Goal: Task Accomplishment & Management: Complete application form

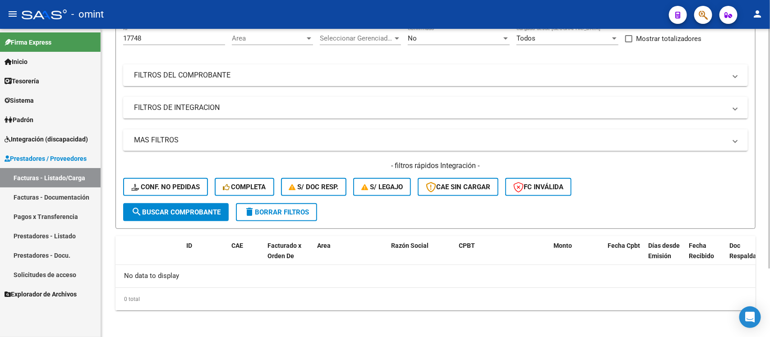
drag, startPoint x: 0, startPoint y: 0, endPoint x: 309, endPoint y: 217, distance: 377.4
click at [309, 217] on button "delete Borrar Filtros" at bounding box center [276, 212] width 81 height 18
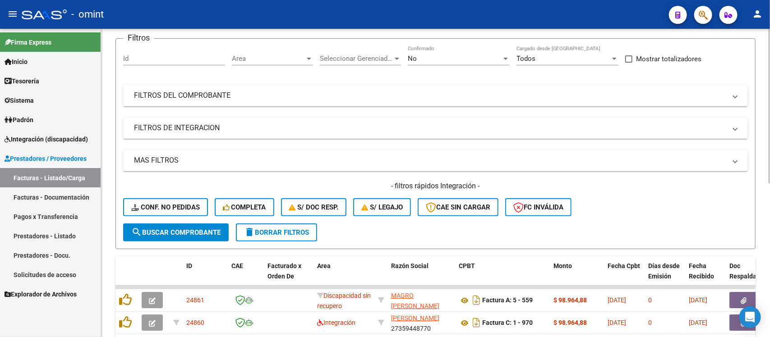
scroll to position [89, 0]
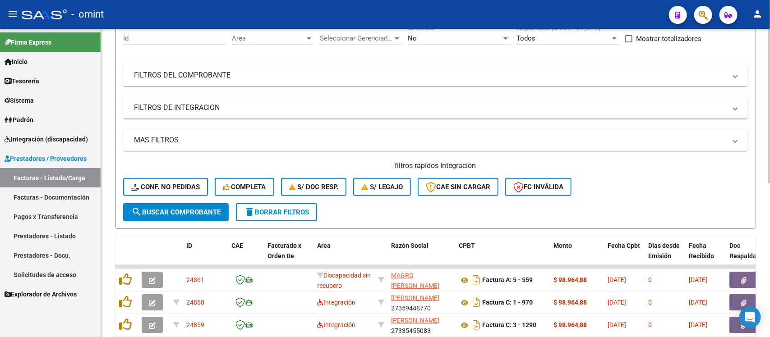
click at [282, 212] on span "delete Borrar Filtros" at bounding box center [276, 212] width 65 height 8
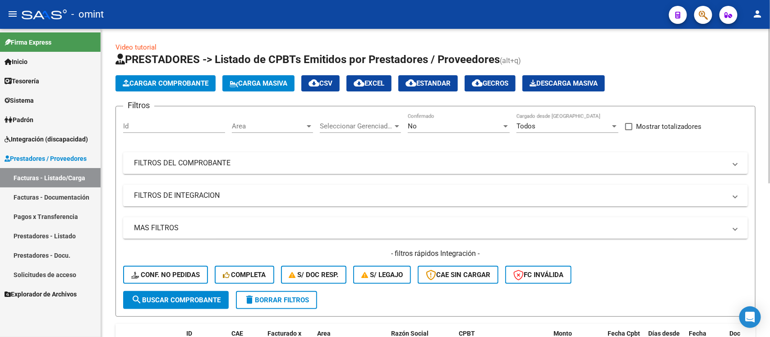
scroll to position [0, 0]
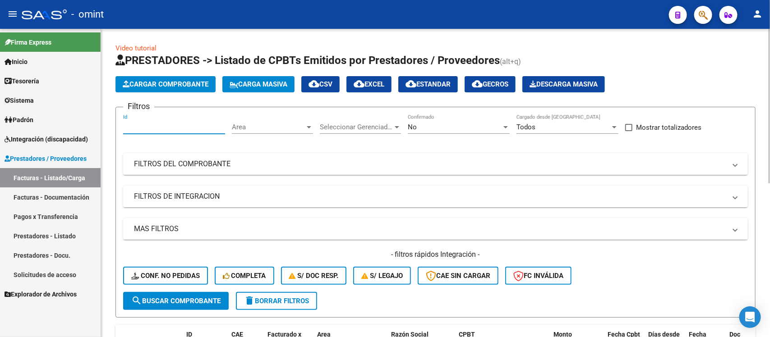
paste input "22217"
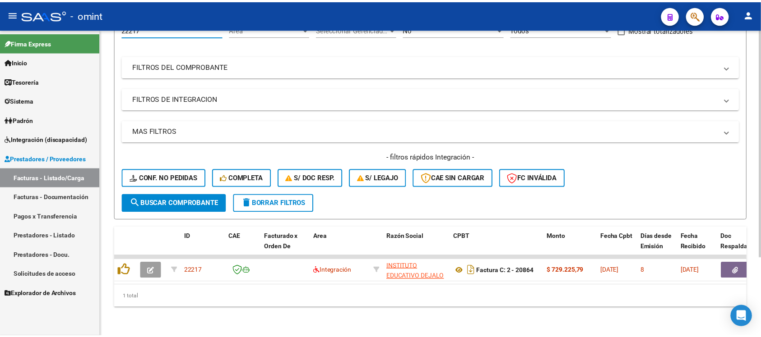
scroll to position [106, 0]
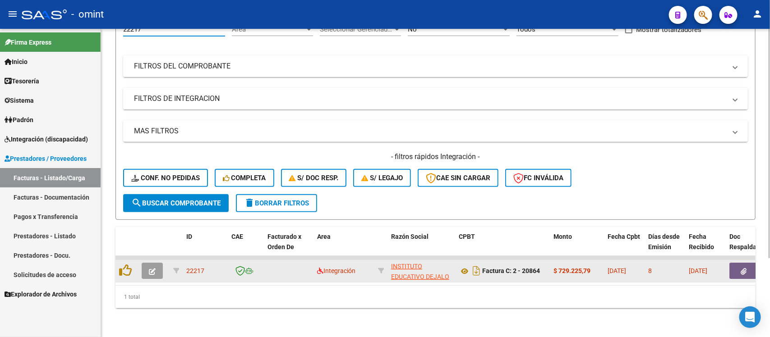
type input "22217"
click at [156, 264] on button "button" at bounding box center [152, 271] width 21 height 16
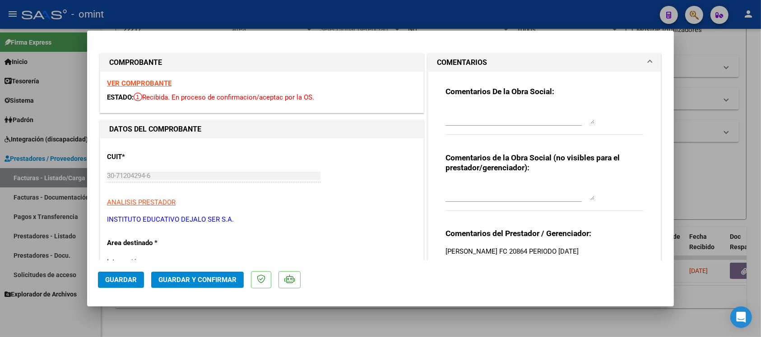
click at [141, 83] on strong "VER COMPROBANTE" at bounding box center [139, 83] width 65 height 8
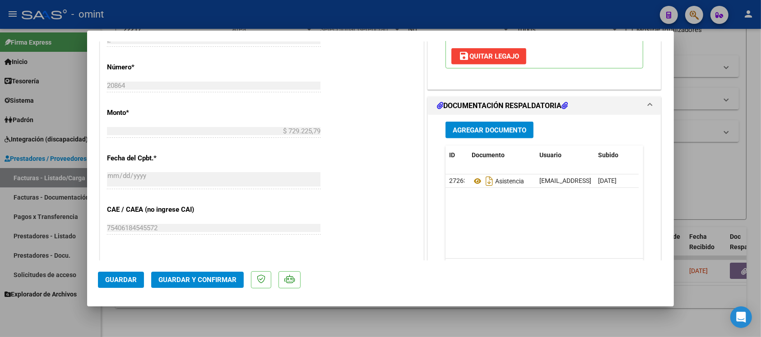
scroll to position [451, 0]
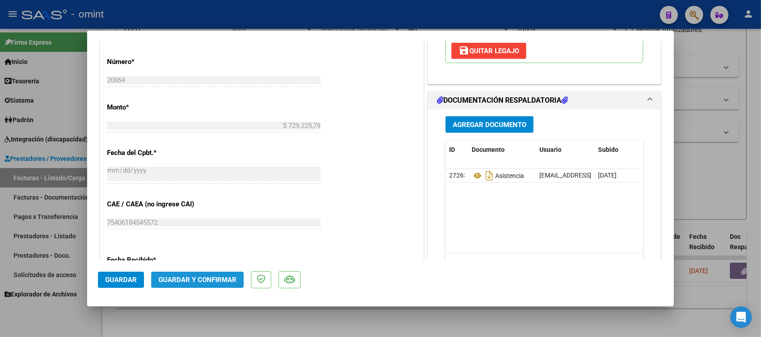
click at [212, 280] on span "Guardar y Confirmar" at bounding box center [197, 280] width 78 height 8
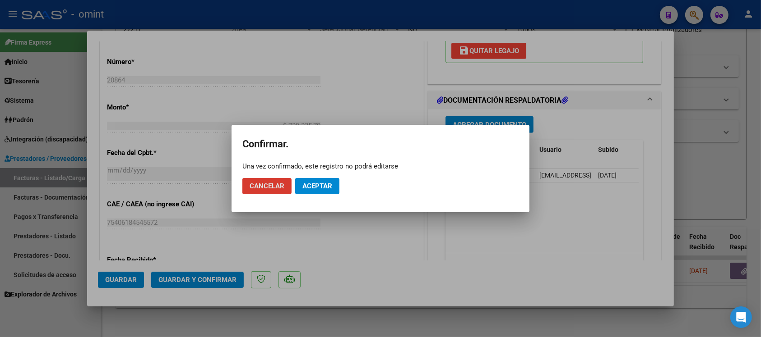
click at [328, 181] on button "Aceptar" at bounding box center [317, 186] width 44 height 16
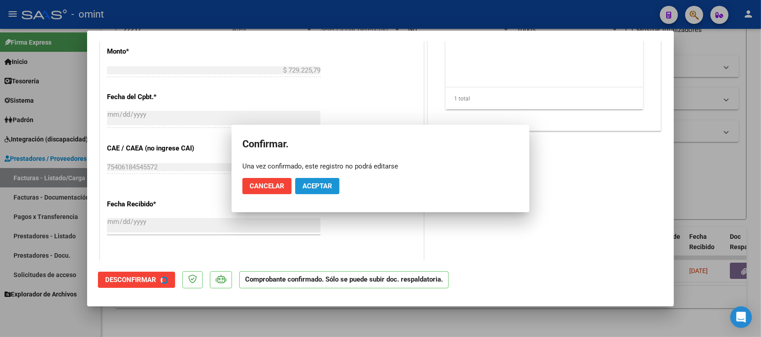
scroll to position [395, 0]
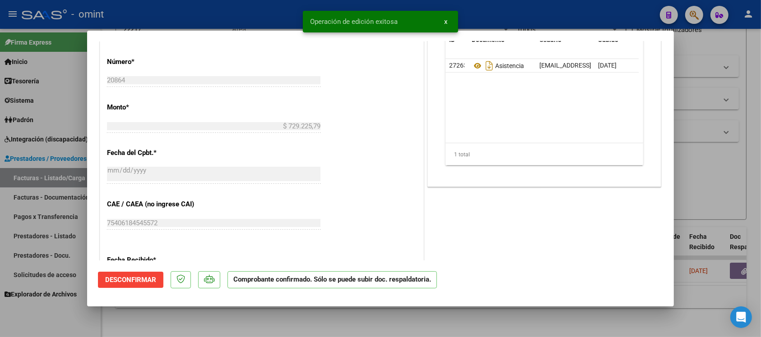
click at [242, 14] on div at bounding box center [380, 168] width 761 height 337
type input "$ 0,00"
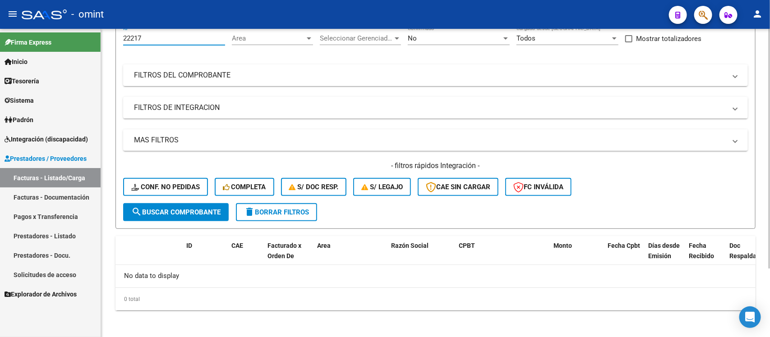
scroll to position [84, 0]
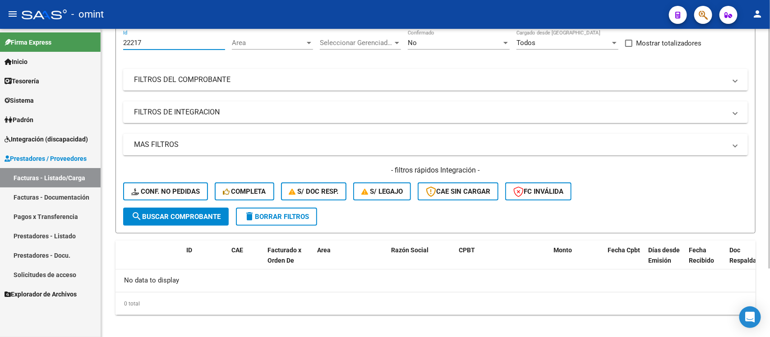
drag, startPoint x: 143, startPoint y: 38, endPoint x: 124, endPoint y: 44, distance: 19.7
click at [124, 43] on input "22217" at bounding box center [174, 43] width 102 height 8
paste input "3751"
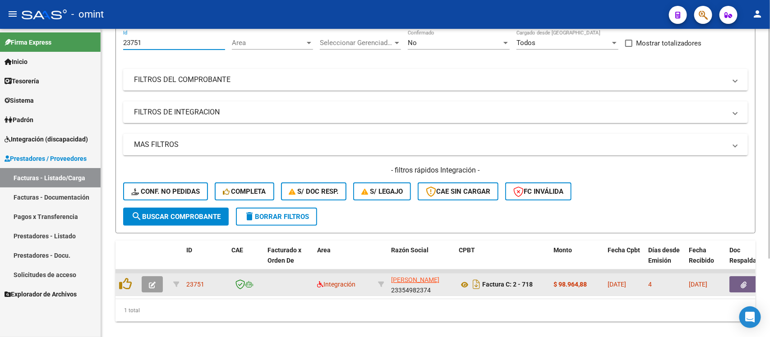
type input "23751"
click at [154, 282] on icon "button" at bounding box center [152, 285] width 7 height 7
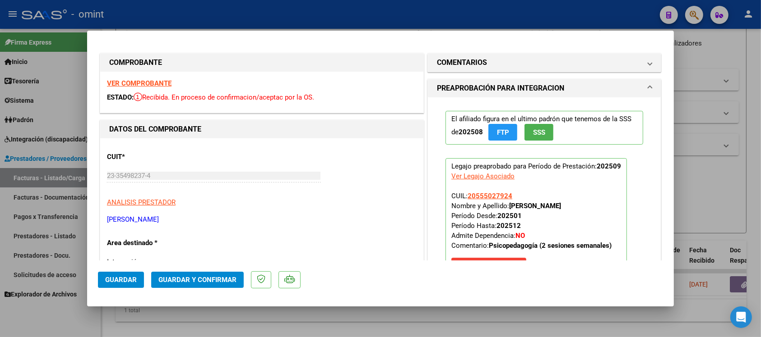
click at [166, 80] on strong "VER COMPROBANTE" at bounding box center [139, 83] width 65 height 8
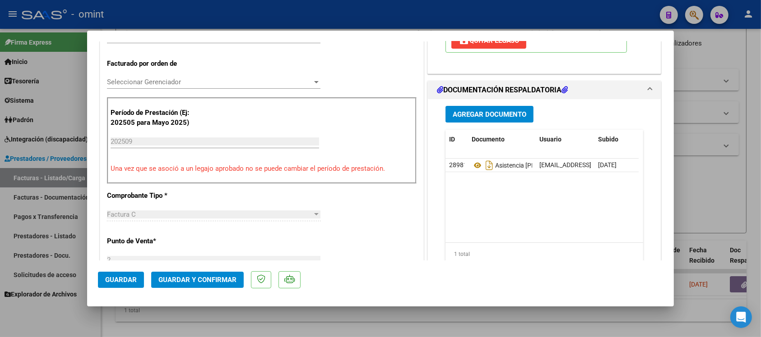
click at [216, 279] on span "Guardar y Confirmar" at bounding box center [197, 280] width 78 height 8
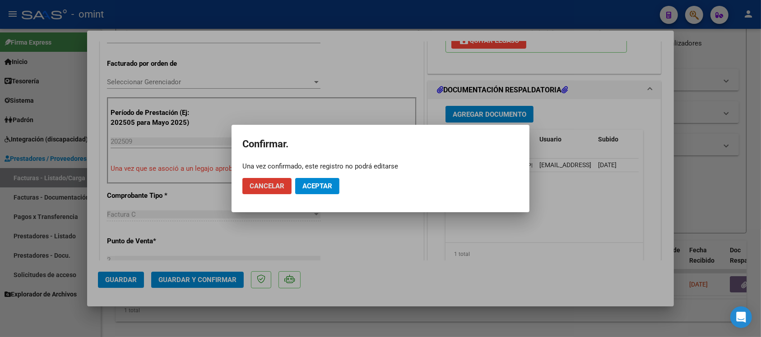
click at [317, 188] on span "Aceptar" at bounding box center [317, 186] width 30 height 8
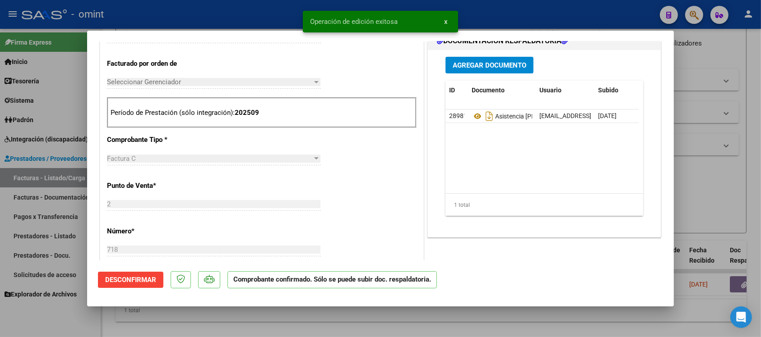
click at [271, 7] on div at bounding box center [380, 168] width 761 height 337
type input "$ 0,00"
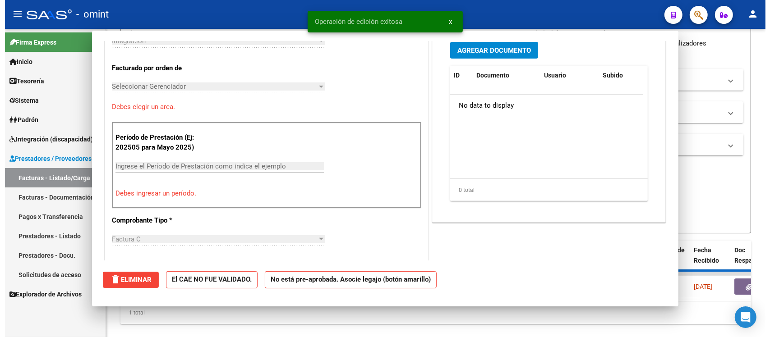
scroll to position [0, 0]
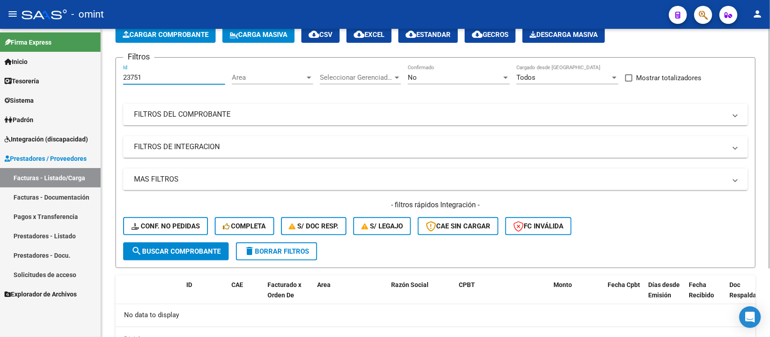
drag, startPoint x: 138, startPoint y: 41, endPoint x: 109, endPoint y: 37, distance: 29.1
click at [109, 37] on div "Video tutorial PRESTADORES -> Listado de CPBTs Emitidos por Prestadores / Prove…" at bounding box center [435, 179] width 669 height 400
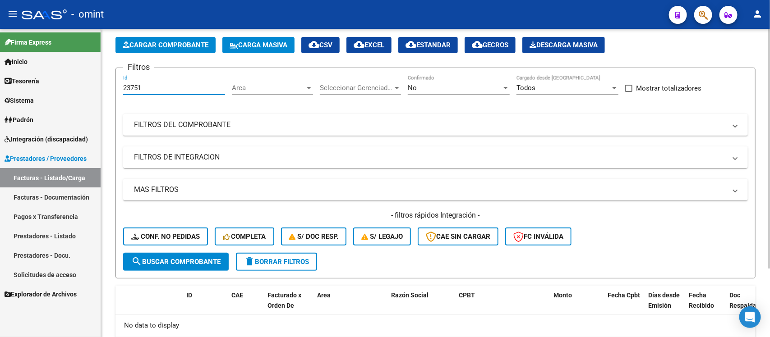
paste input "180"
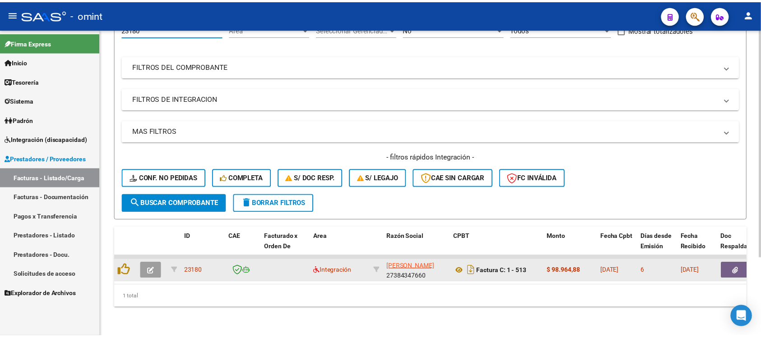
scroll to position [106, 0]
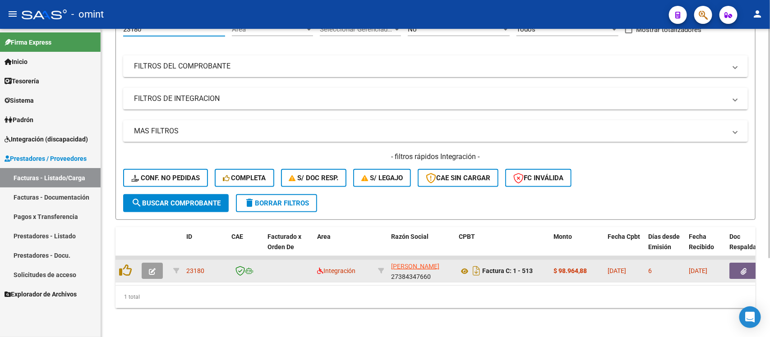
type input "23180"
click at [154, 268] on icon "button" at bounding box center [152, 271] width 7 height 7
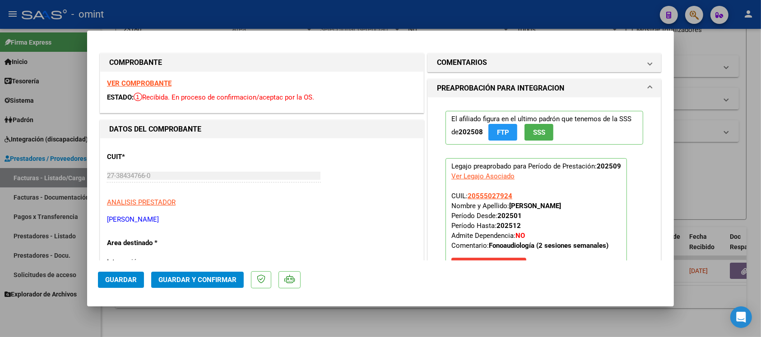
click at [157, 83] on strong "VER COMPROBANTE" at bounding box center [139, 83] width 65 height 8
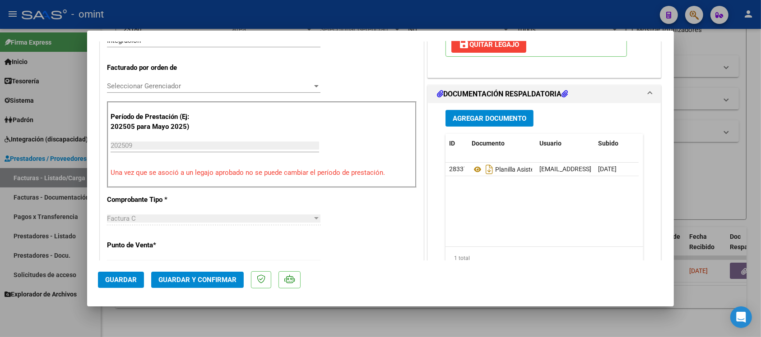
scroll to position [226, 0]
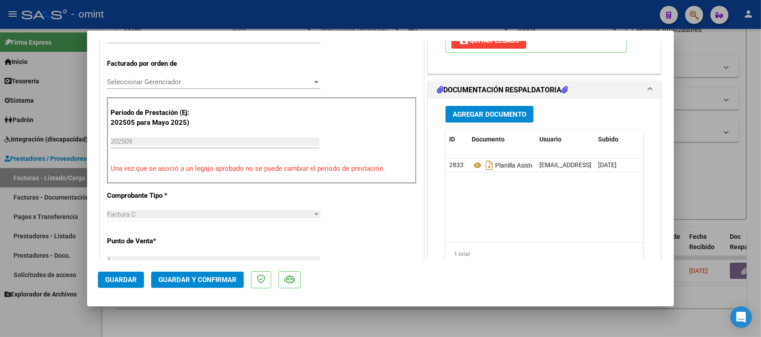
click at [170, 280] on span "Guardar y Confirmar" at bounding box center [197, 280] width 78 height 8
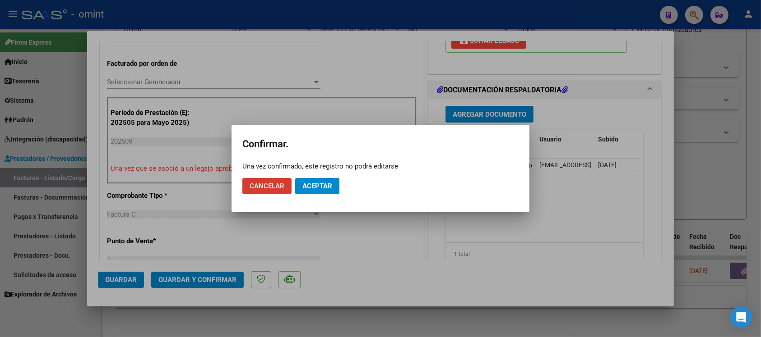
click at [314, 183] on span "Aceptar" at bounding box center [317, 186] width 30 height 8
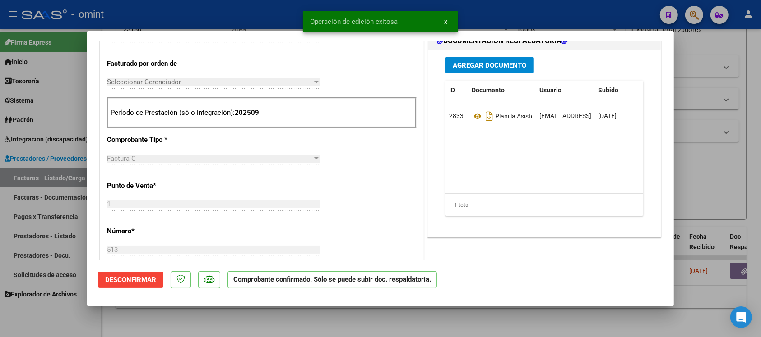
click at [272, 7] on div at bounding box center [380, 168] width 761 height 337
type input "$ 0,00"
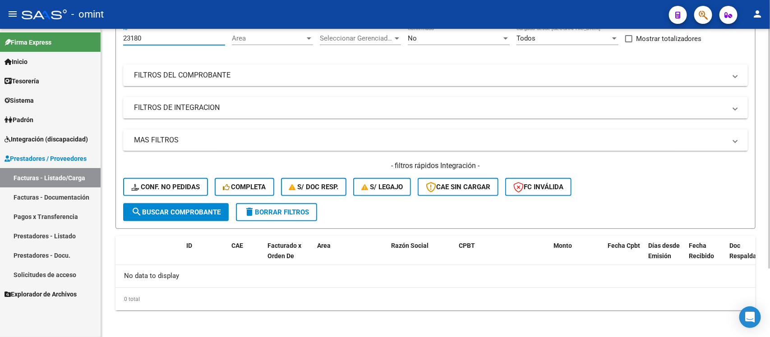
scroll to position [0, 0]
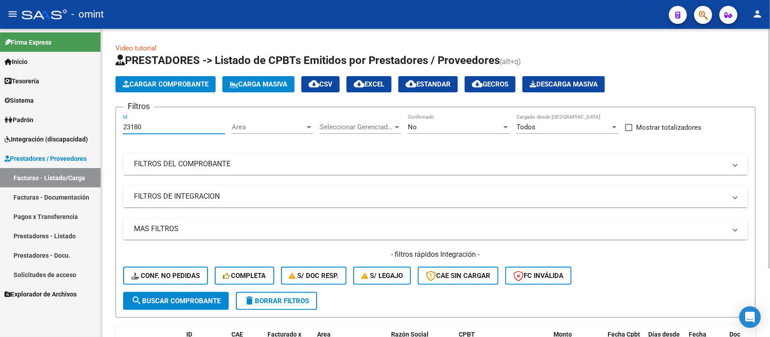
drag, startPoint x: 150, startPoint y: 39, endPoint x: 117, endPoint y: 32, distance: 33.6
click at [117, 32] on div "Video tutorial PRESTADORES -> Listado de CPBTs Emitidos por Prestadores / Prove…" at bounding box center [435, 229] width 669 height 400
paste input "504"
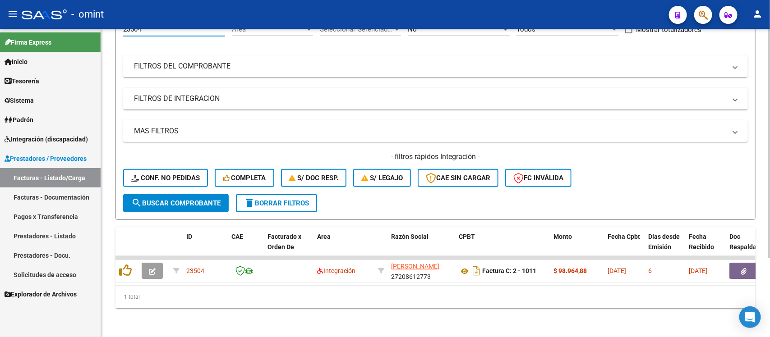
scroll to position [106, 0]
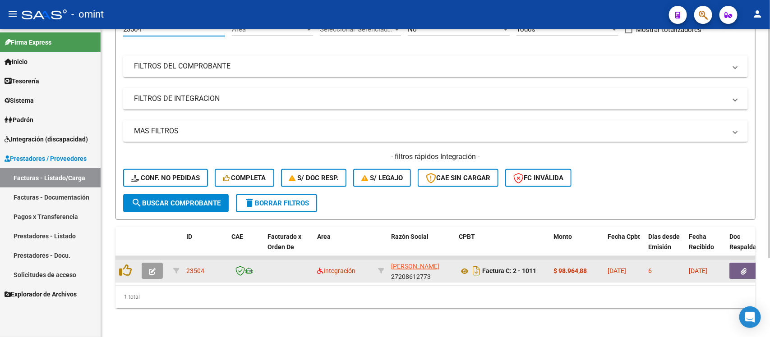
type input "23504"
click at [147, 265] on button "button" at bounding box center [152, 271] width 21 height 16
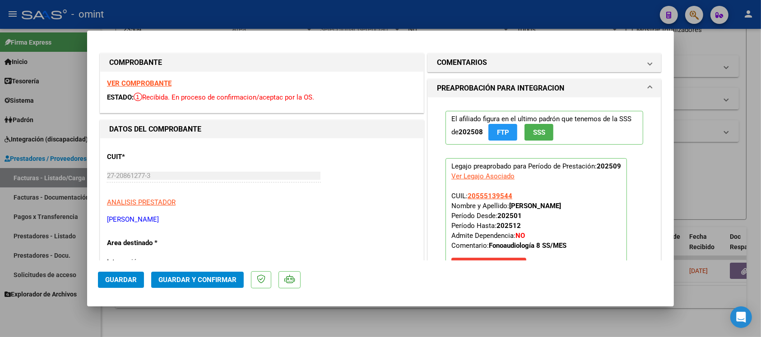
click at [154, 79] on div "VER COMPROBANTE ESTADO: Recibida. En proceso de confirmacion/aceptac por la OS." at bounding box center [261, 92] width 323 height 41
click at [160, 86] on strong "VER COMPROBANTE" at bounding box center [139, 83] width 65 height 8
click at [229, 282] on span "Guardar y Confirmar" at bounding box center [197, 280] width 78 height 8
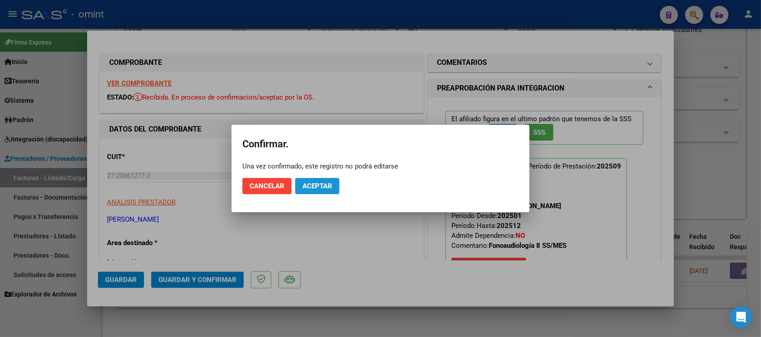
click at [302, 187] on span "Aceptar" at bounding box center [317, 186] width 30 height 8
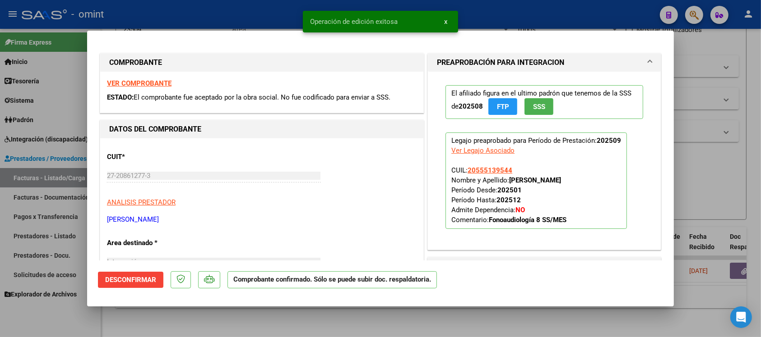
click at [247, 12] on div at bounding box center [380, 168] width 761 height 337
type input "$ 0,00"
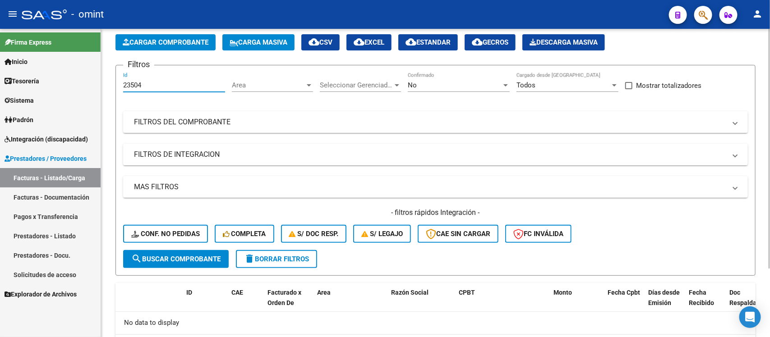
scroll to position [18, 0]
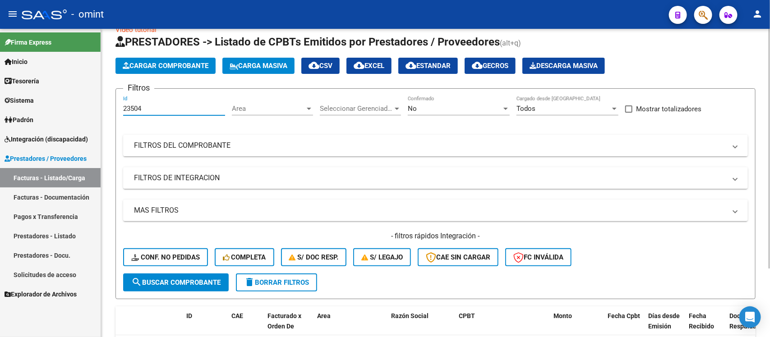
drag, startPoint x: 150, startPoint y: 39, endPoint x: 120, endPoint y: 37, distance: 30.3
click at [120, 37] on app-list-header "PRESTADORES -> Listado de CPBTs Emitidos por Prestadores / Proveedores (alt+q) …" at bounding box center [436, 167] width 640 height 265
paste input "2016"
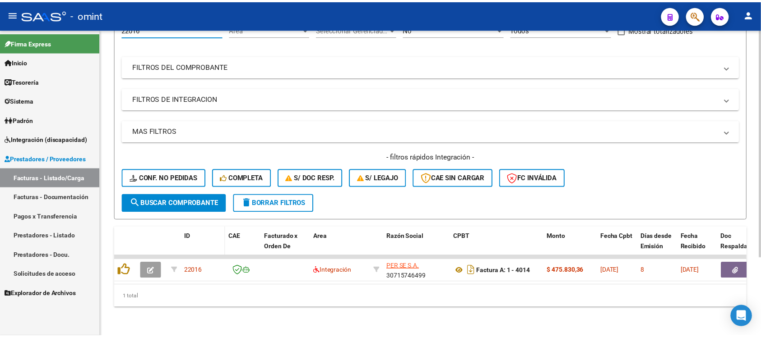
scroll to position [106, 0]
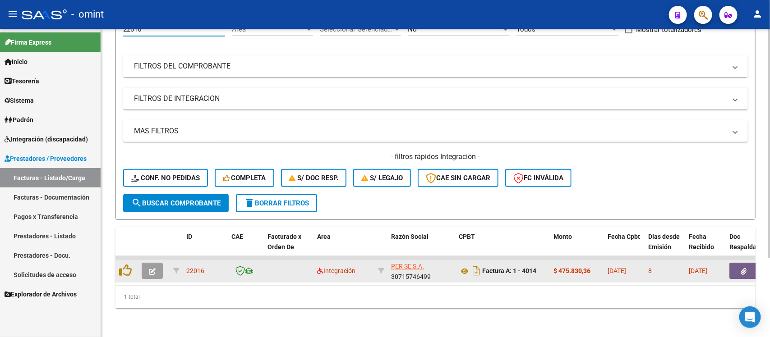
type input "22016"
click at [149, 268] on icon "button" at bounding box center [152, 271] width 7 height 7
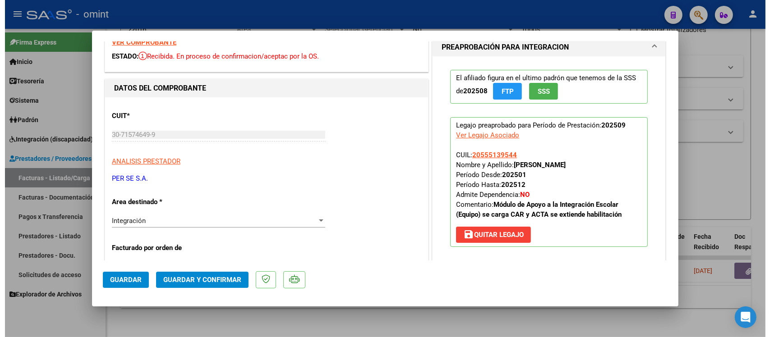
scroll to position [0, 0]
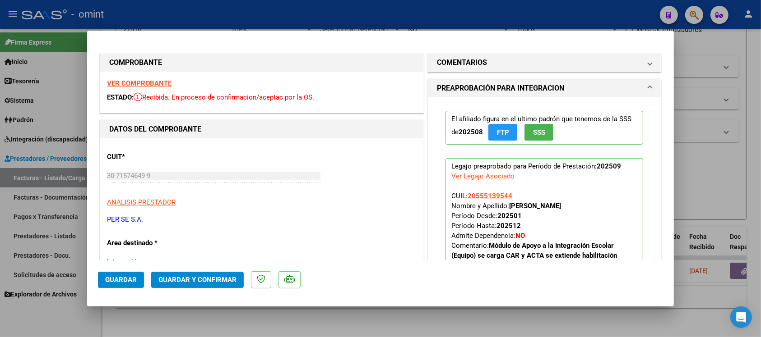
click at [166, 83] on strong "VER COMPROBANTE" at bounding box center [139, 83] width 65 height 8
click at [222, 274] on button "Guardar y Confirmar" at bounding box center [197, 280] width 92 height 16
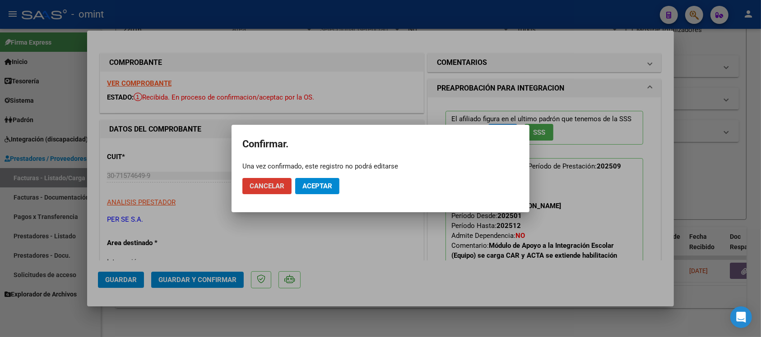
click at [318, 188] on span "Aceptar" at bounding box center [317, 186] width 30 height 8
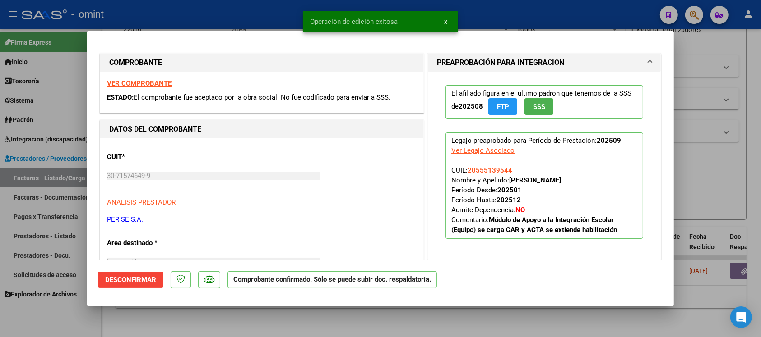
click at [290, 9] on div at bounding box center [380, 168] width 761 height 337
type input "$ 0,00"
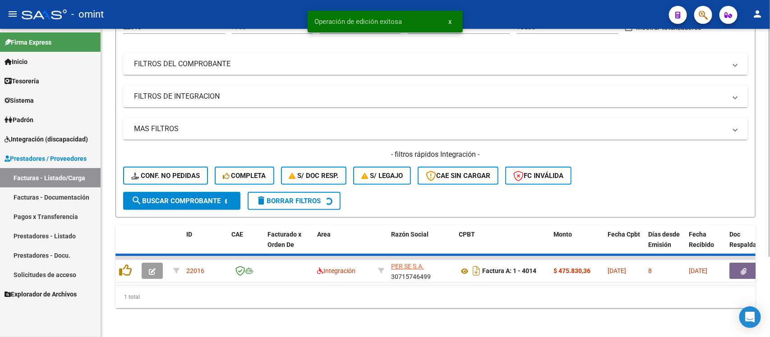
scroll to position [89, 0]
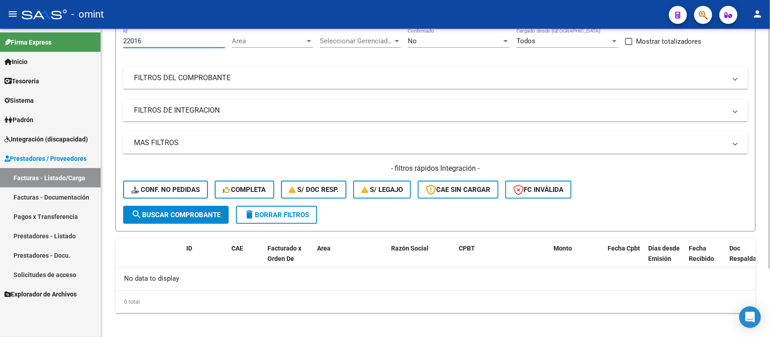
drag, startPoint x: 144, startPoint y: 39, endPoint x: 106, endPoint y: 48, distance: 39.1
click at [106, 46] on div "Video tutorial PRESTADORES -> Listado de CPBTs Emitidos por Prestadores / Prove…" at bounding box center [435, 143] width 669 height 400
paste input "4417"
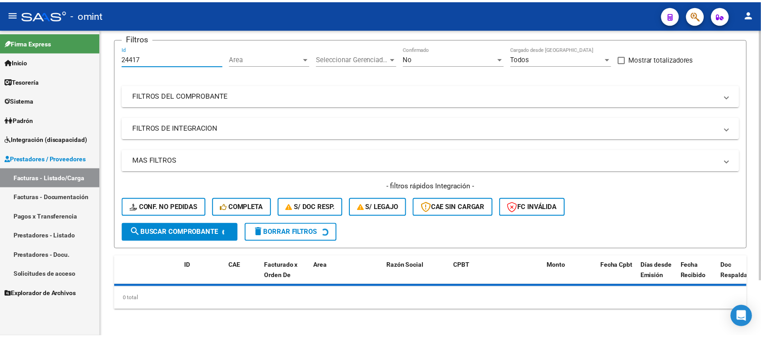
scroll to position [86, 0]
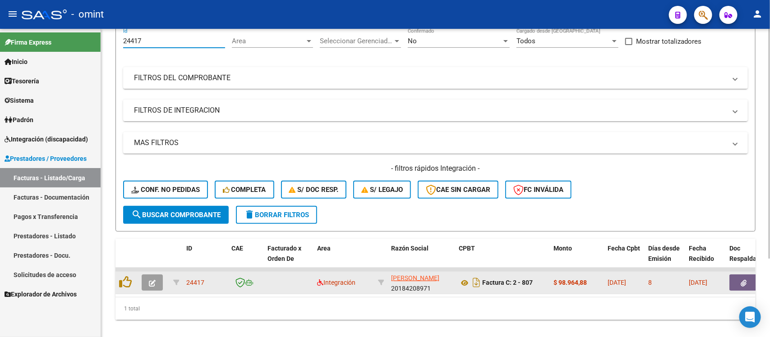
type input "24417"
click at [150, 280] on icon "button" at bounding box center [152, 283] width 7 height 7
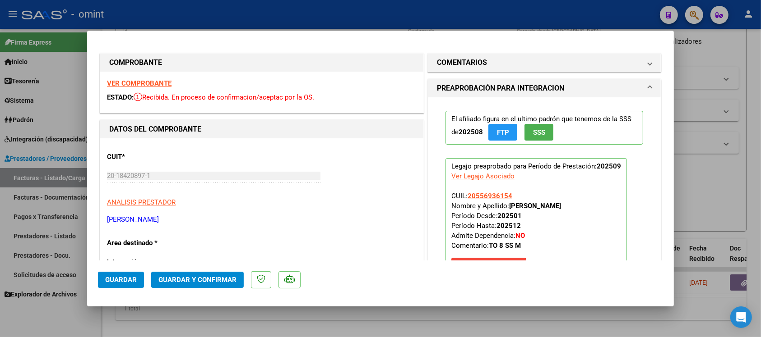
click at [166, 80] on strong "VER COMPROBANTE" at bounding box center [139, 83] width 65 height 8
click at [181, 274] on button "Guardar y Confirmar" at bounding box center [197, 280] width 92 height 16
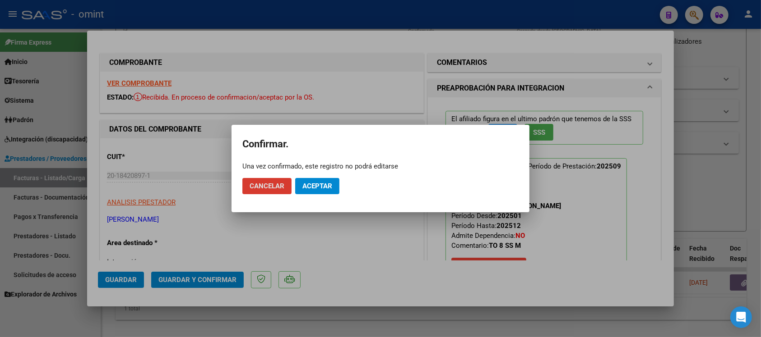
click at [316, 186] on span "Aceptar" at bounding box center [317, 186] width 30 height 8
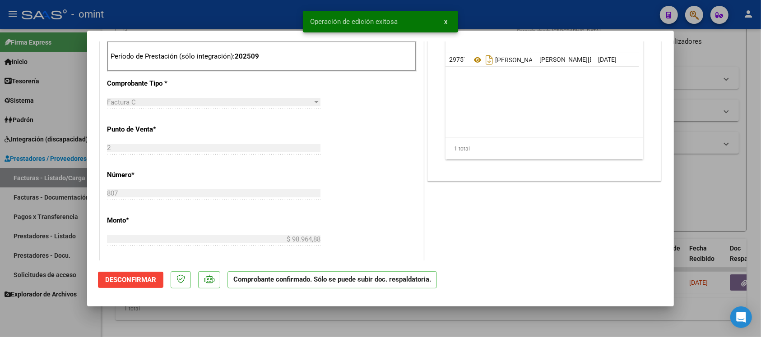
scroll to position [226, 0]
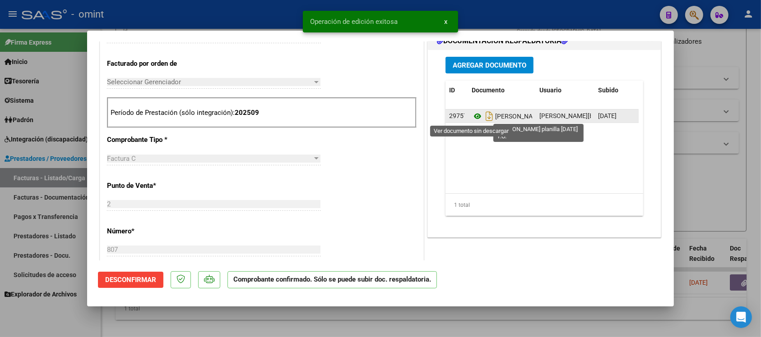
click at [472, 116] on icon at bounding box center [477, 116] width 12 height 11
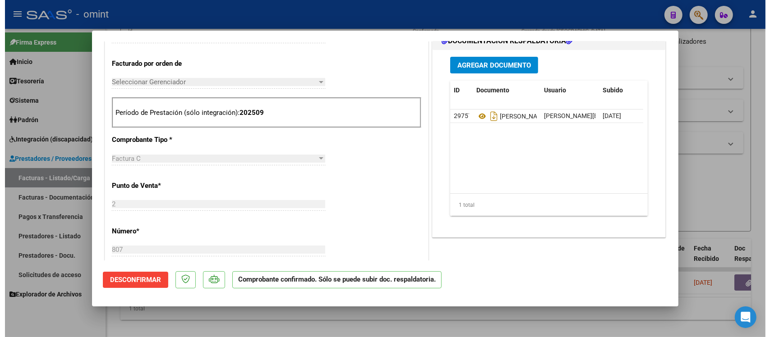
scroll to position [0, 0]
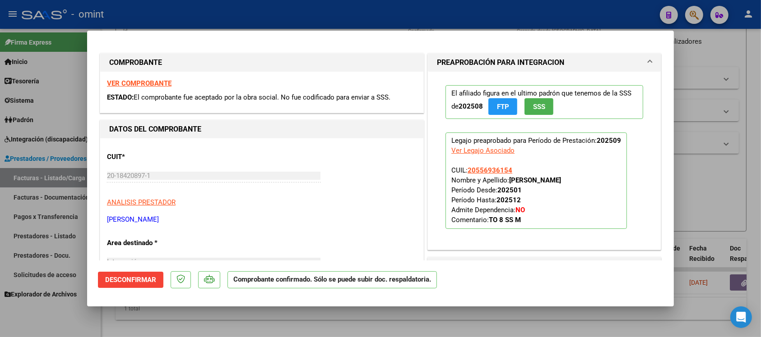
click at [251, 7] on div at bounding box center [380, 168] width 761 height 337
type input "$ 0,00"
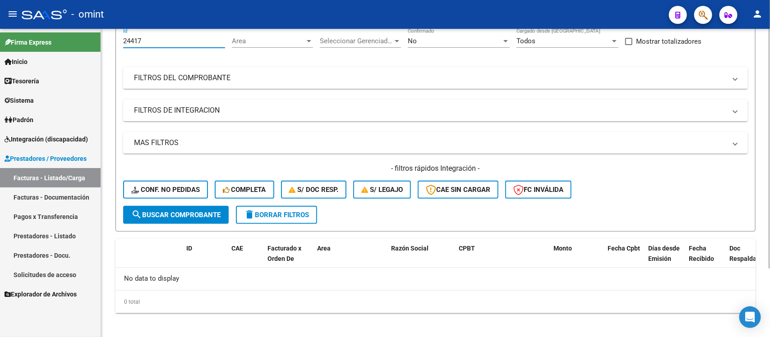
click at [134, 39] on input "24417" at bounding box center [174, 41] width 102 height 8
paste input "2450"
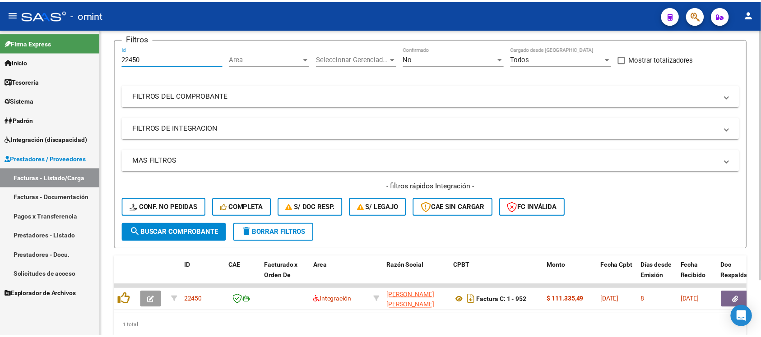
scroll to position [86, 0]
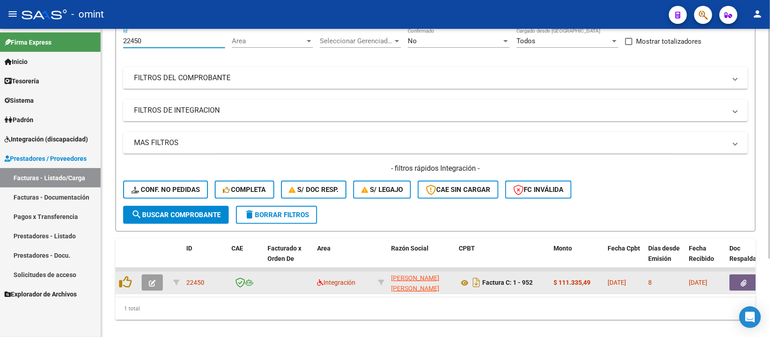
type input "22450"
click at [160, 281] on button "button" at bounding box center [152, 283] width 21 height 16
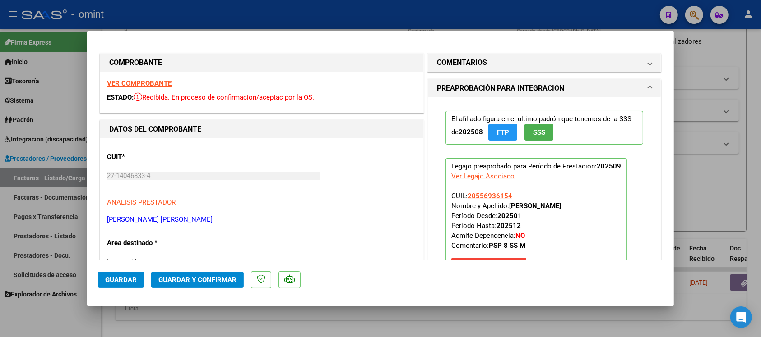
click at [167, 80] on strong "VER COMPROBANTE" at bounding box center [139, 83] width 65 height 8
click at [490, 62] on mat-panel-title "COMENTARIOS" at bounding box center [539, 62] width 204 height 11
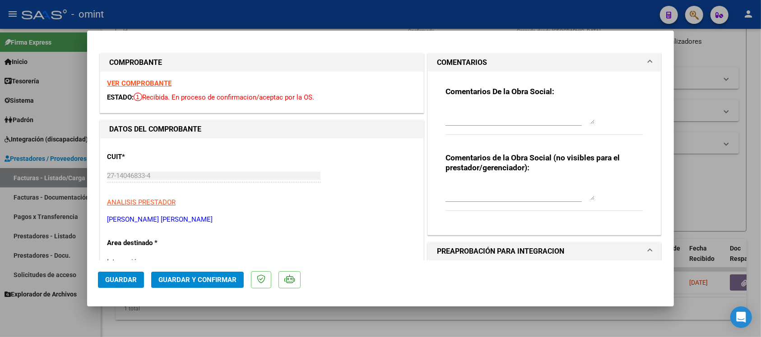
click at [462, 114] on textarea at bounding box center [519, 115] width 149 height 18
paste textarea "Se rechaza el comprobante. La cantidad de sesiones habilitadas son XXXXX SS/MES…"
click at [538, 117] on textarea "Se rechaza el comprobante. La cantidad de sesiones habilitadas son XXXXX SS/MES…" at bounding box center [519, 115] width 149 height 18
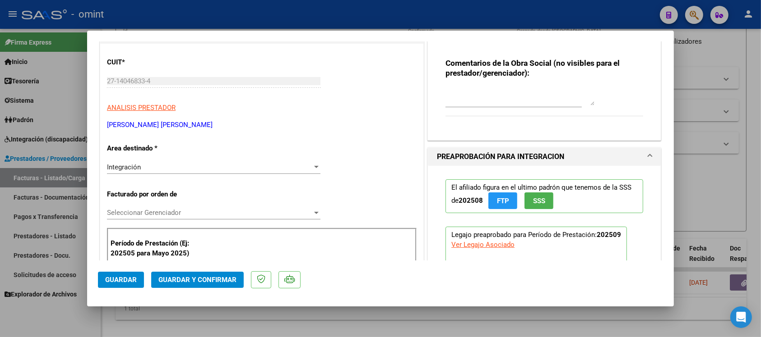
scroll to position [113, 0]
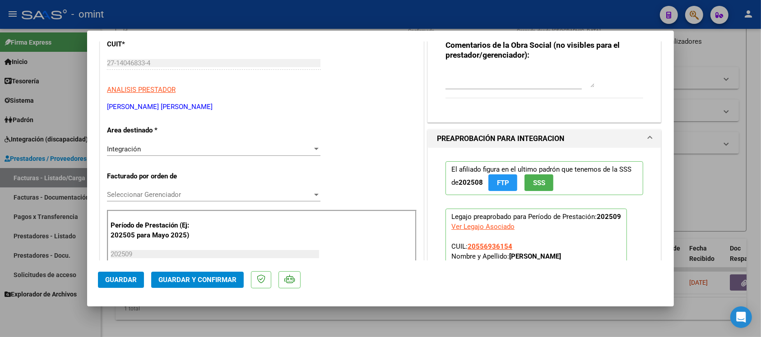
type textarea "Se rechaza el comprobante. La cantidad de sesiones habilitadas son [DEMOGRAPHIC…"
click at [180, 145] on div "Integración" at bounding box center [209, 149] width 205 height 8
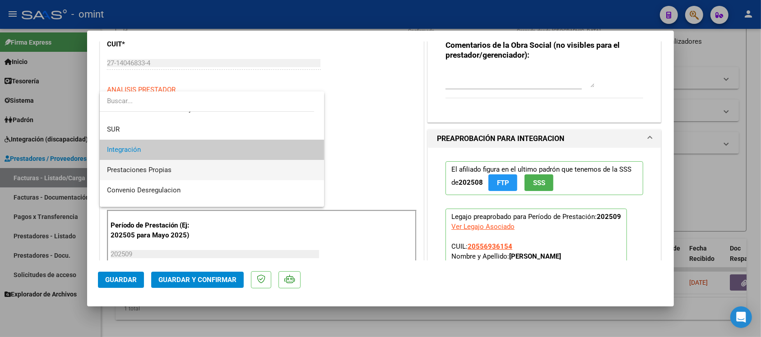
scroll to position [87, 0]
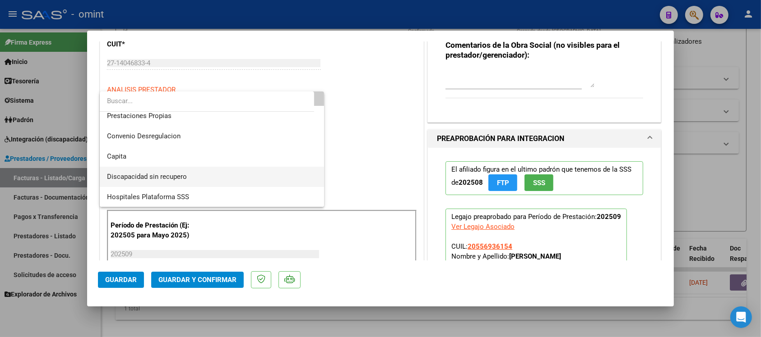
click at [222, 173] on span "Discapacidad sin recupero" at bounding box center [212, 177] width 210 height 20
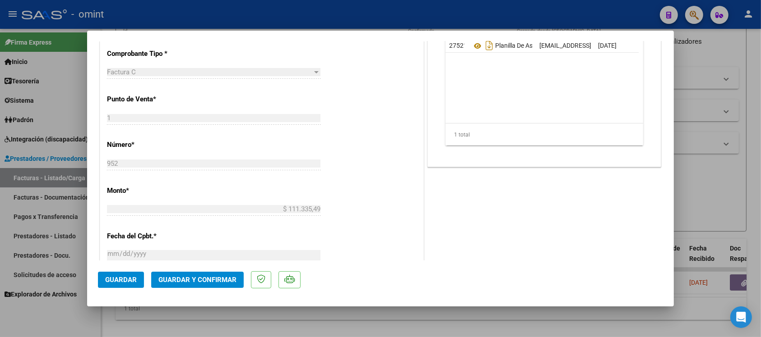
scroll to position [282, 0]
click at [217, 280] on span "Guardar y Confirmar" at bounding box center [197, 280] width 78 height 8
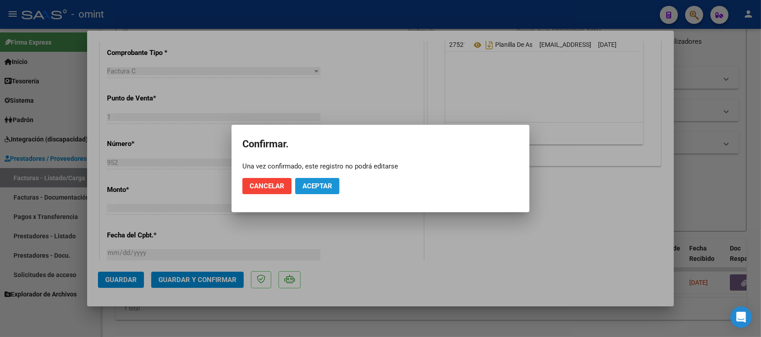
click at [327, 193] on button "Aceptar" at bounding box center [317, 186] width 44 height 16
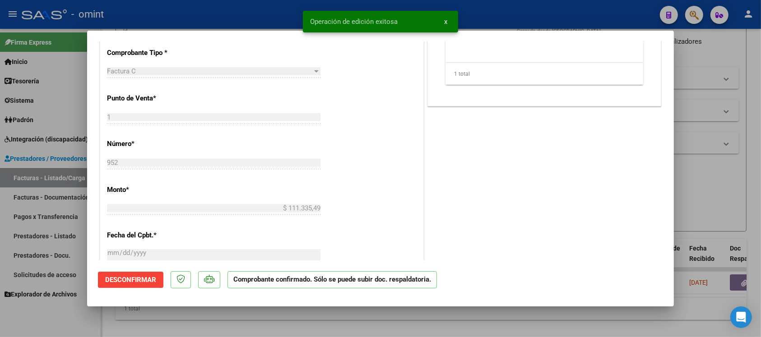
click at [237, 9] on div at bounding box center [380, 168] width 761 height 337
type input "$ 0,00"
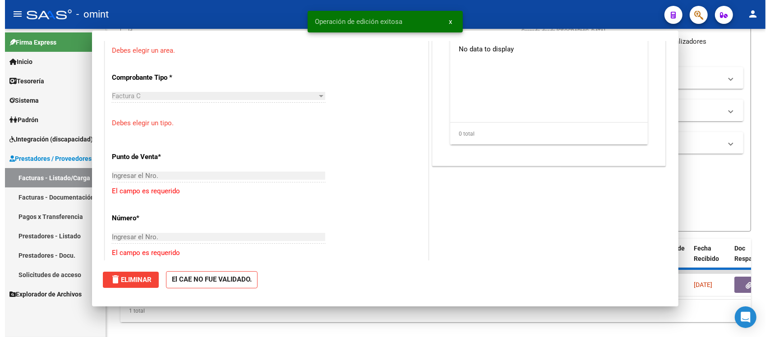
scroll to position [0, 0]
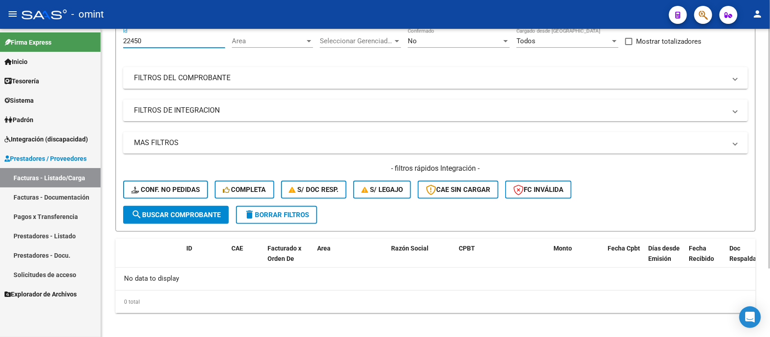
drag, startPoint x: 153, startPoint y: 41, endPoint x: 113, endPoint y: 46, distance: 40.6
click at [113, 46] on div "Video tutorial PRESTADORES -> Listado de CPBTs Emitidos por Prestadores / Prove…" at bounding box center [435, 143] width 669 height 400
paste input "410"
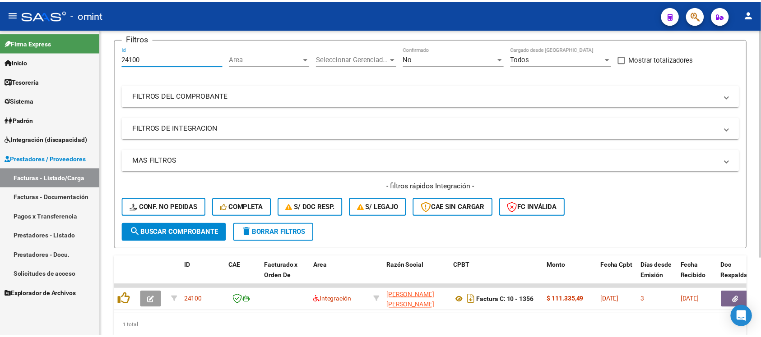
scroll to position [86, 0]
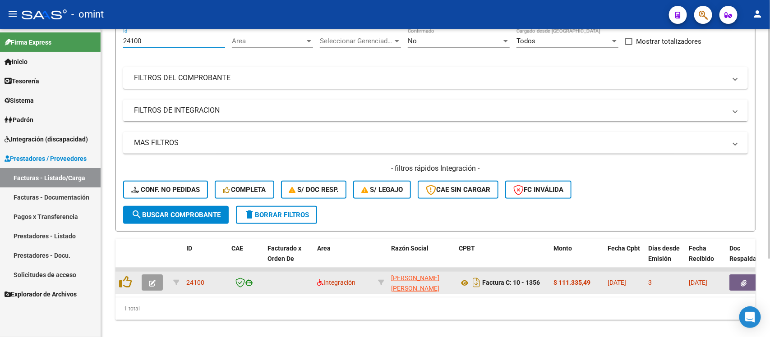
type input "24100"
click at [161, 281] on button "button" at bounding box center [152, 283] width 21 height 16
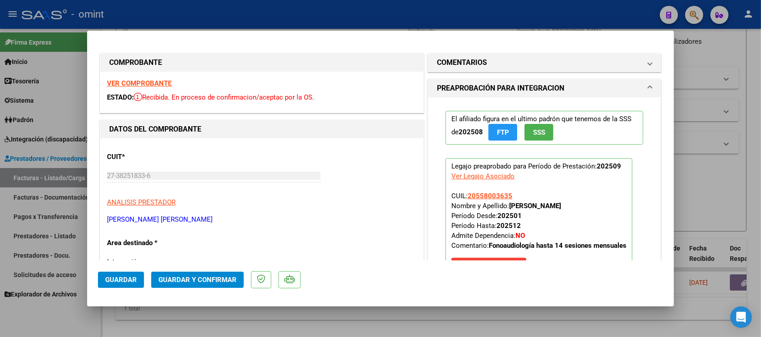
click at [162, 81] on strong "VER COMPROBANTE" at bounding box center [139, 83] width 65 height 8
drag, startPoint x: 508, startPoint y: 194, endPoint x: 464, endPoint y: 198, distance: 43.9
click at [464, 198] on p "Legajo preaprobado para Período de Prestación: 202509 Ver Legajo Asociado CUIL:…" at bounding box center [538, 218] width 187 height 120
copy span "20558003635"
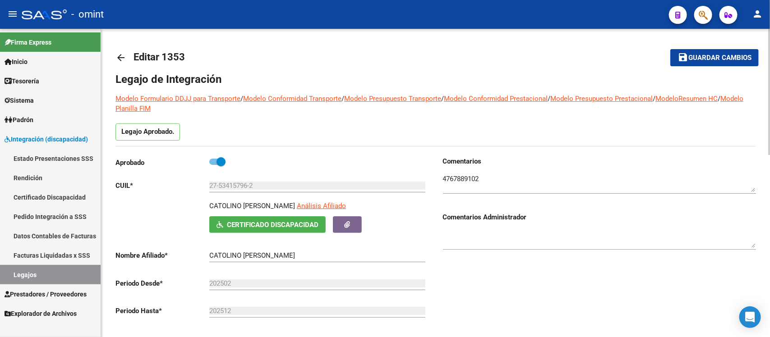
click at [117, 59] on mat-icon "arrow_back" at bounding box center [121, 57] width 11 height 11
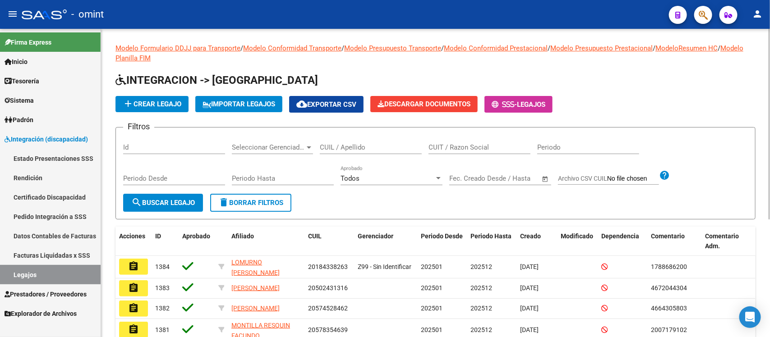
click at [380, 142] on div "CUIL / Apellido" at bounding box center [371, 144] width 102 height 19
paste input "20558003635"
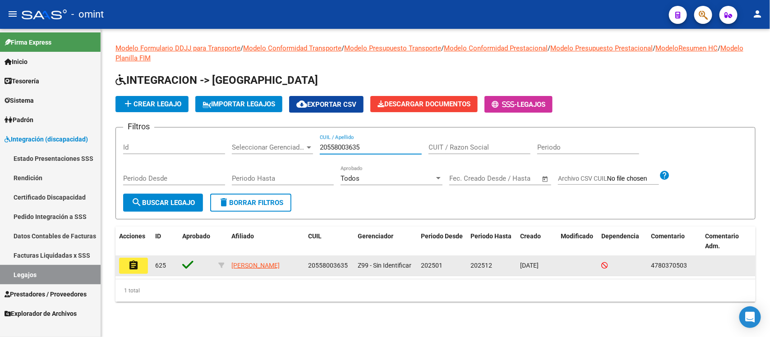
type input "20558003635"
click at [126, 268] on button "assignment" at bounding box center [133, 266] width 29 height 16
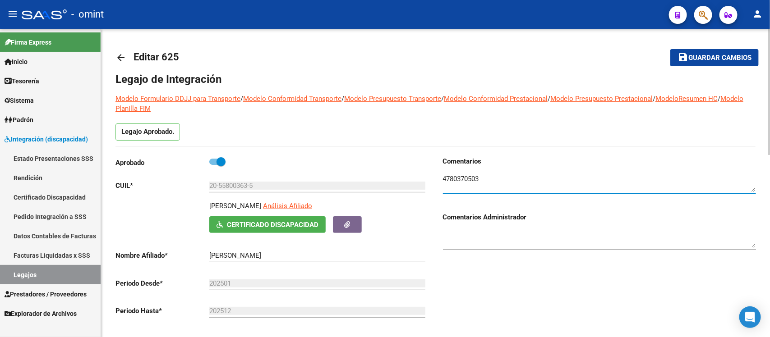
click at [468, 177] on textarea at bounding box center [599, 183] width 313 height 18
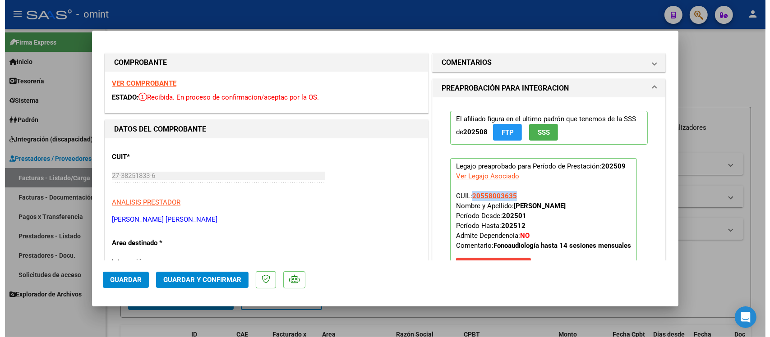
scroll to position [86, 0]
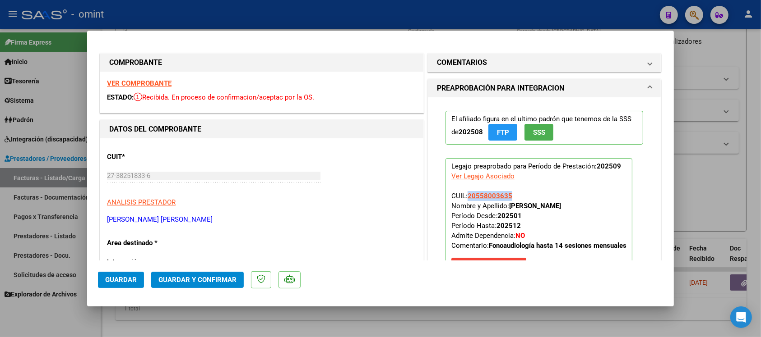
click at [195, 277] on span "Guardar y Confirmar" at bounding box center [197, 280] width 78 height 8
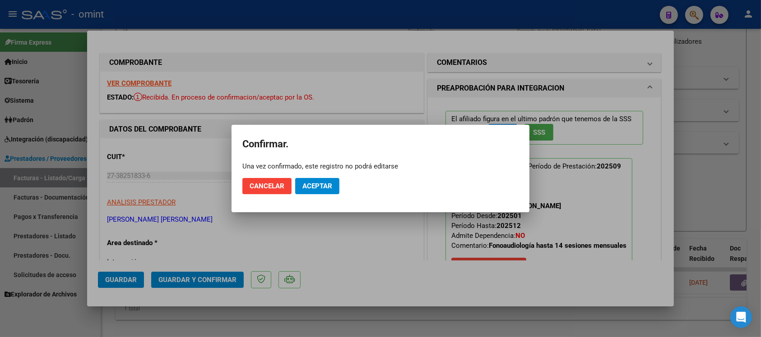
click at [315, 176] on mat-dialog-actions "Cancelar Aceptar" at bounding box center [380, 186] width 276 height 31
click at [323, 199] on mat-dialog-actions "Cancelar Aceptar" at bounding box center [380, 186] width 276 height 31
click at [324, 180] on button "Aceptar" at bounding box center [317, 186] width 44 height 16
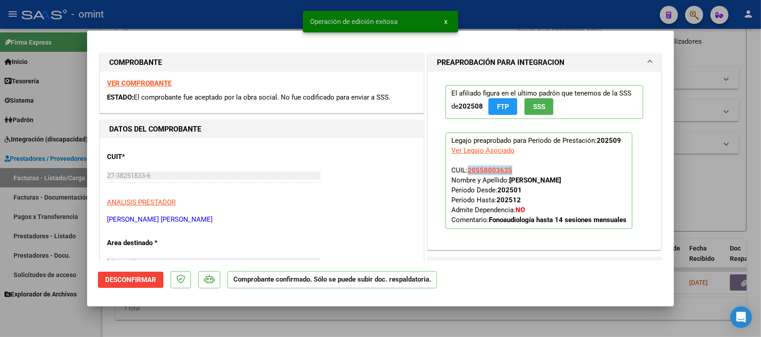
click at [231, 15] on div at bounding box center [380, 168] width 761 height 337
type input "$ 0,00"
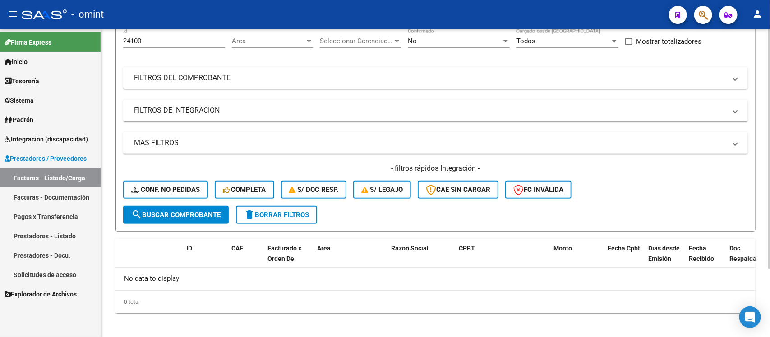
click at [283, 217] on button "delete Borrar Filtros" at bounding box center [276, 215] width 81 height 18
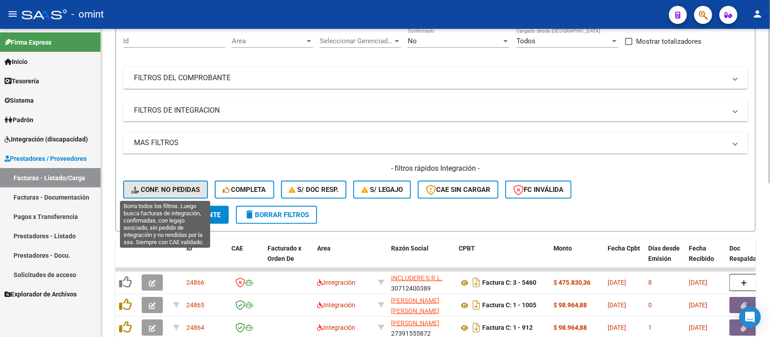
click at [156, 187] on span "Conf. no pedidas" at bounding box center [165, 190] width 69 height 8
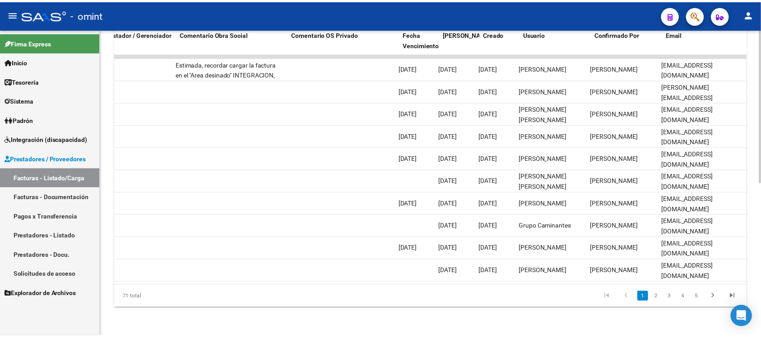
scroll to position [0, 0]
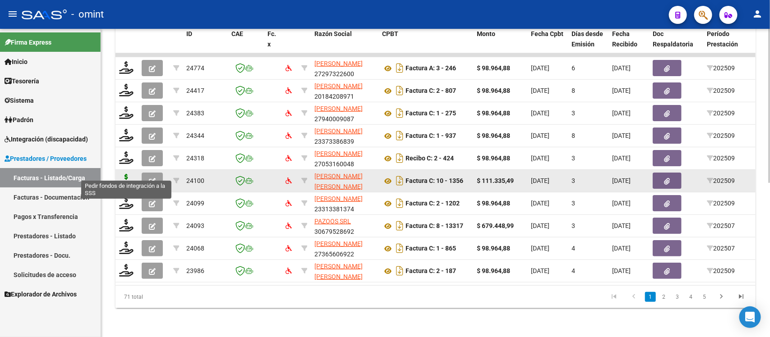
click at [119, 176] on icon at bounding box center [126, 180] width 14 height 13
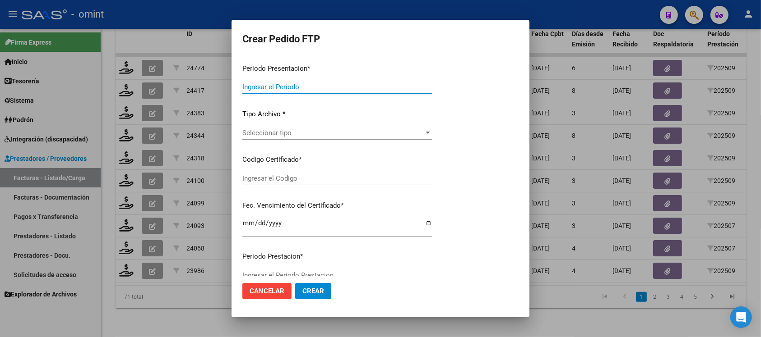
type input "202509"
type input "$ 111.335,49"
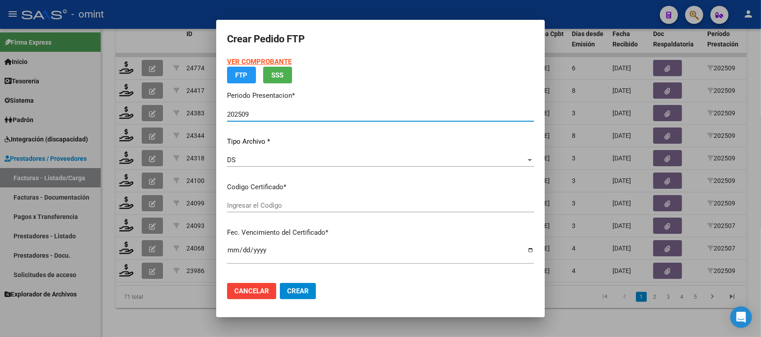
type input "9362492985"
type input "[DATE]"
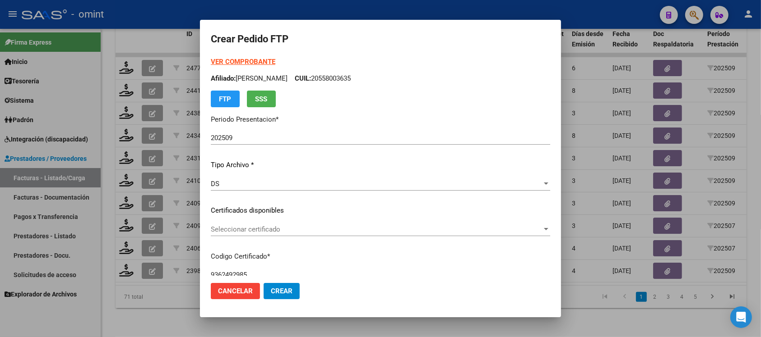
click at [306, 234] on div "Seleccionar certificado Seleccionar certificado" at bounding box center [380, 230] width 339 height 14
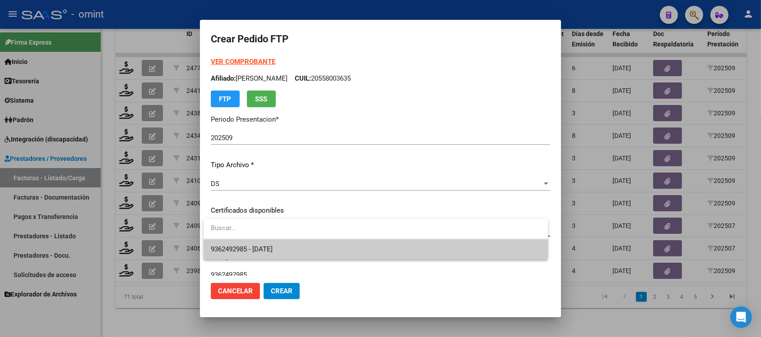
click at [313, 247] on span "9362492985 - [DATE]" at bounding box center [376, 250] width 330 height 20
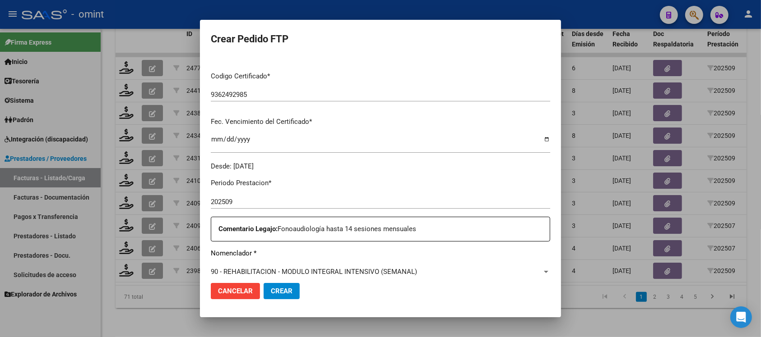
scroll to position [282, 0]
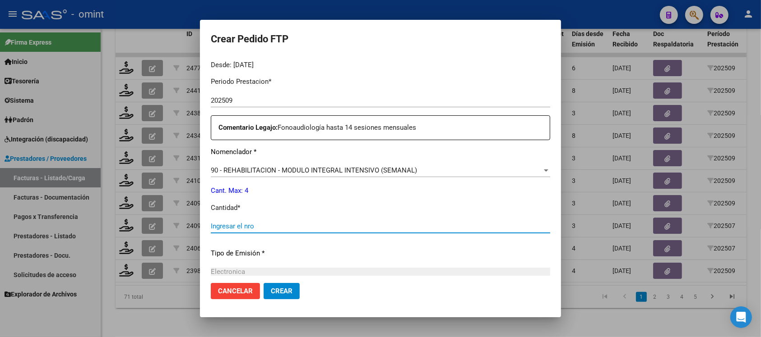
click at [298, 226] on input "Ingresar el nro" at bounding box center [380, 226] width 339 height 8
type input "4"
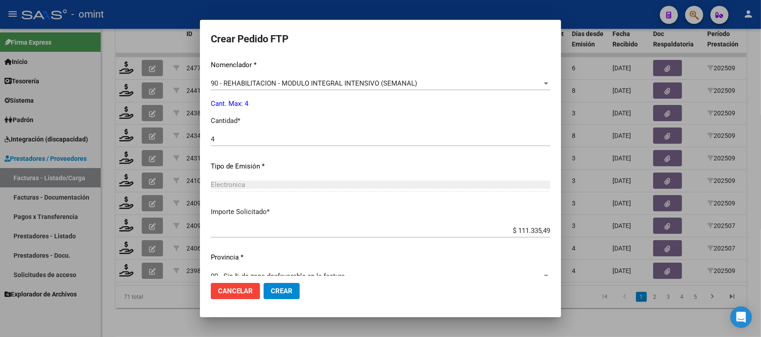
scroll to position [384, 0]
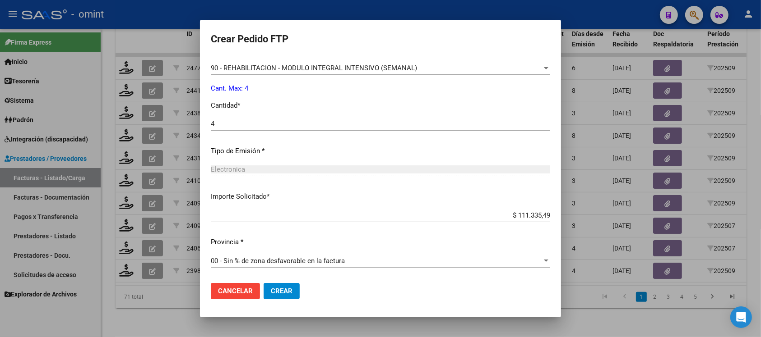
click at [291, 287] on span "Crear" at bounding box center [282, 291] width 22 height 8
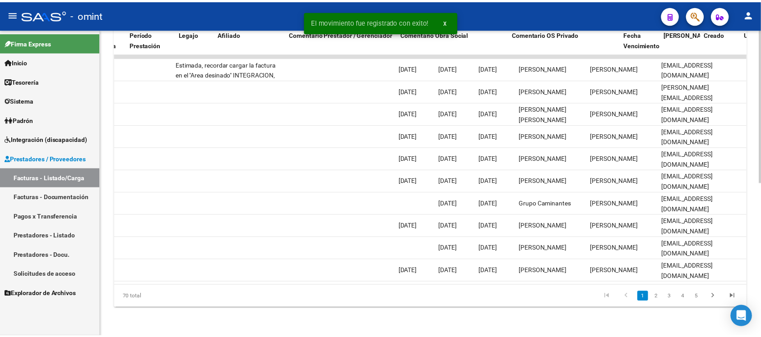
scroll to position [0, 0]
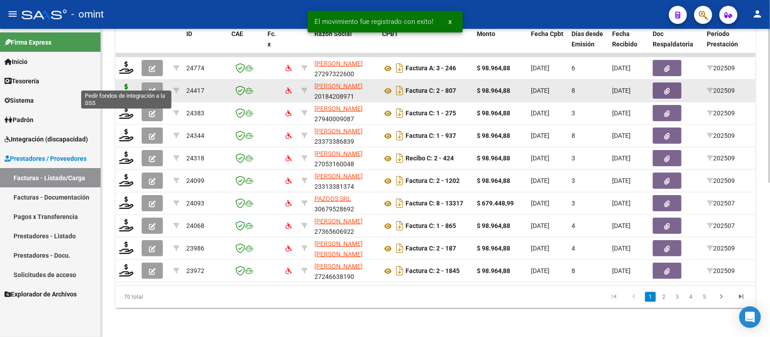
click at [127, 85] on icon at bounding box center [126, 90] width 14 height 13
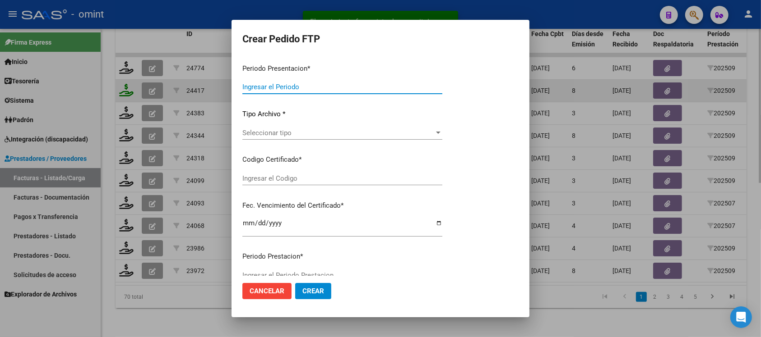
type input "202509"
type input "$ 98.964,88"
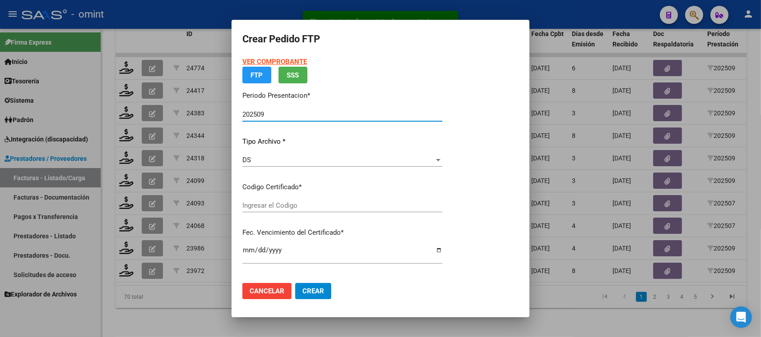
type input "74906992"
type input "[DATE]"
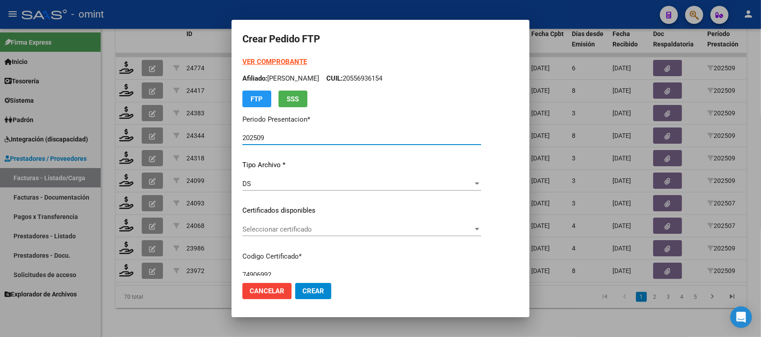
click at [282, 233] on span "Seleccionar certificado" at bounding box center [357, 230] width 231 height 8
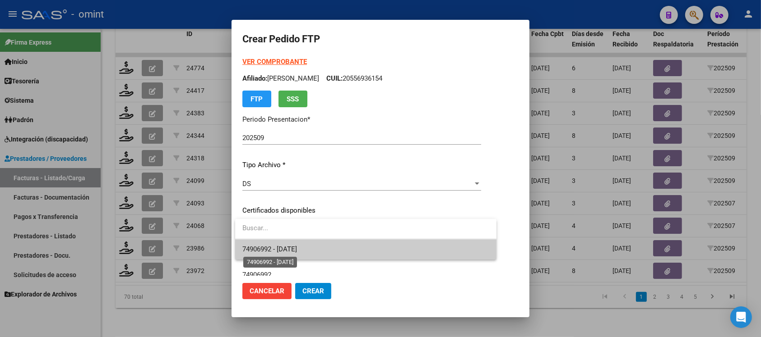
click at [293, 253] on span "74906992 - [DATE]" at bounding box center [269, 249] width 55 height 8
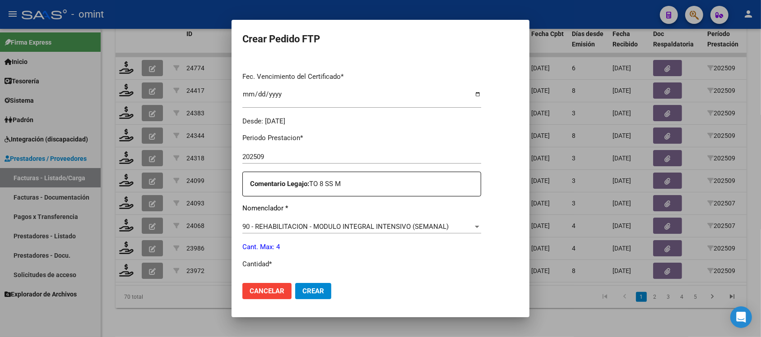
scroll to position [282, 0]
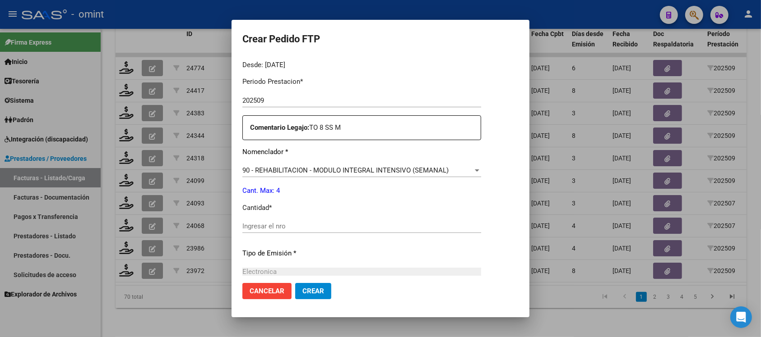
click at [262, 222] on div "Ingresar el nro" at bounding box center [361, 227] width 239 height 14
click at [262, 222] on input "Ingresar el nro" at bounding box center [361, 226] width 239 height 8
type input "4"
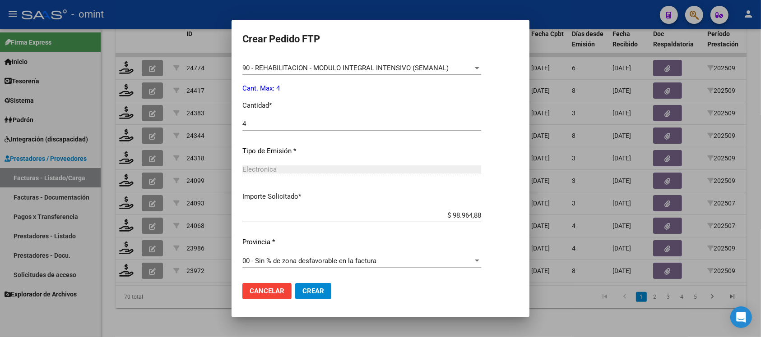
click at [308, 289] on span "Crear" at bounding box center [313, 291] width 22 height 8
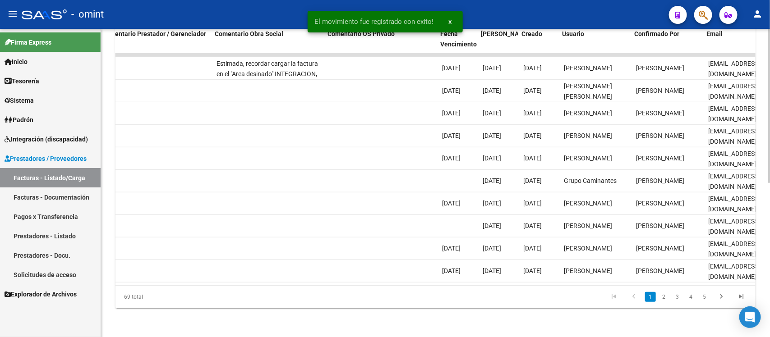
scroll to position [0, 804]
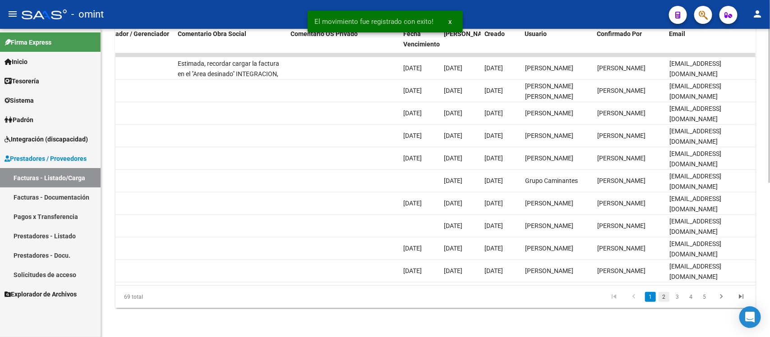
click at [663, 300] on link "2" at bounding box center [664, 297] width 11 height 10
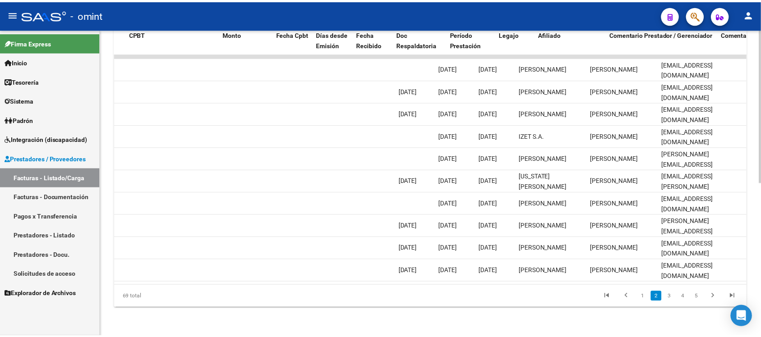
scroll to position [0, 0]
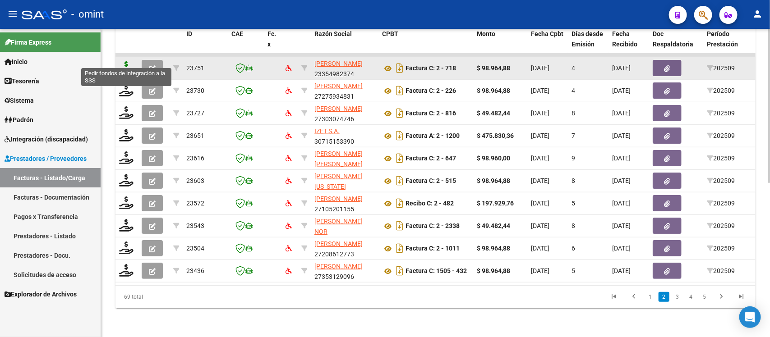
click at [125, 61] on icon at bounding box center [126, 67] width 14 height 13
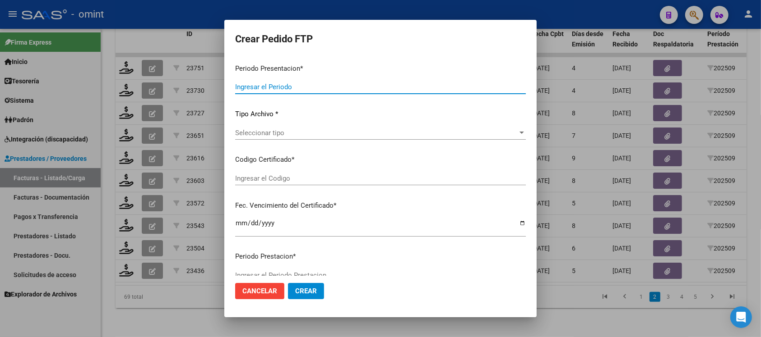
type input "202509"
type input "$ 98.964,88"
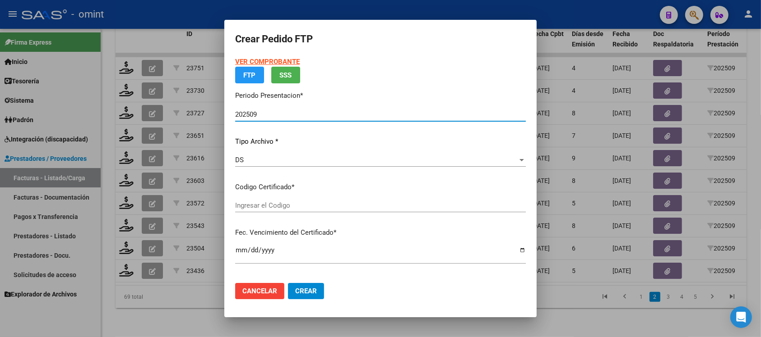
type input "5227960635"
type input "[DATE]"
click at [285, 203] on span "Seleccionar certificado" at bounding box center [376, 206] width 282 height 8
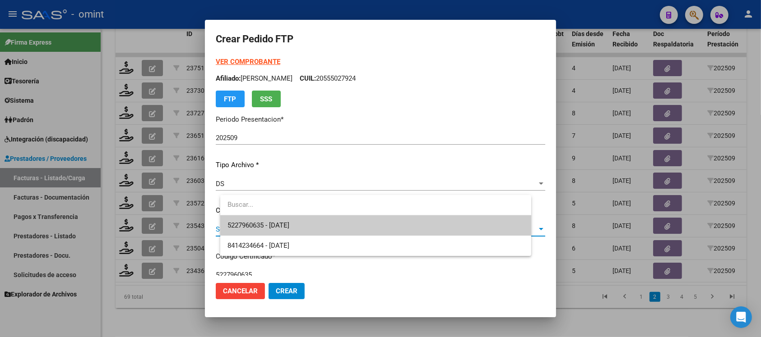
click at [310, 231] on span "5227960635 - [DATE]" at bounding box center [375, 226] width 296 height 20
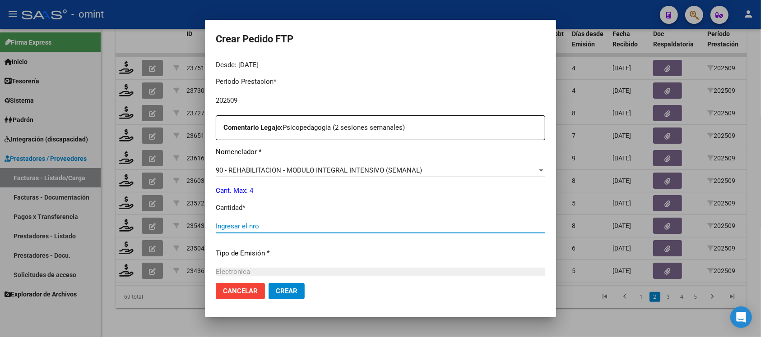
click at [278, 224] on input "Ingresar el nro" at bounding box center [380, 226] width 329 height 8
type input "4"
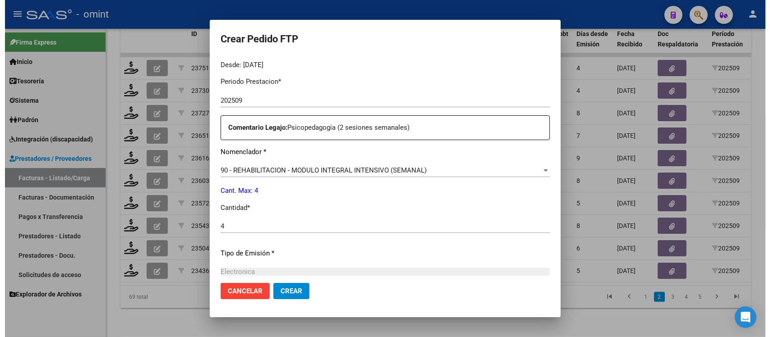
scroll to position [384, 0]
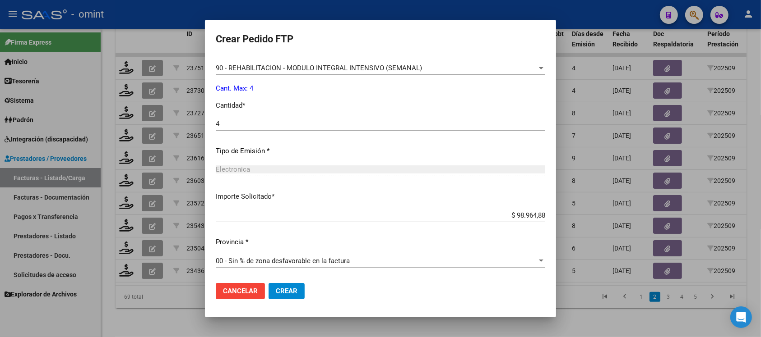
click at [289, 288] on span "Crear" at bounding box center [287, 291] width 22 height 8
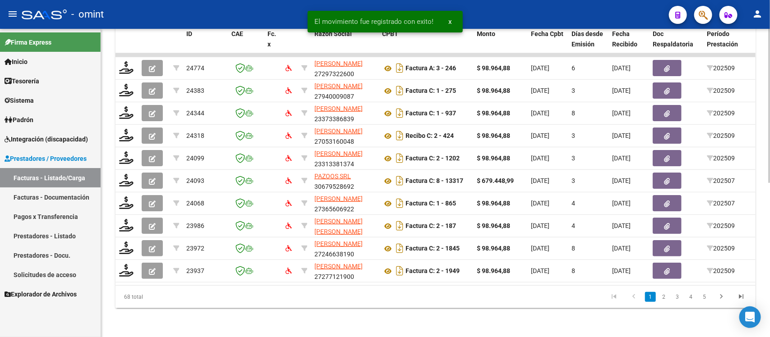
scroll to position [0, 804]
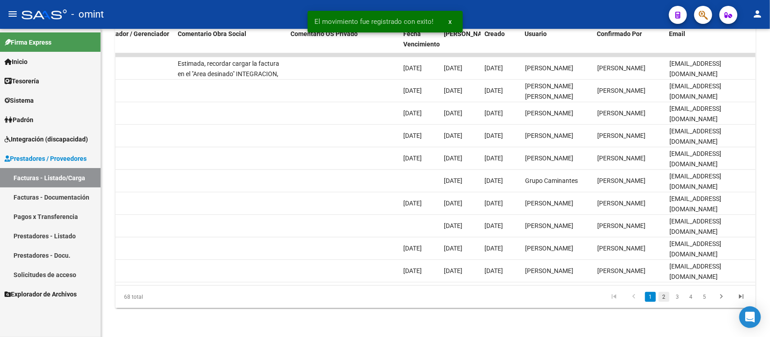
click at [662, 299] on link "2" at bounding box center [664, 297] width 11 height 10
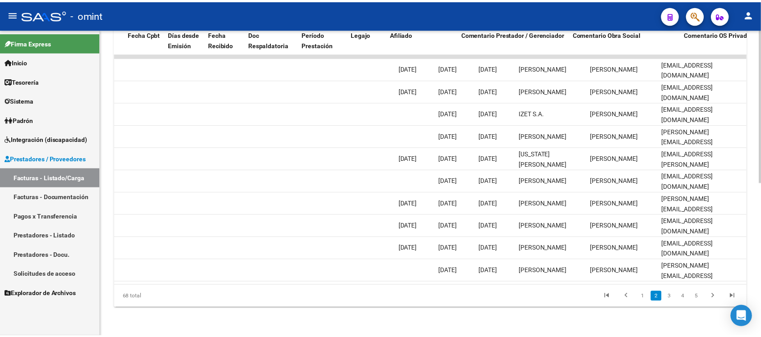
scroll to position [0, 0]
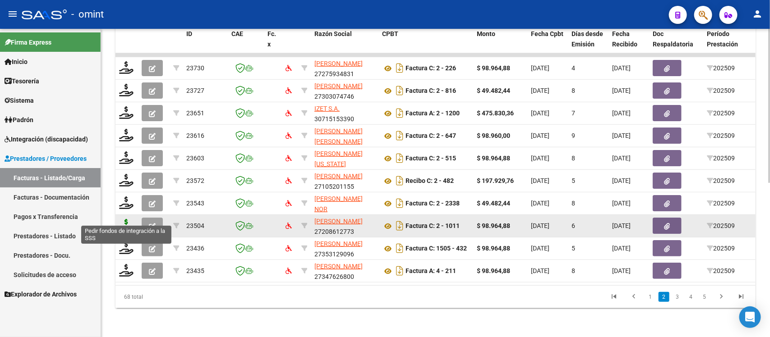
click at [132, 219] on icon at bounding box center [126, 225] width 14 height 13
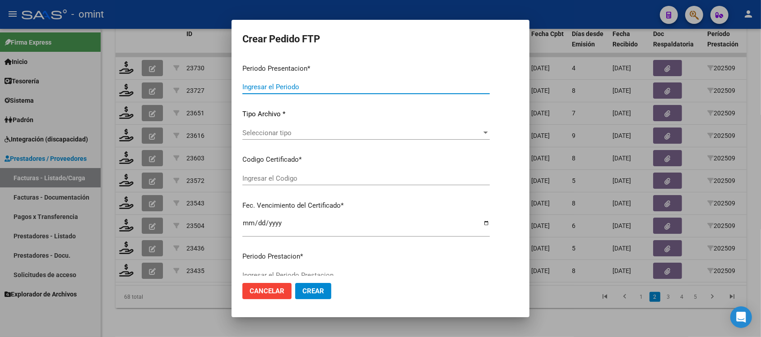
type input "202509"
type input "$ 98.964,88"
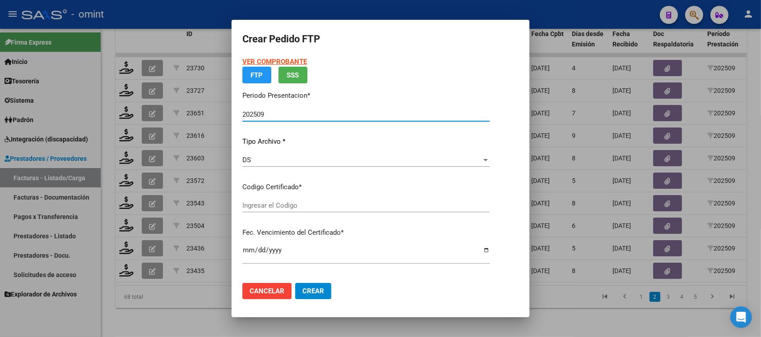
type input "2726520467"
type input "[DATE]"
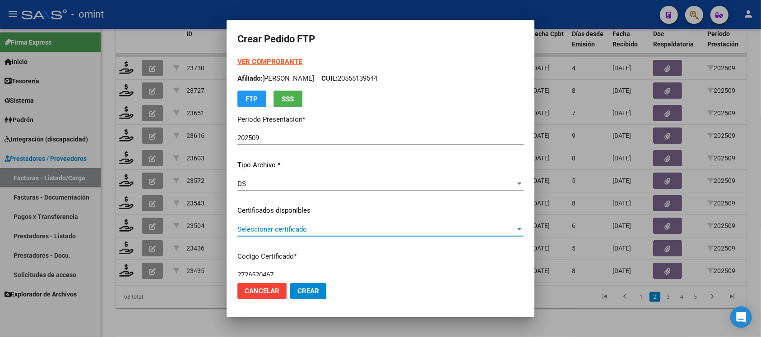
click at [283, 226] on span "Seleccionar certificado" at bounding box center [376, 230] width 278 height 8
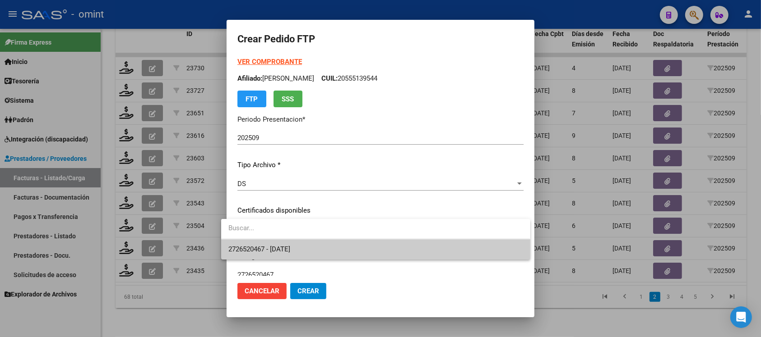
click at [333, 254] on span "2726520467 - [DATE]" at bounding box center [375, 250] width 294 height 20
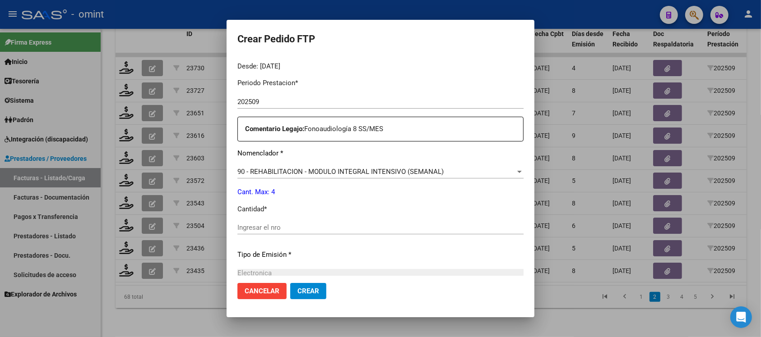
scroll to position [282, 0]
click at [301, 226] on input "Ingresar el nro" at bounding box center [380, 226] width 286 height 8
type input "4"
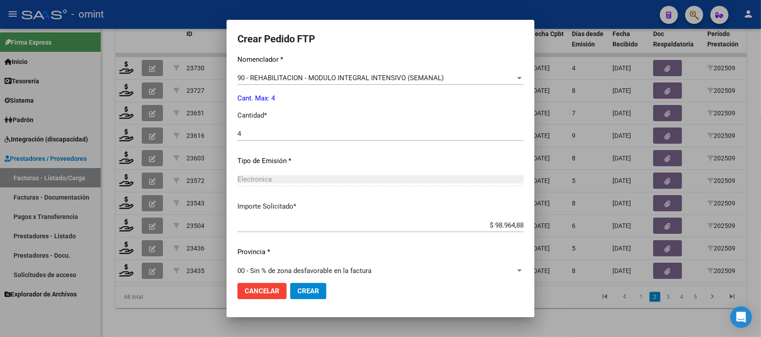
scroll to position [384, 0]
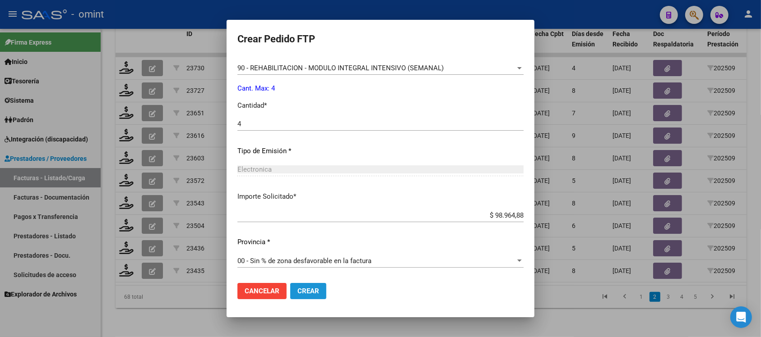
click at [308, 290] on span "Crear" at bounding box center [308, 291] width 22 height 8
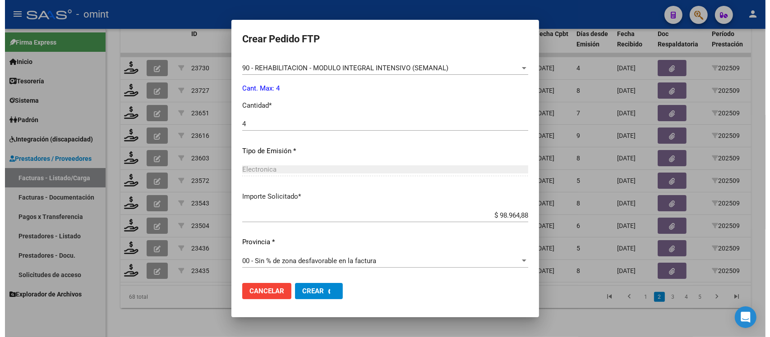
scroll to position [0, 0]
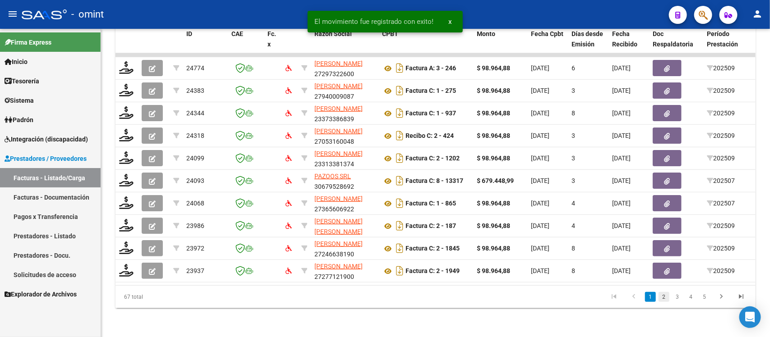
click at [664, 302] on link "2" at bounding box center [664, 297] width 11 height 10
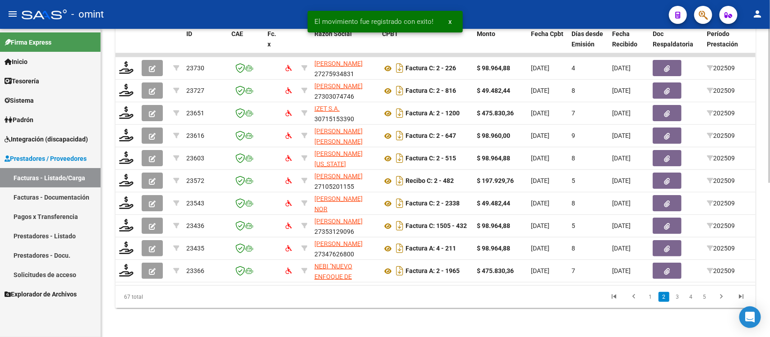
scroll to position [0, 804]
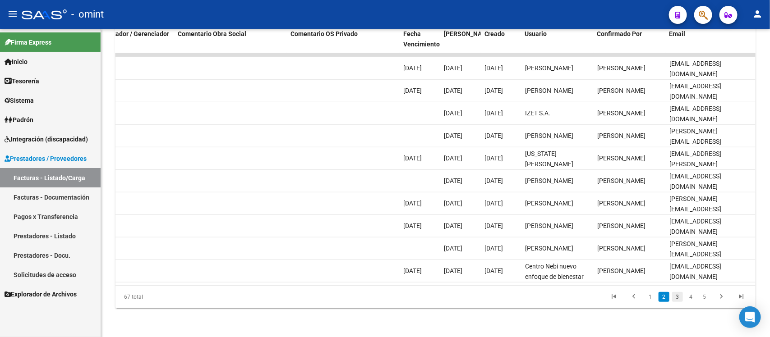
click at [678, 299] on link "3" at bounding box center [677, 297] width 11 height 10
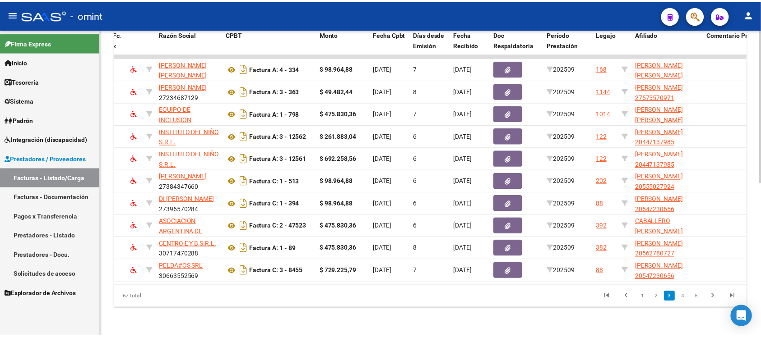
scroll to position [0, 0]
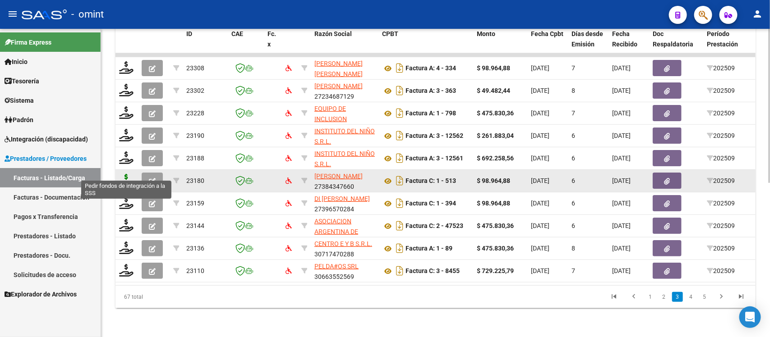
click at [122, 174] on icon at bounding box center [126, 180] width 14 height 13
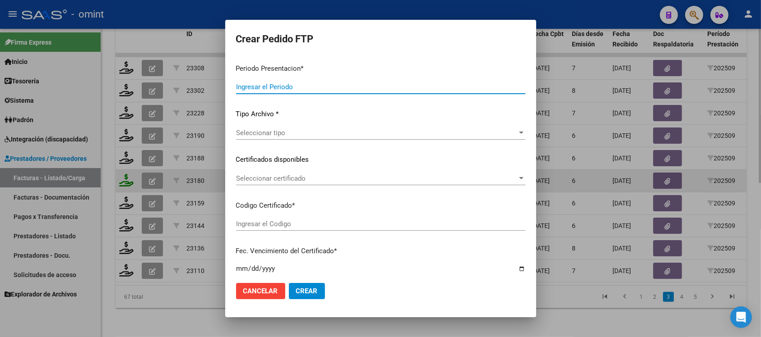
type input "202509"
type input "$ 98.964,88"
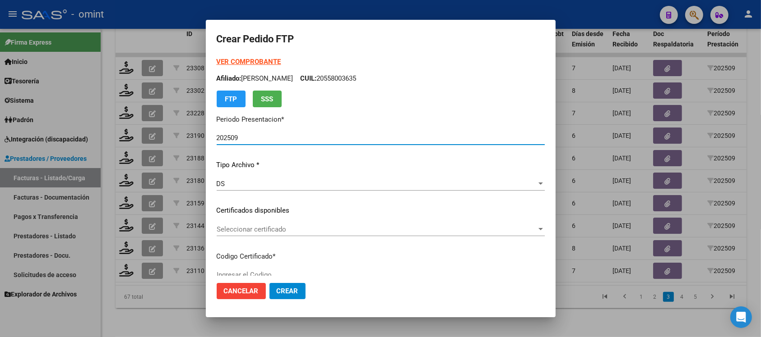
type input "5227960635"
type input "[DATE]"
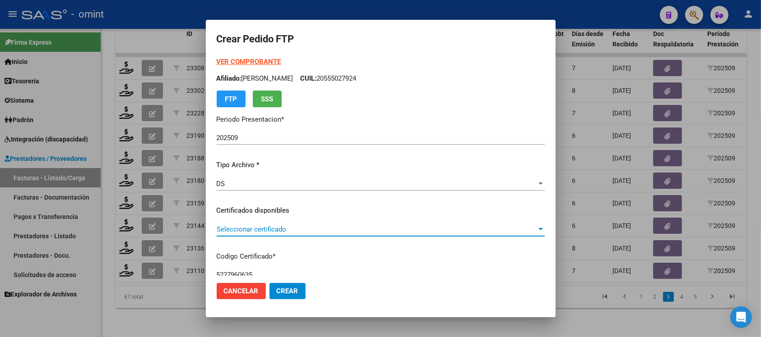
click at [253, 229] on span "Seleccionar certificado" at bounding box center [377, 230] width 320 height 8
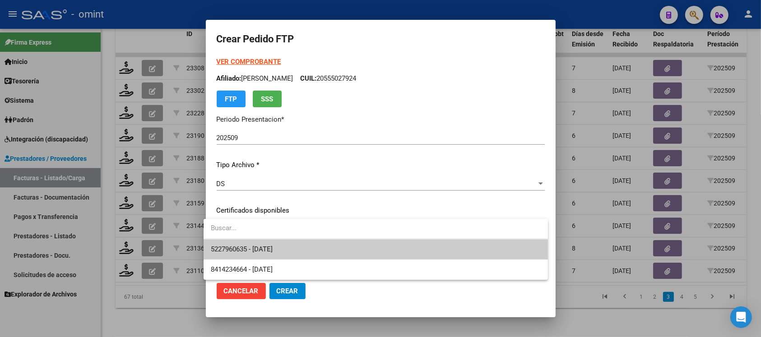
click at [292, 253] on span "5227960635 - [DATE]" at bounding box center [376, 250] width 330 height 20
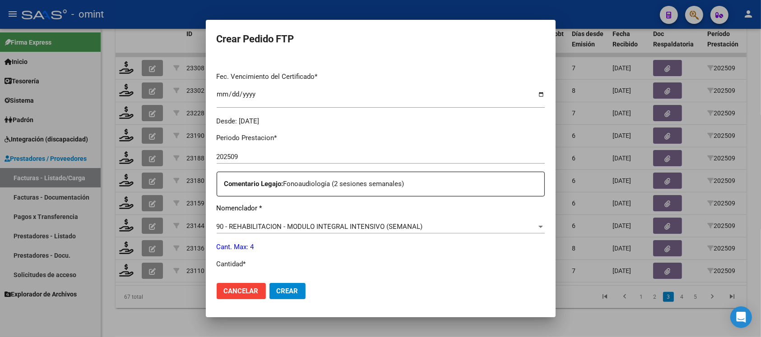
scroll to position [282, 0]
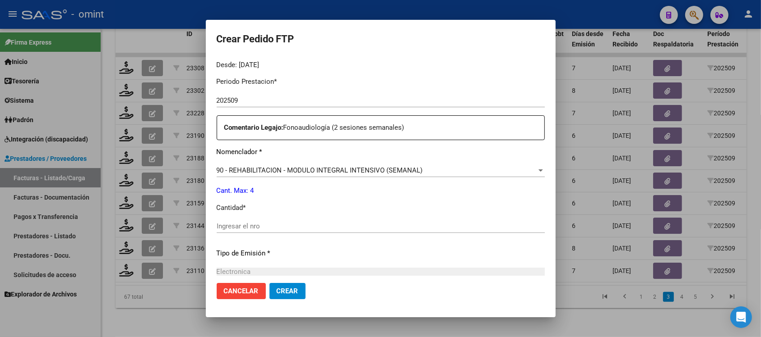
click at [278, 224] on input "Ingresar el nro" at bounding box center [381, 226] width 328 height 8
type input "4"
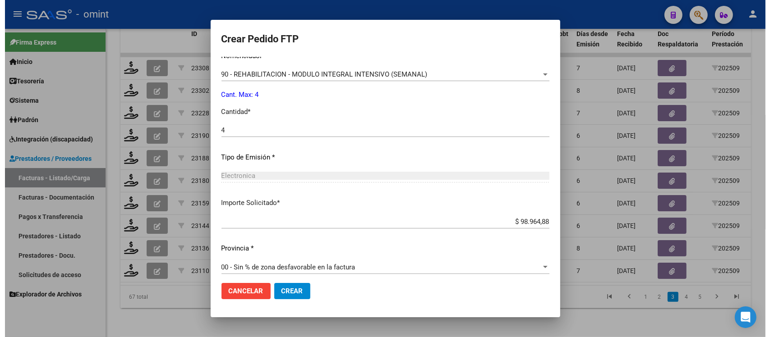
scroll to position [384, 0]
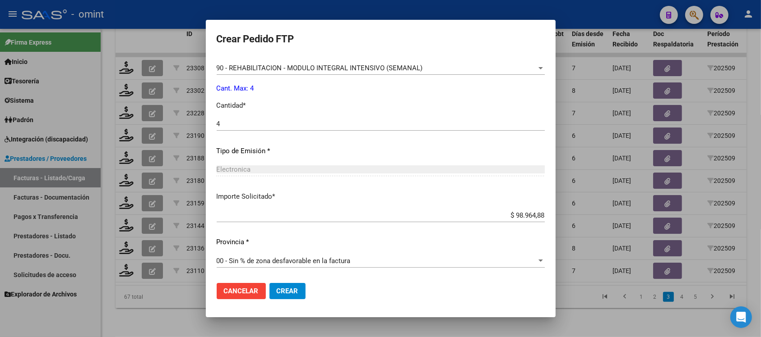
click at [295, 291] on button "Crear" at bounding box center [287, 291] width 36 height 16
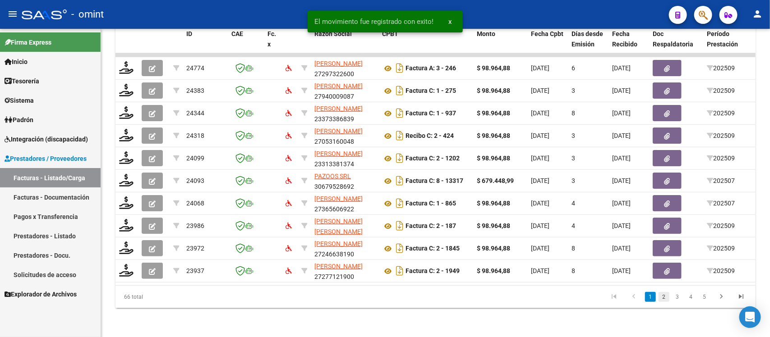
click at [666, 300] on link "2" at bounding box center [664, 297] width 11 height 10
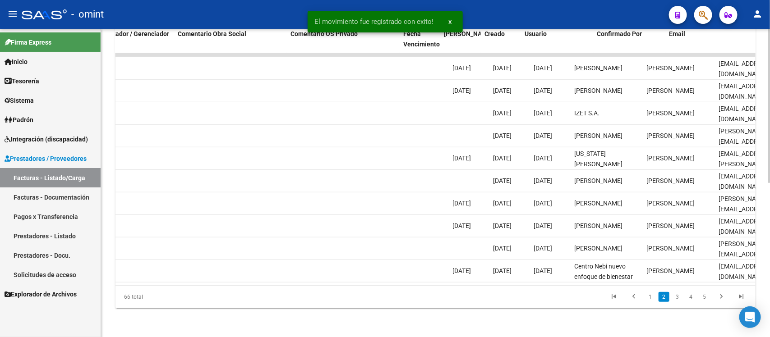
scroll to position [0, 804]
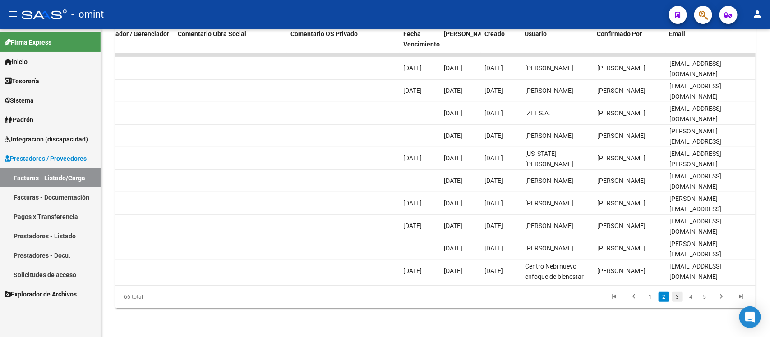
click at [677, 300] on link "3" at bounding box center [677, 297] width 11 height 10
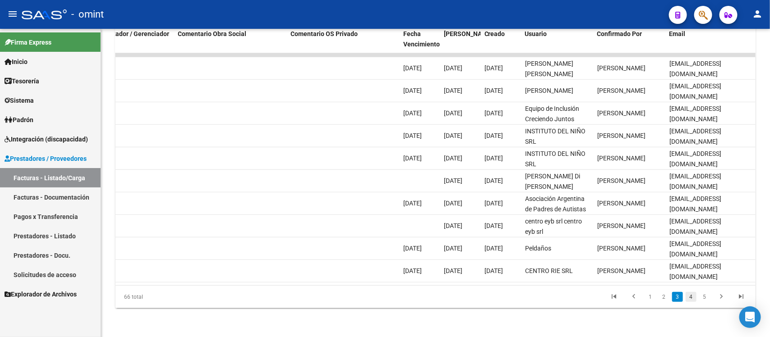
click at [695, 300] on link "4" at bounding box center [691, 297] width 11 height 10
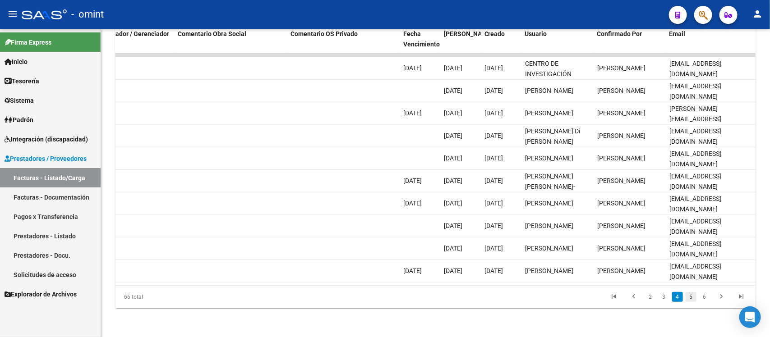
click at [692, 299] on link "5" at bounding box center [691, 297] width 11 height 10
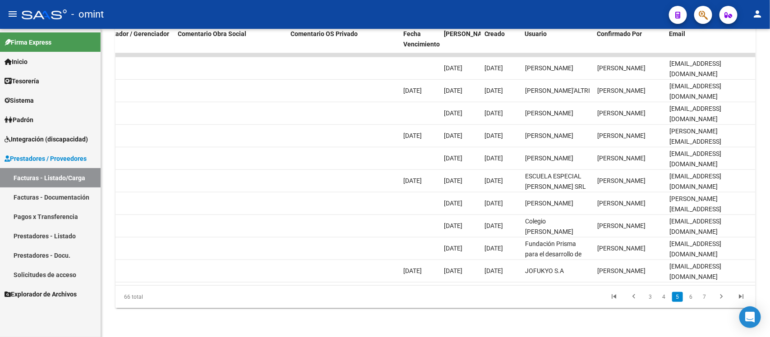
click at [692, 299] on link "6" at bounding box center [691, 297] width 11 height 10
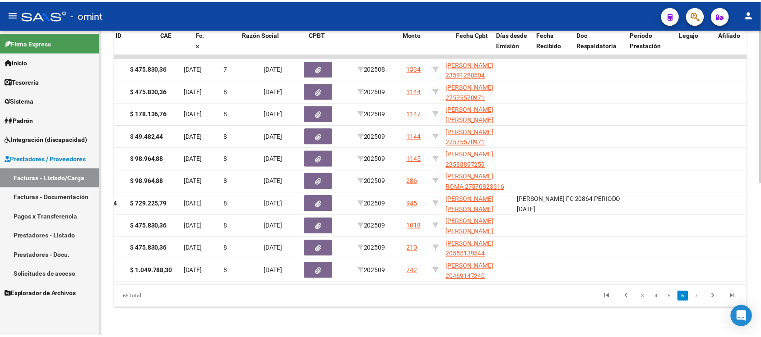
scroll to position [0, 0]
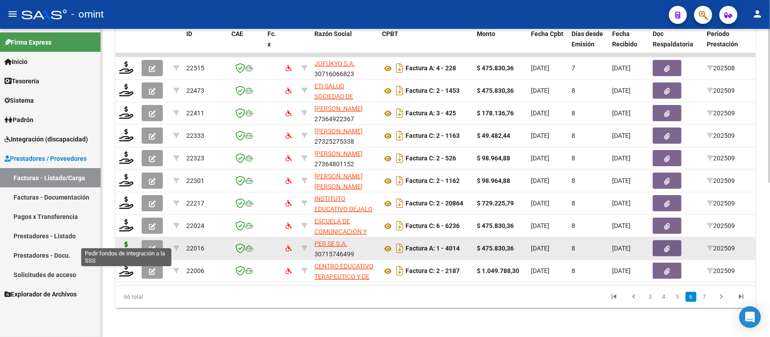
click at [120, 242] on icon at bounding box center [126, 248] width 14 height 13
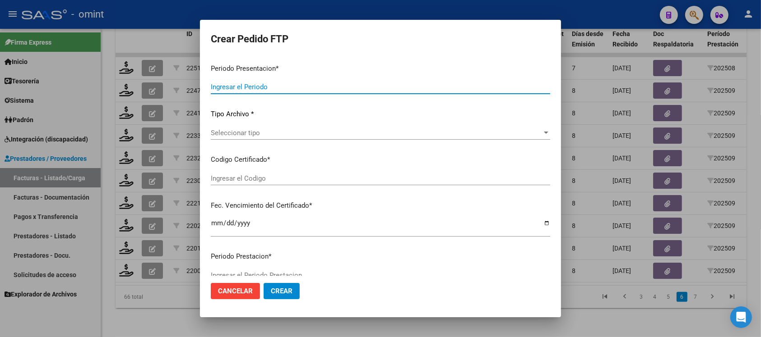
type input "202509"
type input "$ 475.830,36"
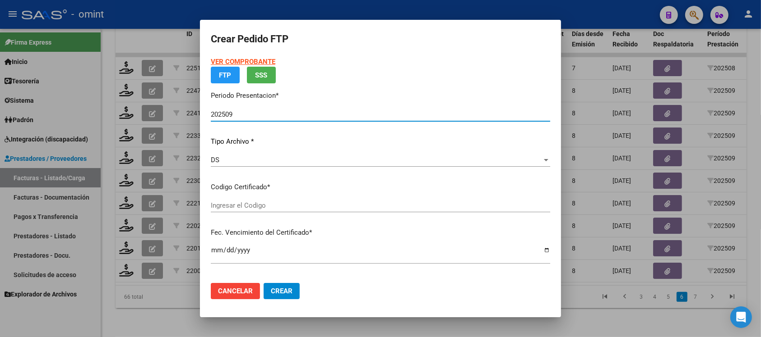
type input "2726520467"
type input "[DATE]"
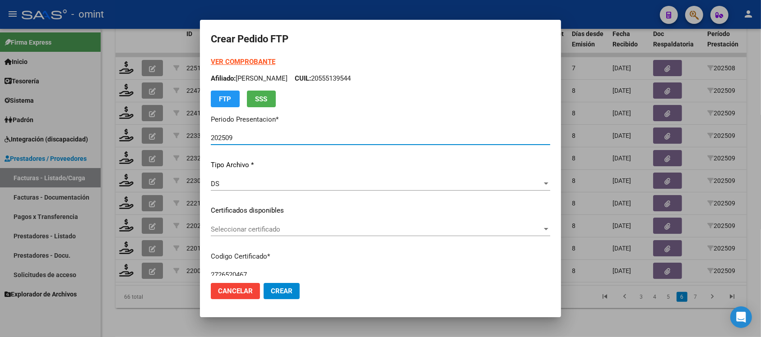
click at [247, 233] on span "Seleccionar certificado" at bounding box center [376, 230] width 331 height 8
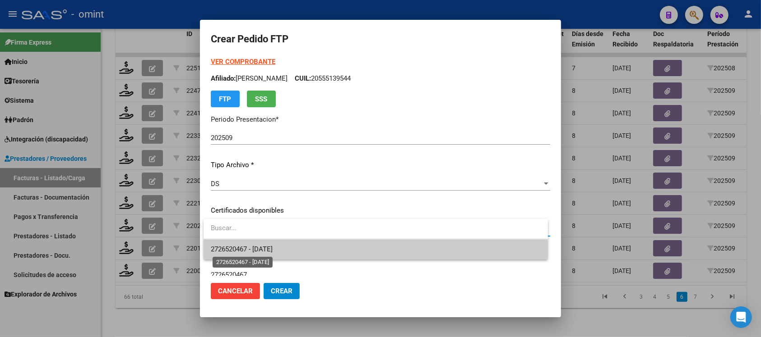
click at [257, 246] on span "2726520467 - [DATE]" at bounding box center [242, 249] width 62 height 8
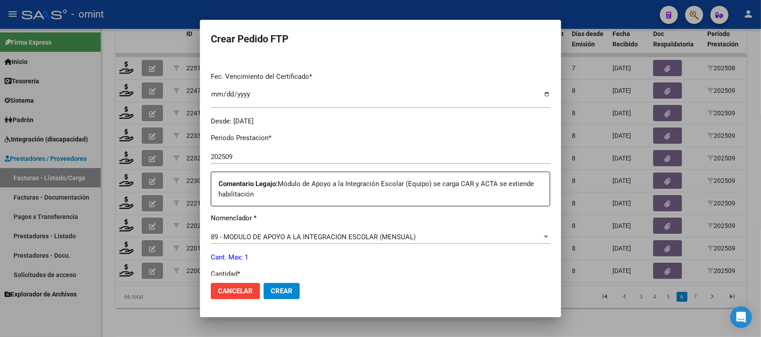
scroll to position [282, 0]
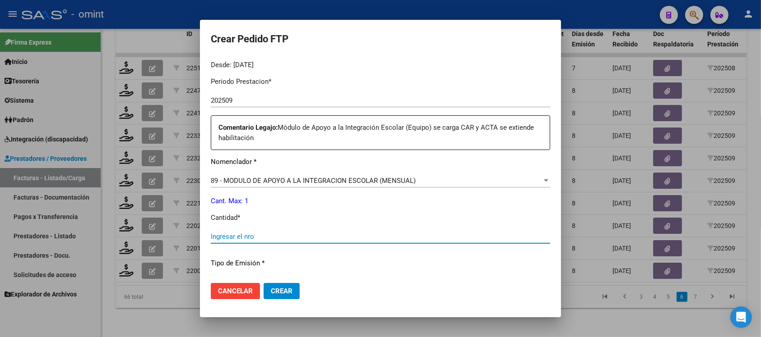
click at [252, 233] on input "Ingresar el nro" at bounding box center [380, 237] width 339 height 8
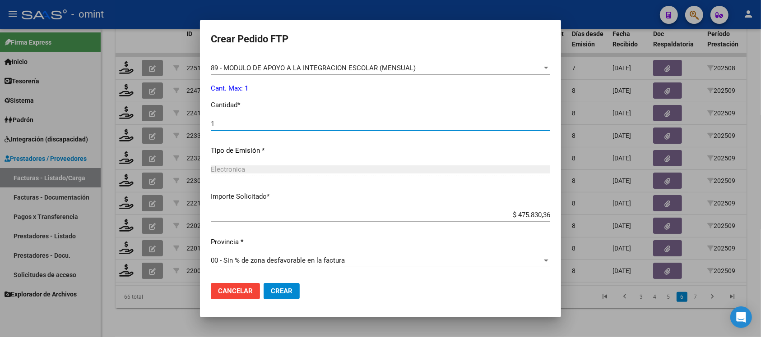
type input "1"
click at [273, 285] on button "Crear" at bounding box center [281, 291] width 36 height 16
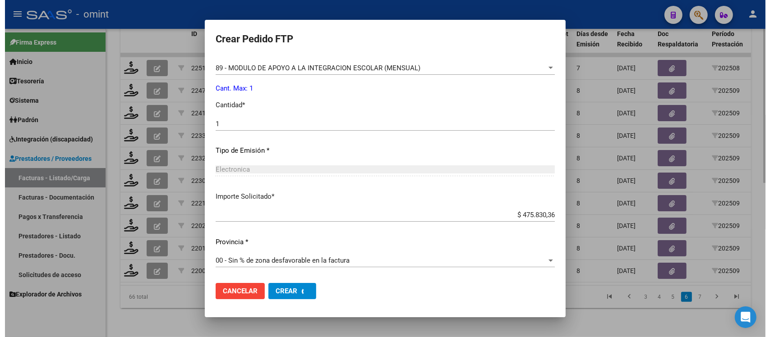
scroll to position [0, 0]
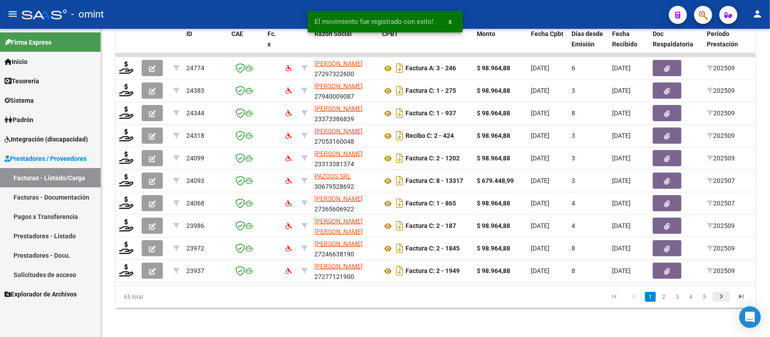
click at [720, 303] on icon "go to next page" at bounding box center [722, 298] width 12 height 11
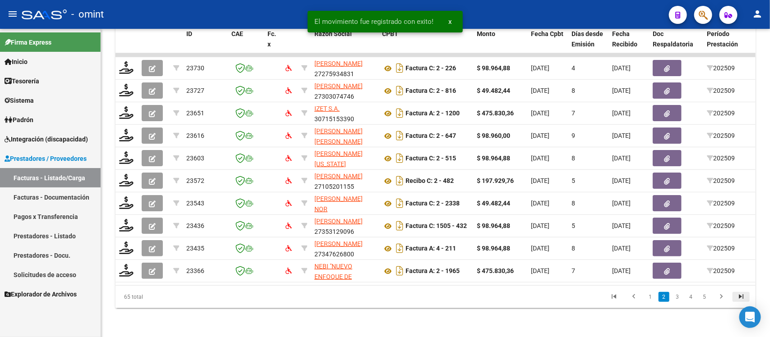
click at [735, 298] on link "go to last page" at bounding box center [741, 297] width 17 height 10
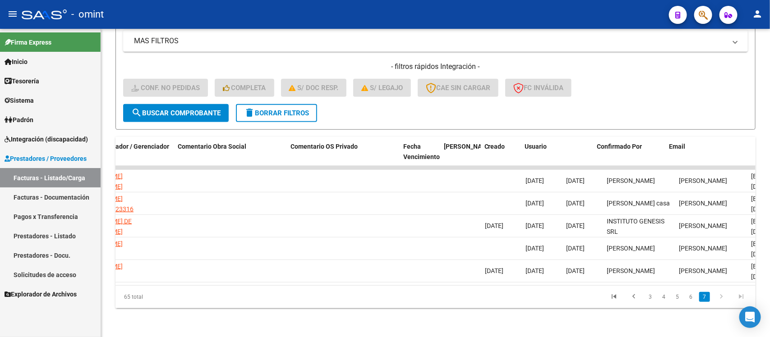
scroll to position [0, 804]
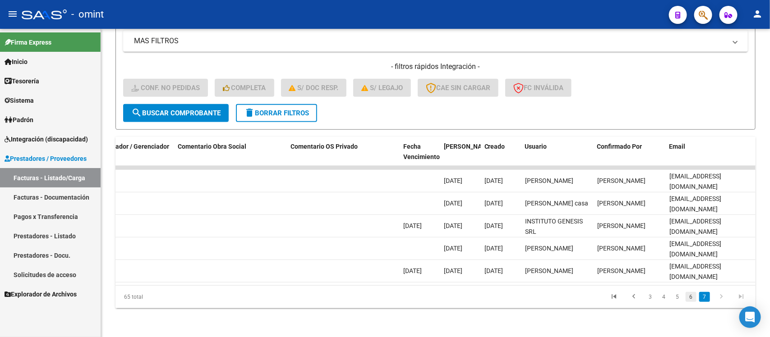
click at [693, 292] on link "6" at bounding box center [691, 297] width 11 height 10
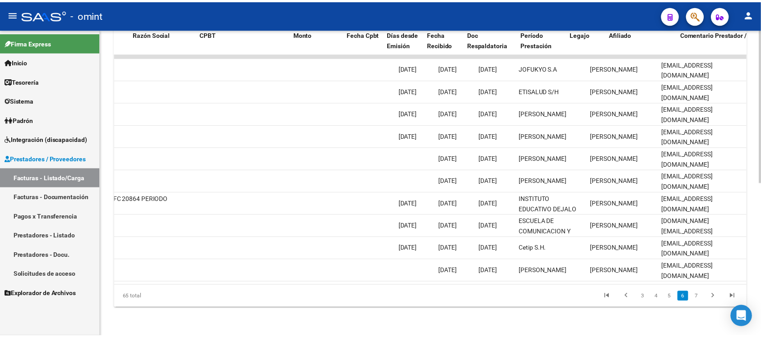
scroll to position [0, 0]
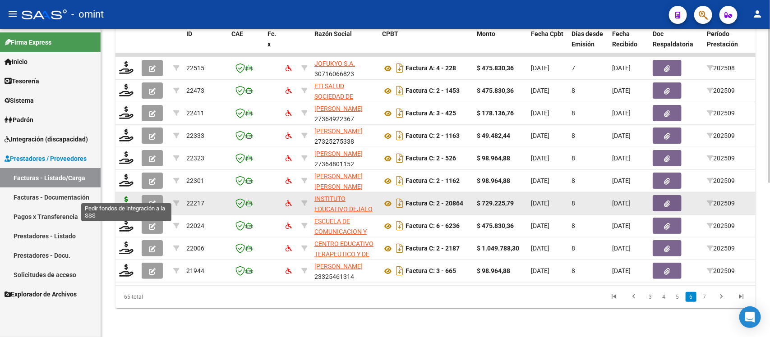
click at [123, 199] on icon at bounding box center [126, 203] width 14 height 13
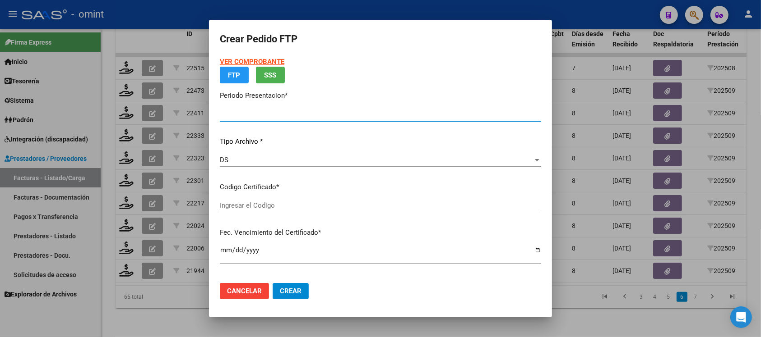
type input "202509"
type input "$ 729.225,79"
type input "4670470833"
type input "[DATE]"
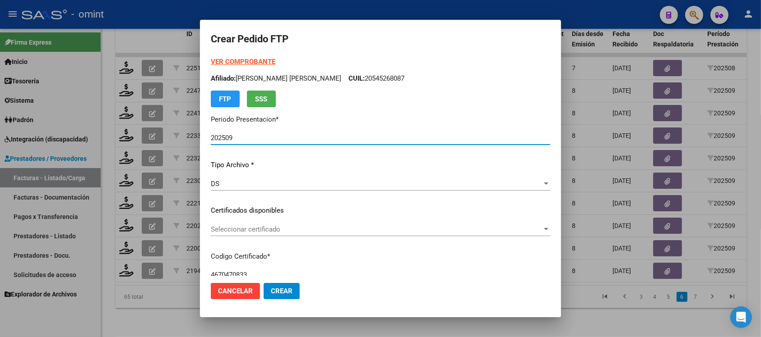
click at [262, 227] on span "Seleccionar certificado" at bounding box center [376, 230] width 331 height 8
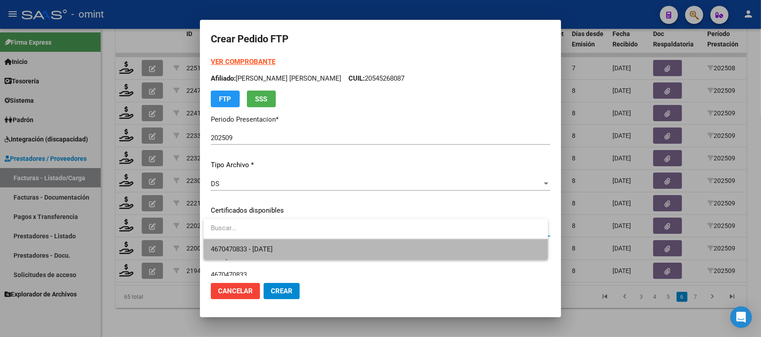
click at [274, 241] on span "4670470833 - [DATE]" at bounding box center [376, 250] width 330 height 20
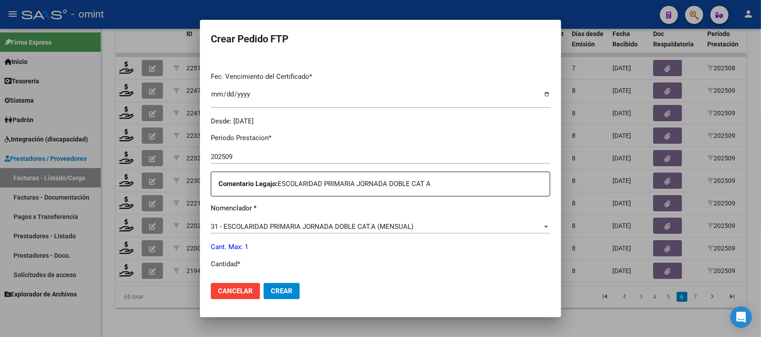
scroll to position [282, 0]
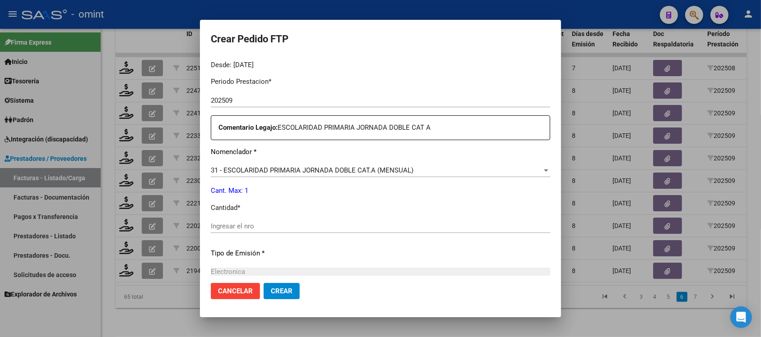
click at [262, 228] on input "Ingresar el nro" at bounding box center [380, 226] width 339 height 8
type input "1"
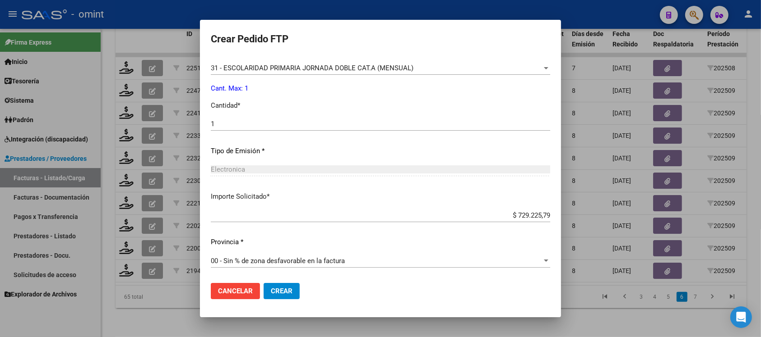
click at [277, 287] on span "Crear" at bounding box center [282, 291] width 22 height 8
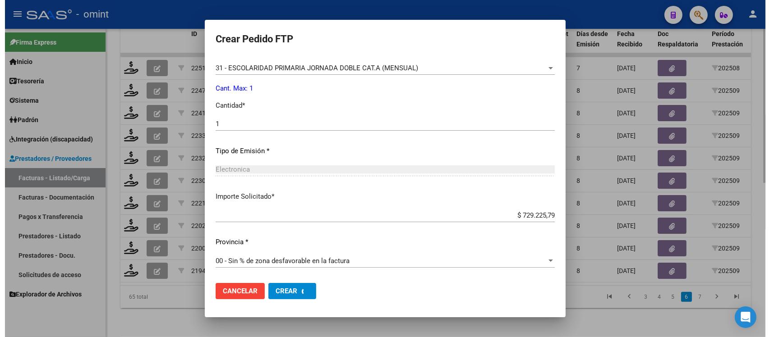
scroll to position [334, 0]
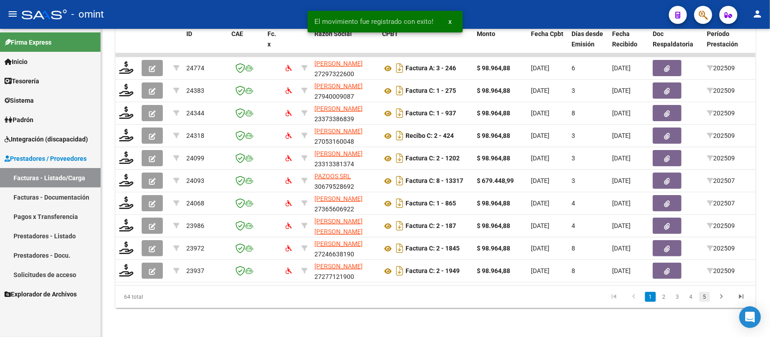
click at [707, 296] on link "5" at bounding box center [704, 297] width 11 height 10
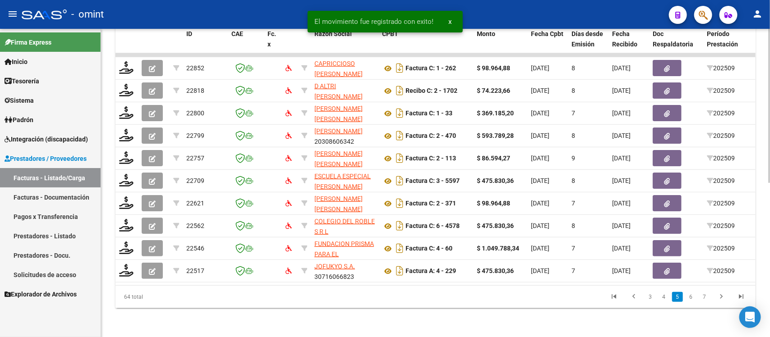
scroll to position [0, 804]
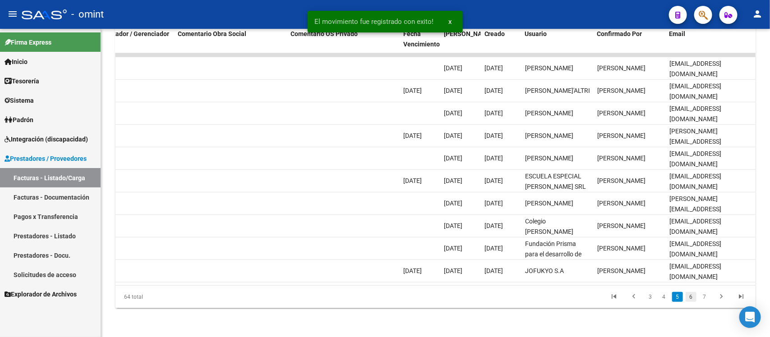
click at [691, 299] on link "6" at bounding box center [691, 297] width 11 height 10
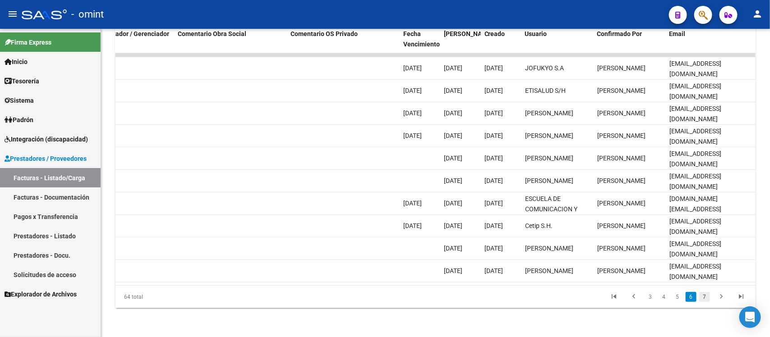
click at [705, 299] on link "7" at bounding box center [704, 297] width 11 height 10
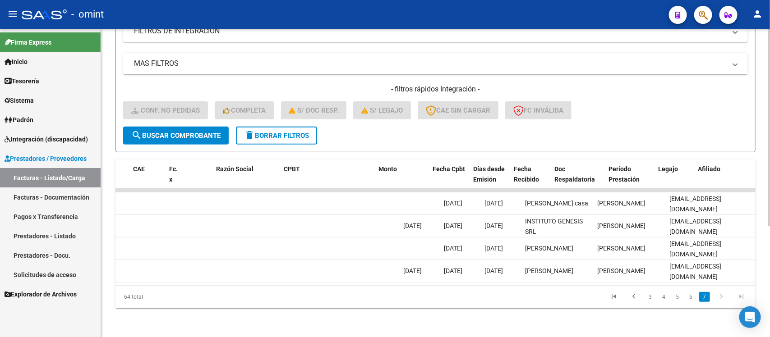
scroll to position [0, 0]
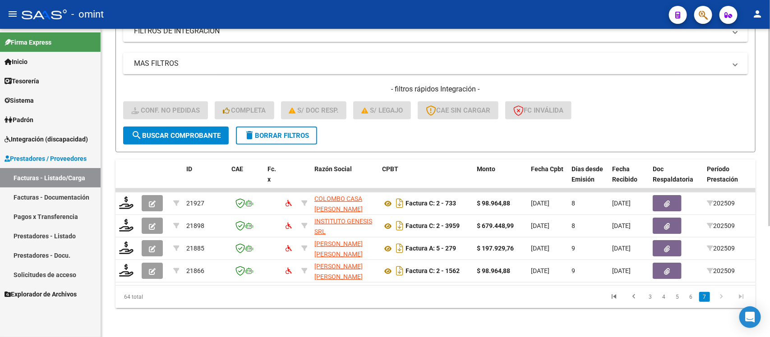
click at [273, 127] on button "delete Borrar Filtros" at bounding box center [276, 136] width 81 height 18
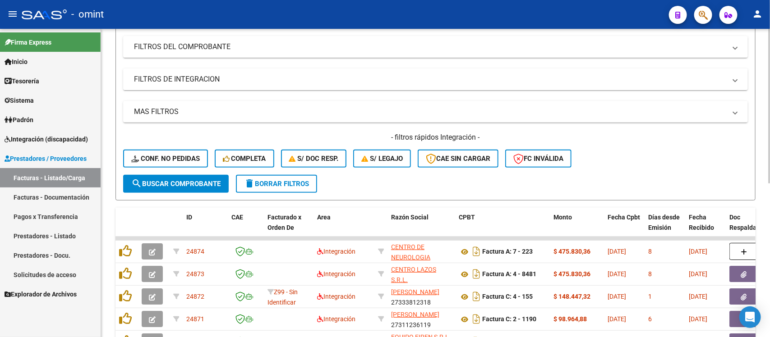
scroll to position [5, 0]
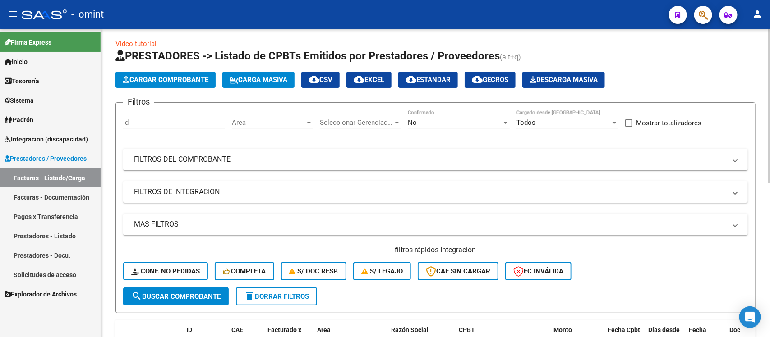
click at [170, 115] on div "Id" at bounding box center [174, 119] width 102 height 19
paste input "23285"
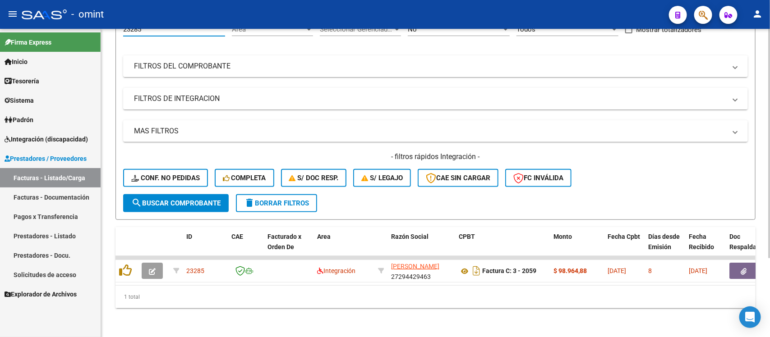
scroll to position [106, 0]
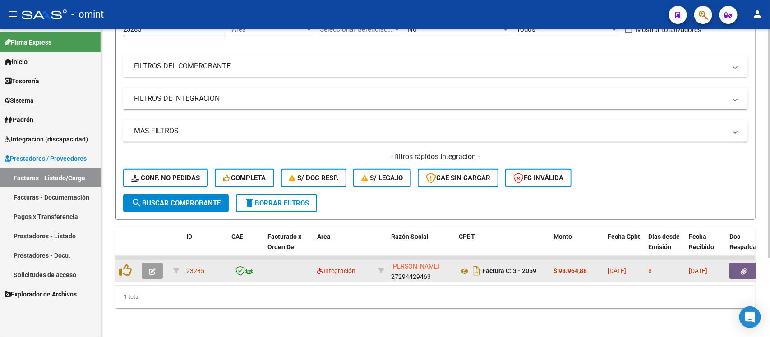
type input "23285"
click at [146, 264] on button "button" at bounding box center [152, 271] width 21 height 16
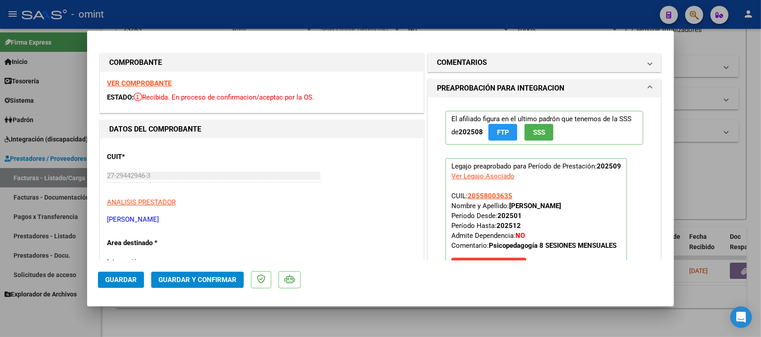
click at [162, 79] on strong "VER COMPROBANTE" at bounding box center [139, 83] width 65 height 8
click at [212, 280] on span "Guardar y Confirmar" at bounding box center [197, 280] width 78 height 8
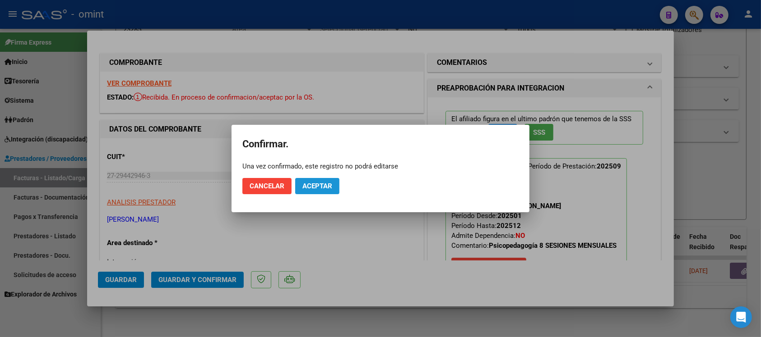
click at [334, 181] on button "Aceptar" at bounding box center [317, 186] width 44 height 16
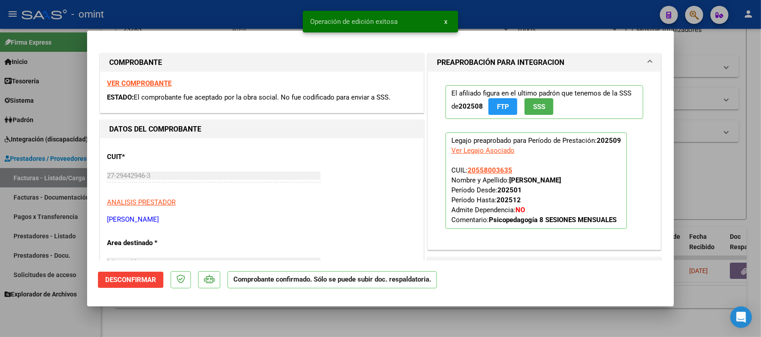
click at [277, 7] on div at bounding box center [380, 168] width 761 height 337
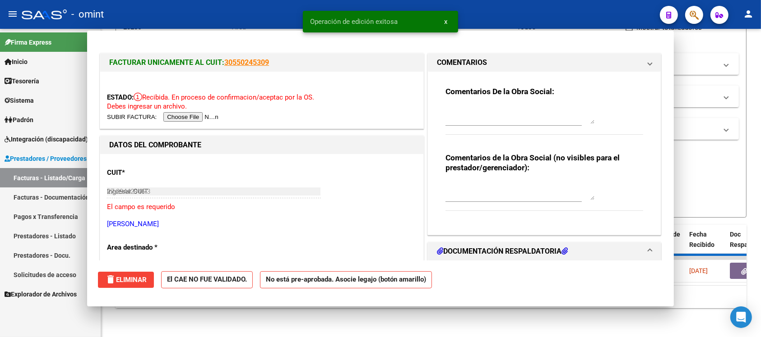
type input "$ 0,00"
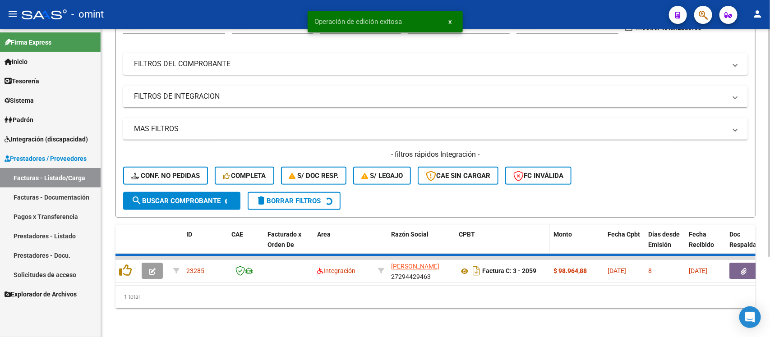
scroll to position [89, 0]
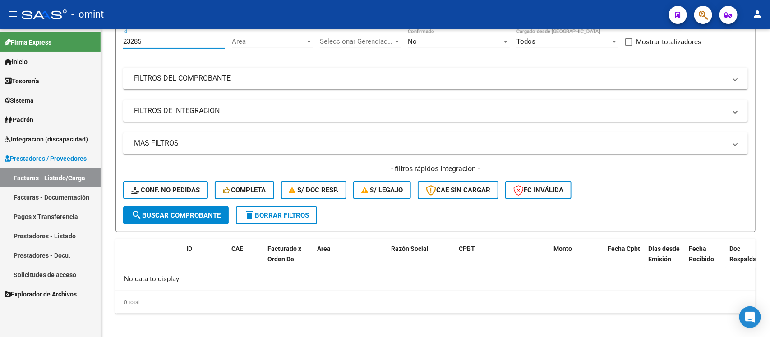
drag, startPoint x: 145, startPoint y: 37, endPoint x: 96, endPoint y: 46, distance: 50.4
click at [96, 46] on mat-sidenav-container "Firma Express Inicio Calendario SSS Instructivos Contacto OS Tesorería Extracto…" at bounding box center [385, 183] width 770 height 309
paste input "866"
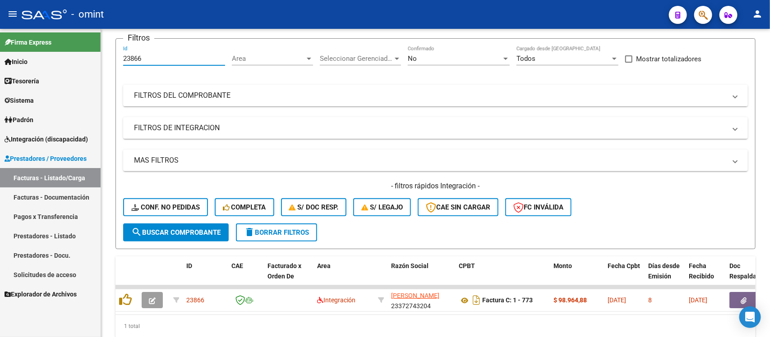
scroll to position [86, 0]
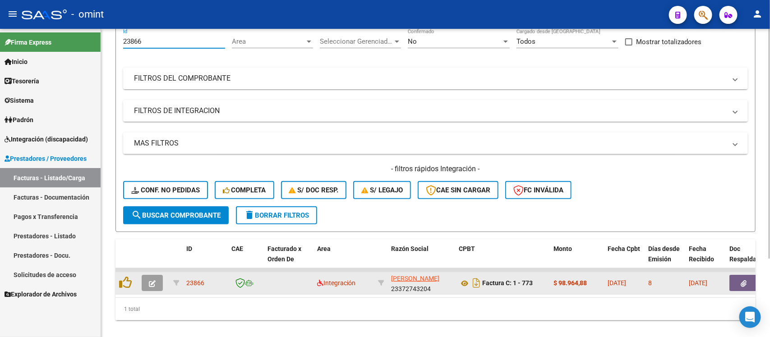
type input "23866"
click at [154, 275] on button "button" at bounding box center [152, 283] width 21 height 16
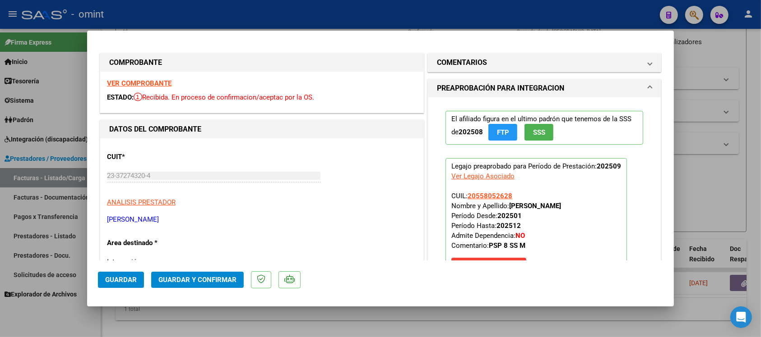
click at [149, 86] on strong "VER COMPROBANTE" at bounding box center [139, 83] width 65 height 8
click at [222, 282] on span "Guardar y Confirmar" at bounding box center [197, 280] width 78 height 8
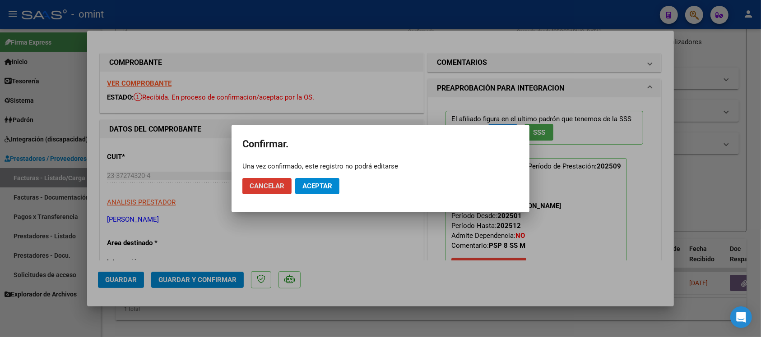
click at [323, 181] on button "Aceptar" at bounding box center [317, 186] width 44 height 16
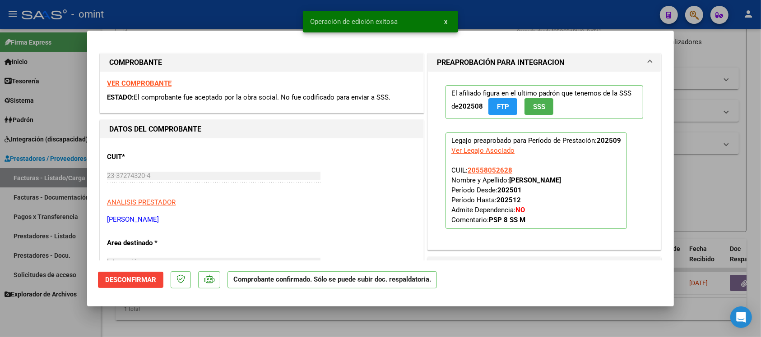
click at [257, 9] on div at bounding box center [380, 168] width 761 height 337
type input "$ 0,00"
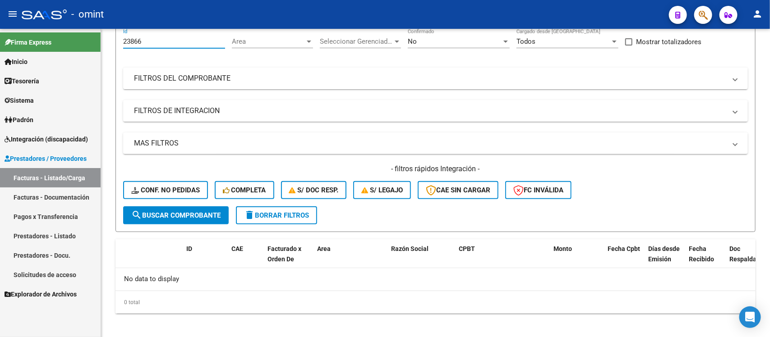
drag, startPoint x: 150, startPoint y: 41, endPoint x: 116, endPoint y: 43, distance: 34.4
click at [116, 43] on form "Filtros 23866 Id Area Area Seleccionar Gerenciador Seleccionar Gerenciador No C…" at bounding box center [436, 126] width 640 height 211
paste input "2193"
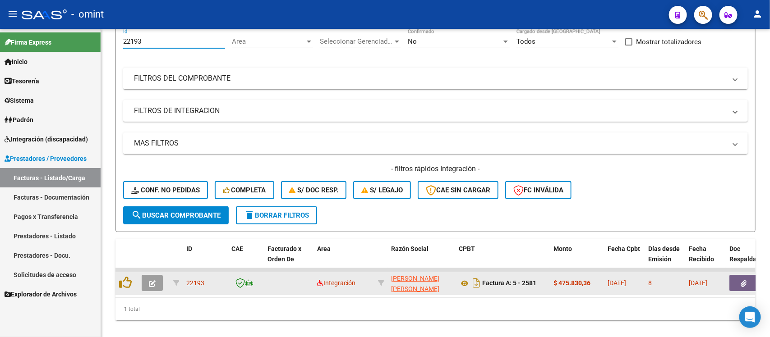
type input "22193"
click at [158, 275] on button "button" at bounding box center [152, 283] width 21 height 16
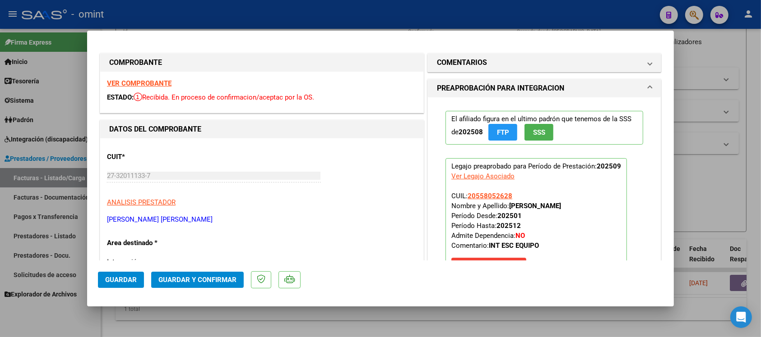
click at [156, 84] on strong "VER COMPROBANTE" at bounding box center [139, 83] width 65 height 8
click at [205, 282] on span "Guardar y Confirmar" at bounding box center [197, 280] width 78 height 8
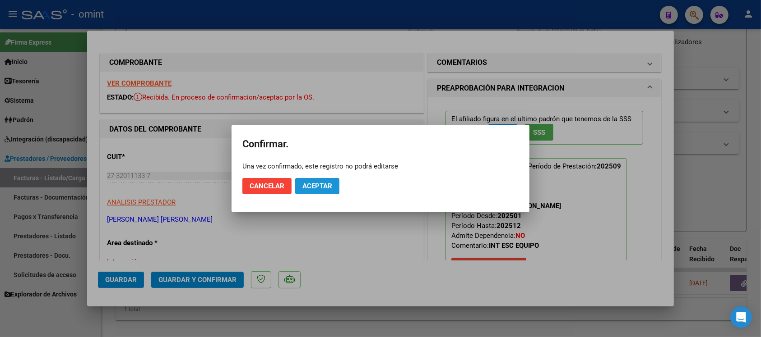
click at [328, 191] on button "Aceptar" at bounding box center [317, 186] width 44 height 16
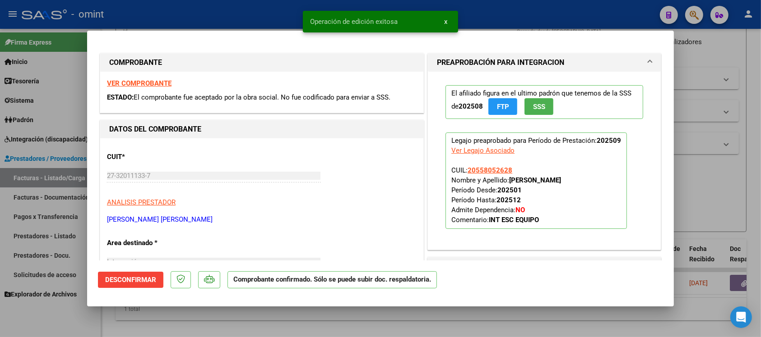
click at [291, 314] on div at bounding box center [380, 168] width 761 height 337
type input "$ 0,00"
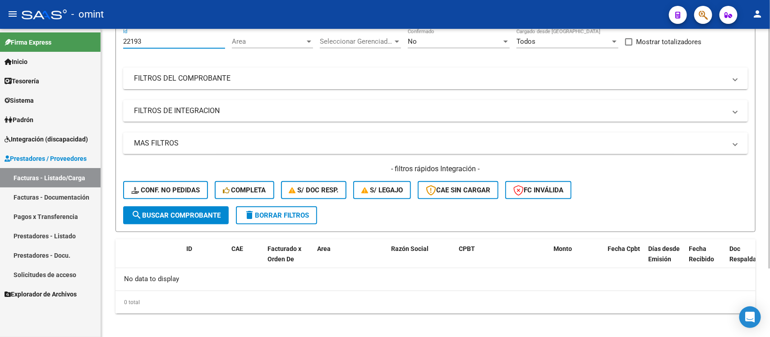
scroll to position [85, 0]
drag, startPoint x: 146, startPoint y: 39, endPoint x: 108, endPoint y: 44, distance: 37.7
click at [108, 43] on div "Video tutorial PRESTADORES -> Listado de CPBTs Emitidos por Prestadores / Prove…" at bounding box center [435, 144] width 669 height 400
paste input "4020"
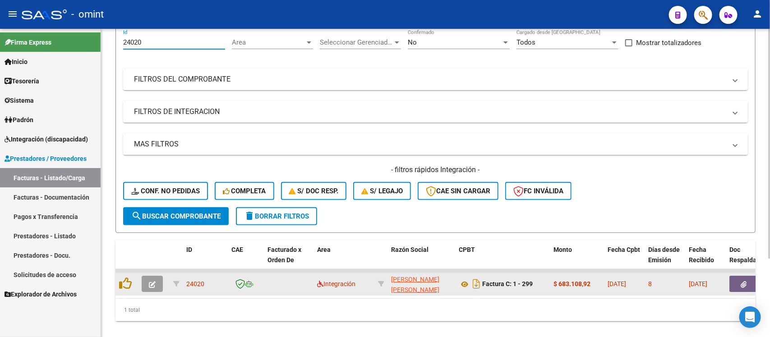
type input "24020"
click at [150, 282] on icon "button" at bounding box center [152, 285] width 7 height 7
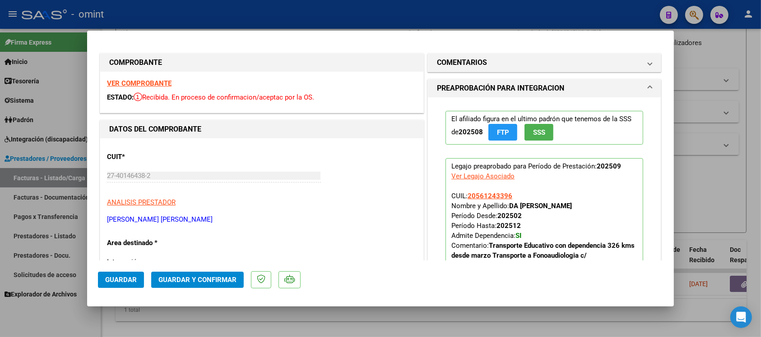
click at [152, 85] on strong "VER COMPROBANTE" at bounding box center [139, 83] width 65 height 8
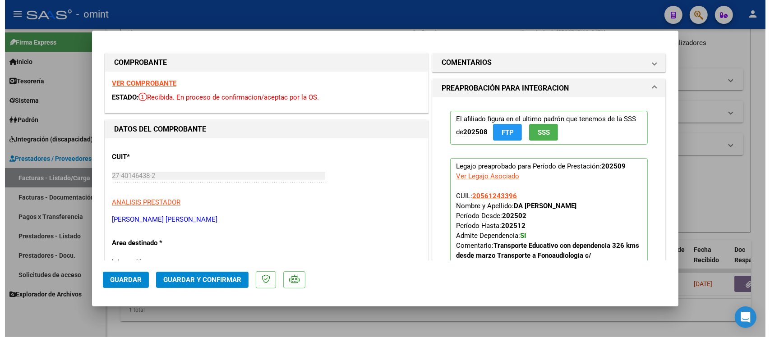
scroll to position [56, 0]
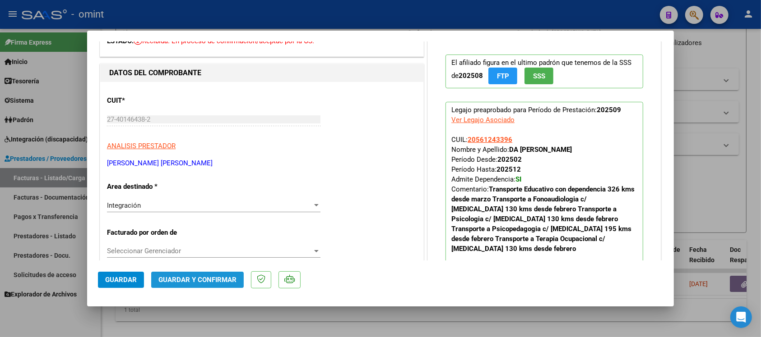
click at [190, 277] on span "Guardar y Confirmar" at bounding box center [197, 280] width 78 height 8
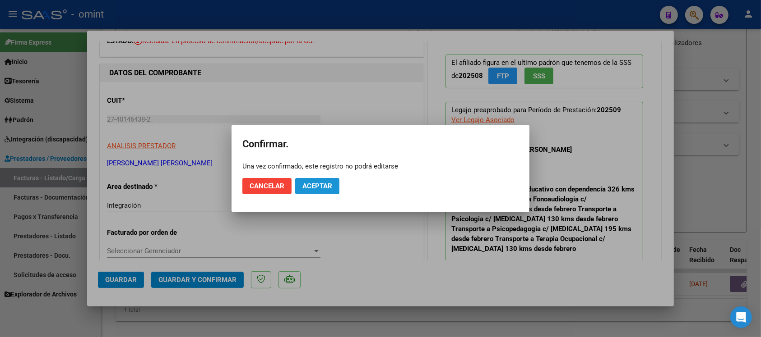
click at [320, 188] on span "Aceptar" at bounding box center [317, 186] width 30 height 8
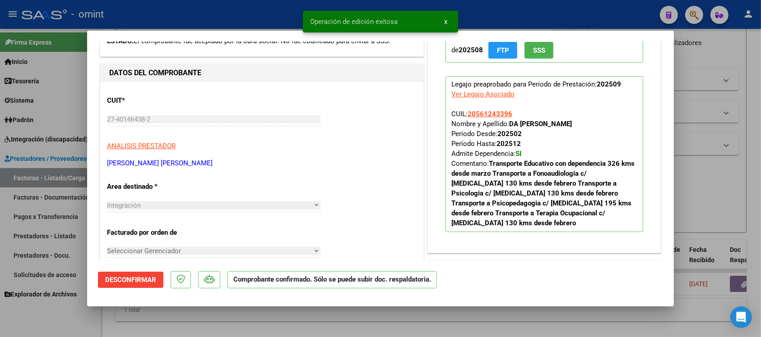
click at [231, 19] on div at bounding box center [380, 168] width 761 height 337
type input "$ 0,00"
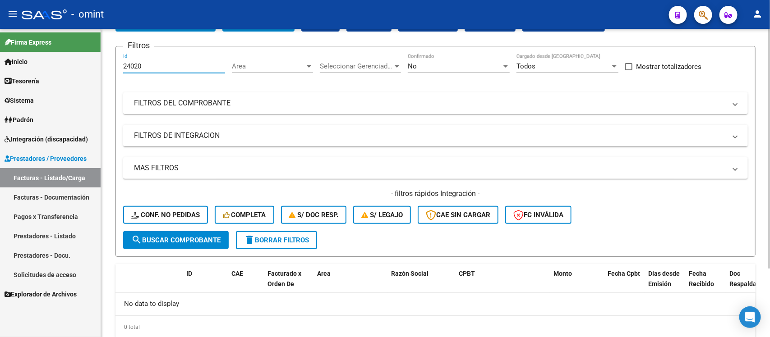
drag, startPoint x: 150, startPoint y: 41, endPoint x: 108, endPoint y: 37, distance: 41.6
click at [108, 37] on div "Video tutorial PRESTADORES -> Listado de CPBTs Emitidos por Prestadores / Prove…" at bounding box center [435, 168] width 669 height 400
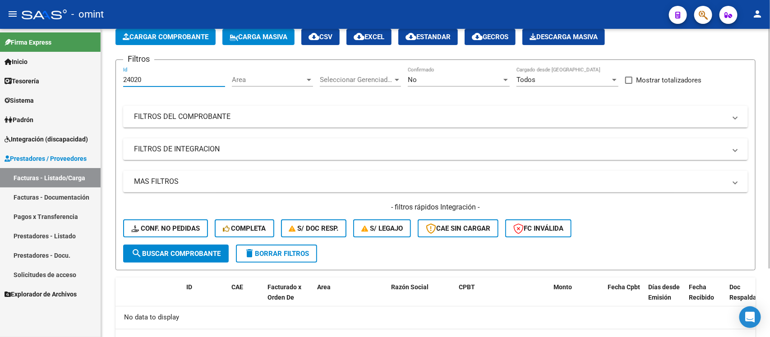
paste input "26"
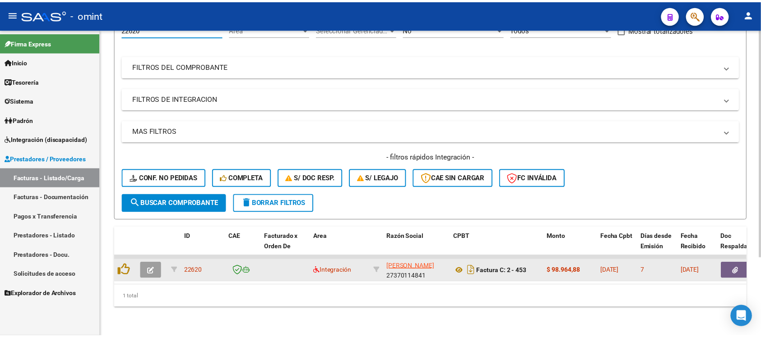
scroll to position [106, 0]
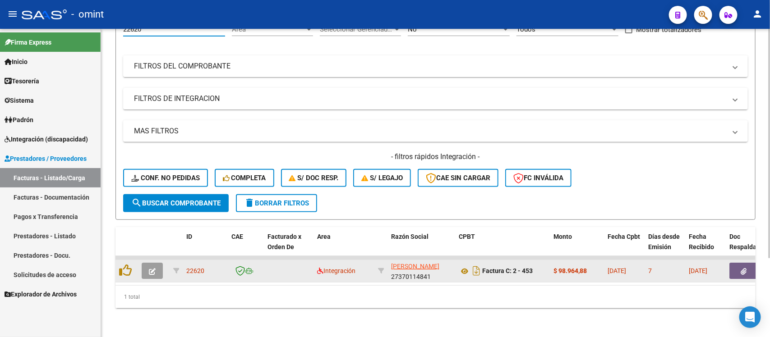
type input "22620"
click at [154, 267] on span "button" at bounding box center [152, 271] width 7 height 8
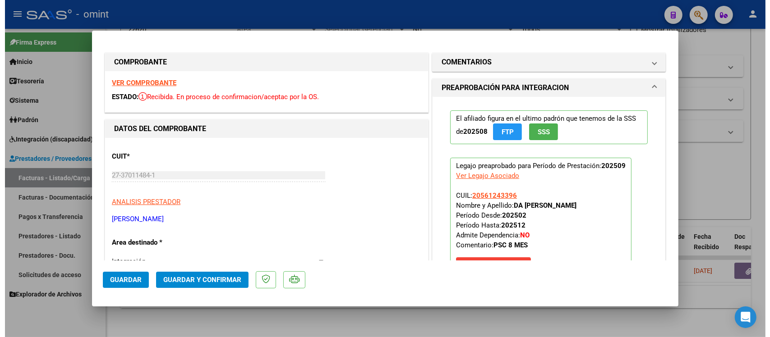
scroll to position [0, 0]
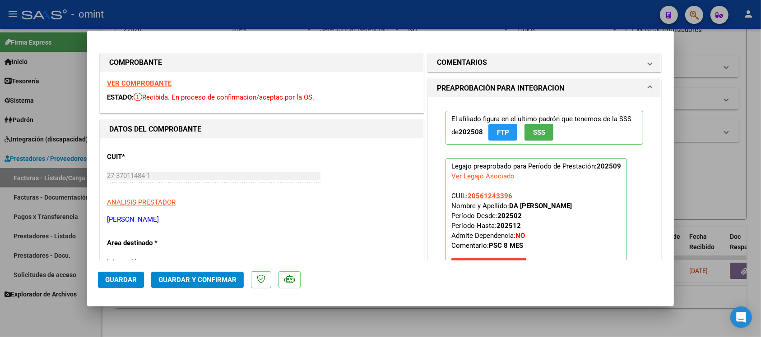
click at [145, 81] on strong "VER COMPROBANTE" at bounding box center [139, 83] width 65 height 8
click at [216, 271] on mat-dialog-actions "Guardar Guardar y Confirmar" at bounding box center [380, 279] width 565 height 36
click at [219, 279] on span "Guardar y Confirmar" at bounding box center [197, 280] width 78 height 8
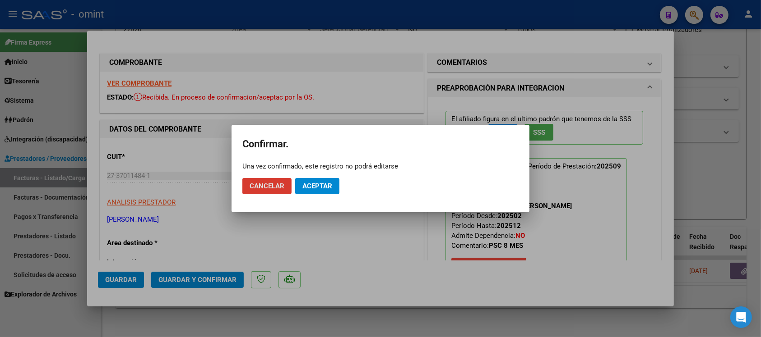
click at [325, 183] on span "Aceptar" at bounding box center [317, 186] width 30 height 8
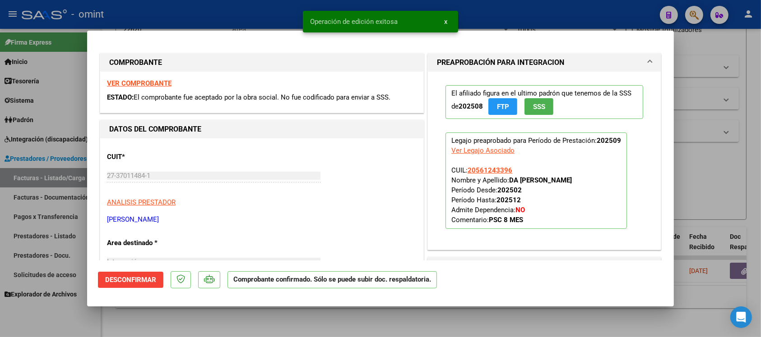
click at [217, 18] on div at bounding box center [380, 168] width 761 height 337
type input "$ 0,00"
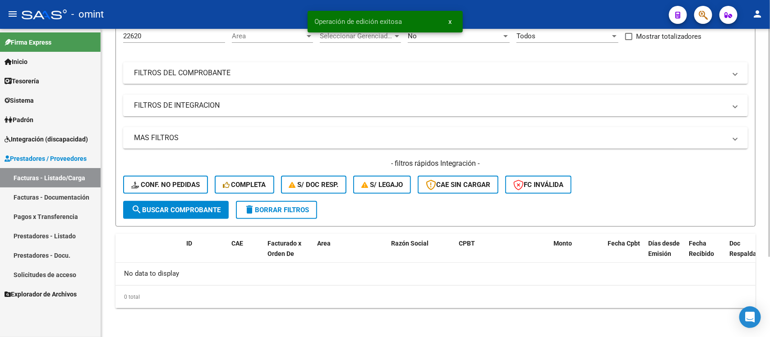
scroll to position [89, 0]
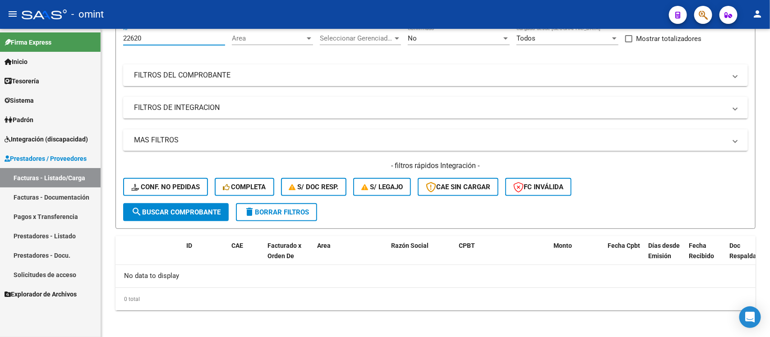
drag, startPoint x: 161, startPoint y: 35, endPoint x: 100, endPoint y: 46, distance: 62.5
click at [100, 46] on mat-sidenav-container "Firma Express Inicio Calendario SSS Instructivos Contacto OS Tesorería Extracto…" at bounding box center [385, 183] width 770 height 309
paste input "494"
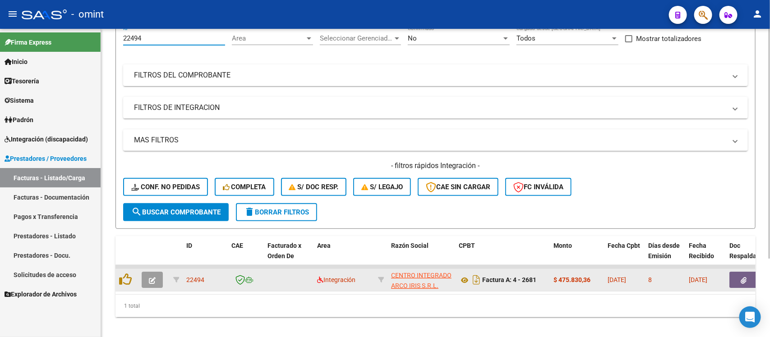
type input "22494"
click at [158, 276] on button "button" at bounding box center [152, 280] width 21 height 16
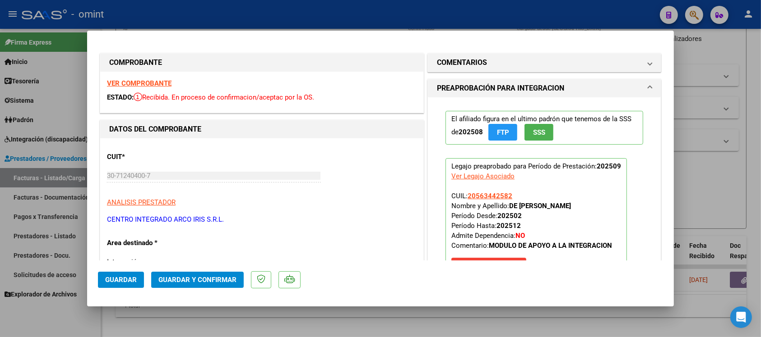
click at [164, 83] on strong "VER COMPROBANTE" at bounding box center [139, 83] width 65 height 8
click at [201, 272] on button "Guardar y Confirmar" at bounding box center [197, 280] width 92 height 16
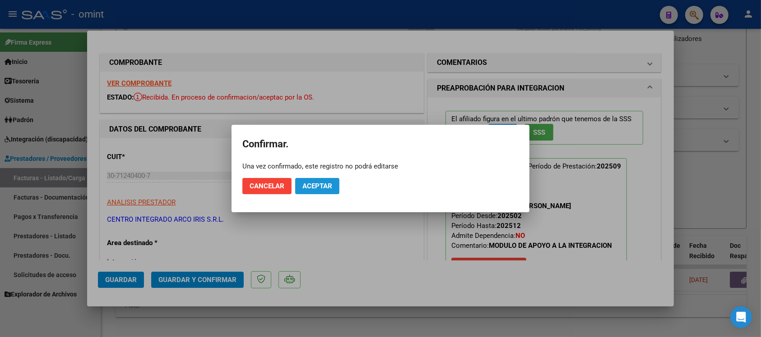
click at [305, 188] on span "Aceptar" at bounding box center [317, 186] width 30 height 8
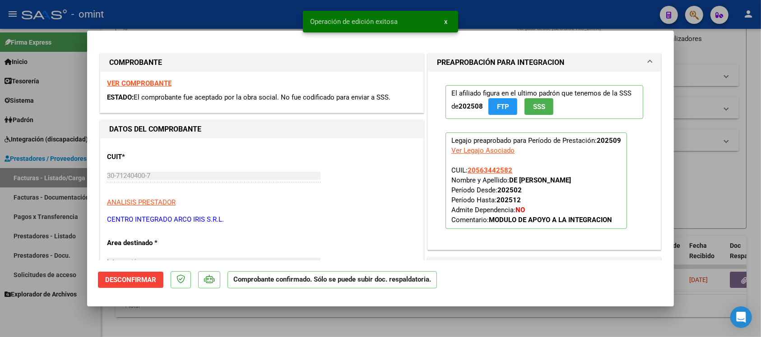
click at [244, 12] on div at bounding box center [380, 168] width 761 height 337
type input "$ 0,00"
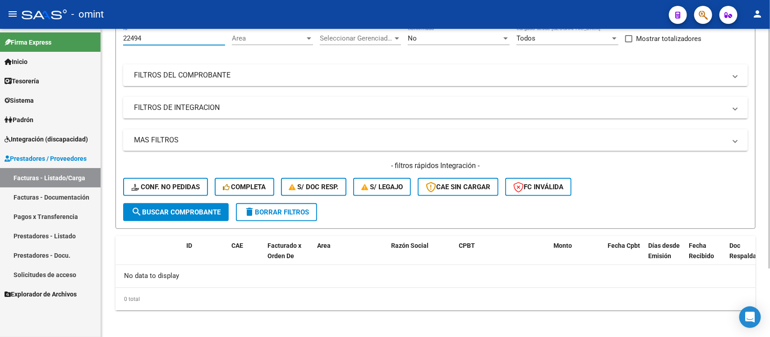
click at [158, 39] on input "22494" at bounding box center [174, 38] width 102 height 8
paste input "266"
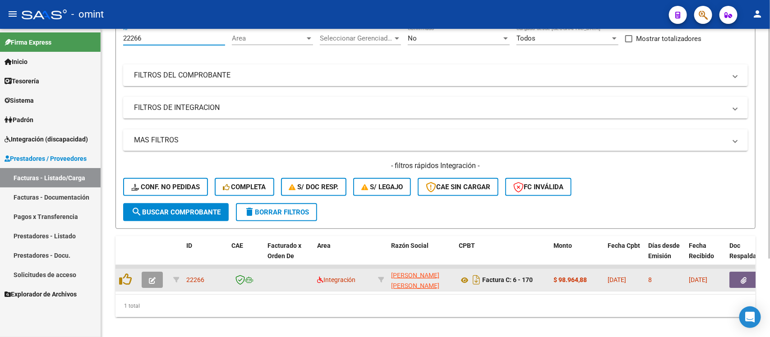
type input "22266"
click at [157, 282] on button "button" at bounding box center [152, 280] width 21 height 16
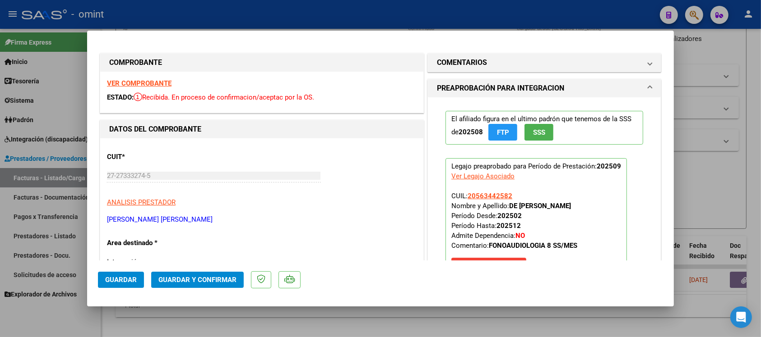
click at [127, 84] on strong "VER COMPROBANTE" at bounding box center [139, 83] width 65 height 8
click at [211, 290] on mat-dialog-actions "Guardar Guardar y Confirmar" at bounding box center [380, 279] width 565 height 36
click at [215, 284] on button "Guardar y Confirmar" at bounding box center [197, 280] width 92 height 16
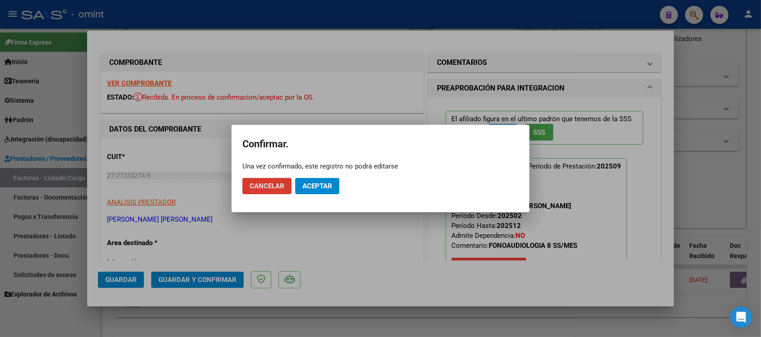
click at [334, 187] on button "Aceptar" at bounding box center [317, 186] width 44 height 16
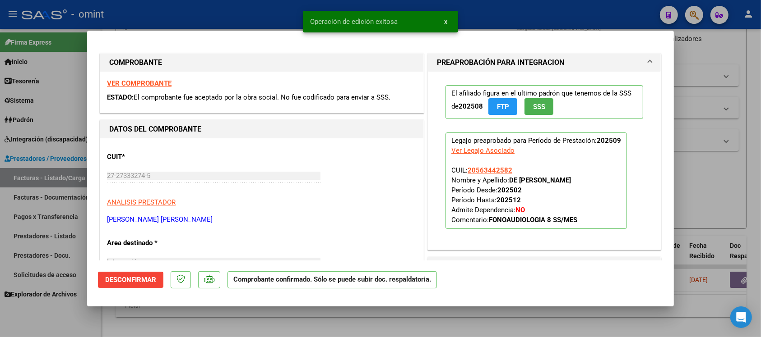
click at [254, 19] on div at bounding box center [380, 168] width 761 height 337
type input "$ 0,00"
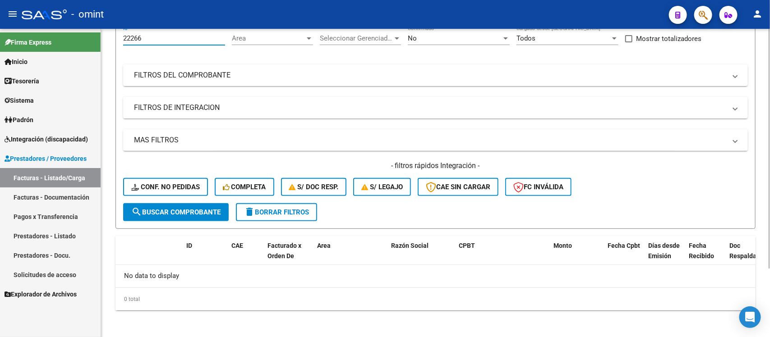
click at [136, 34] on input "22266" at bounding box center [174, 38] width 102 height 8
paste input "4"
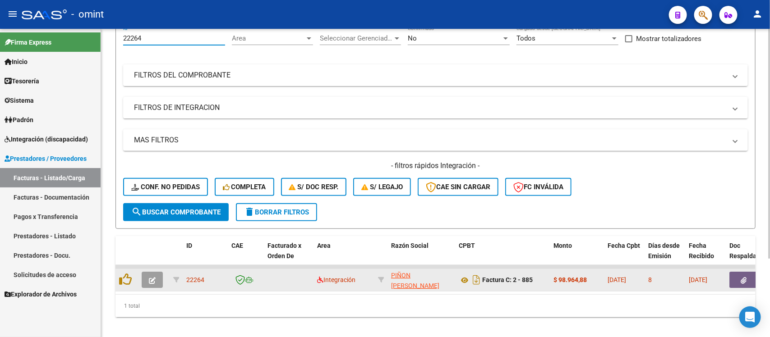
type input "22264"
click at [161, 277] on button "button" at bounding box center [152, 280] width 21 height 16
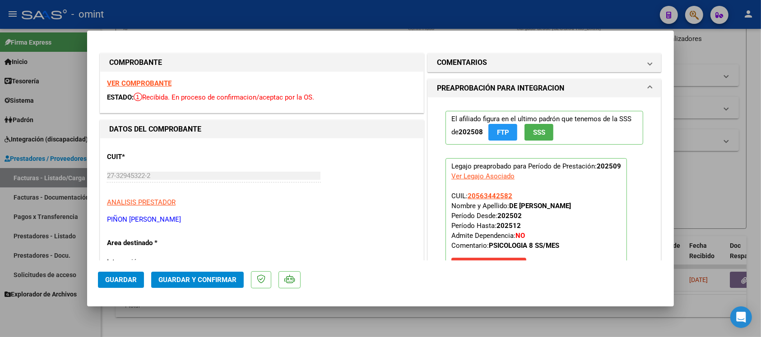
click at [134, 83] on strong "VER COMPROBANTE" at bounding box center [139, 83] width 65 height 8
click at [211, 273] on button "Guardar y Confirmar" at bounding box center [197, 280] width 92 height 16
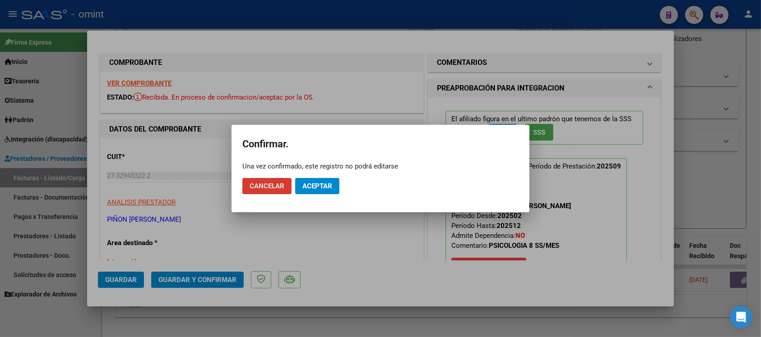
click at [330, 192] on button "Aceptar" at bounding box center [317, 186] width 44 height 16
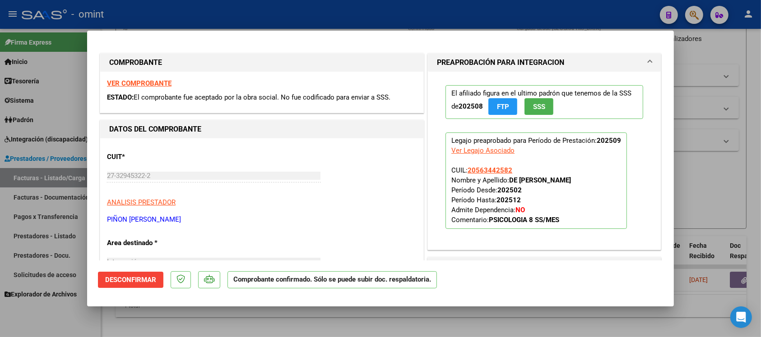
click at [236, 18] on div at bounding box center [380, 168] width 761 height 337
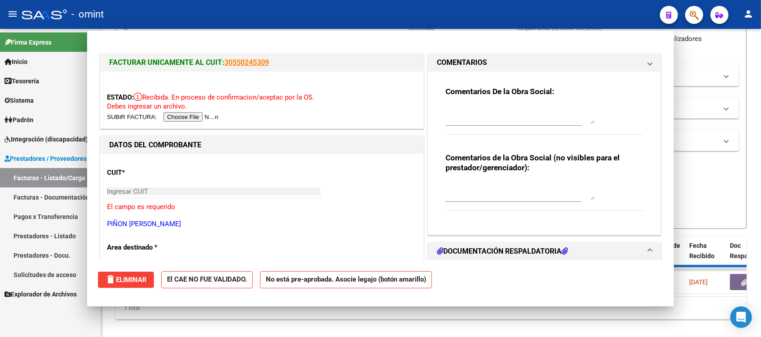
type input "$ 0,00"
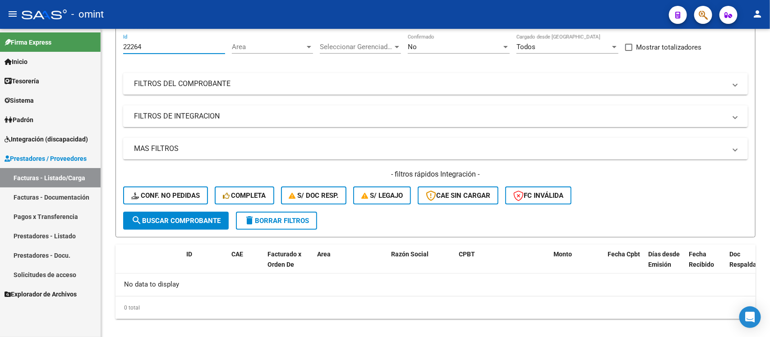
drag, startPoint x: 157, startPoint y: 37, endPoint x: 93, endPoint y: 41, distance: 63.3
click at [93, 41] on mat-sidenav-container "Firma Express Inicio Calendario SSS Instructivos Contacto OS Tesorería Extracto…" at bounding box center [385, 183] width 770 height 309
paste input "2"
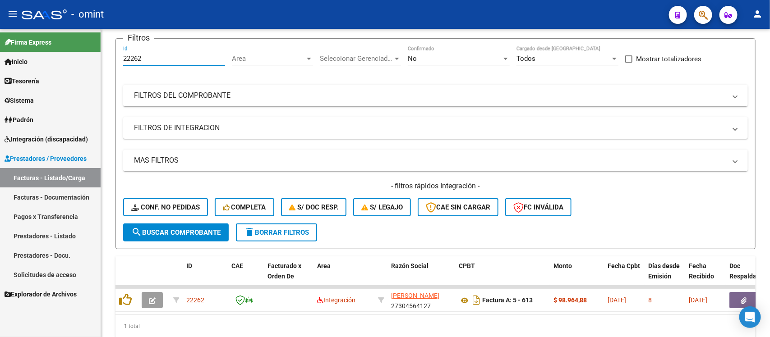
scroll to position [80, 0]
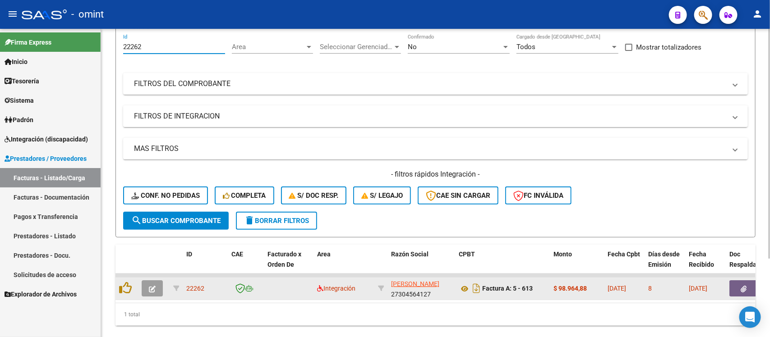
type input "22262"
click at [146, 278] on datatable-body-cell at bounding box center [154, 289] width 32 height 22
click at [153, 286] on icon "button" at bounding box center [152, 289] width 7 height 7
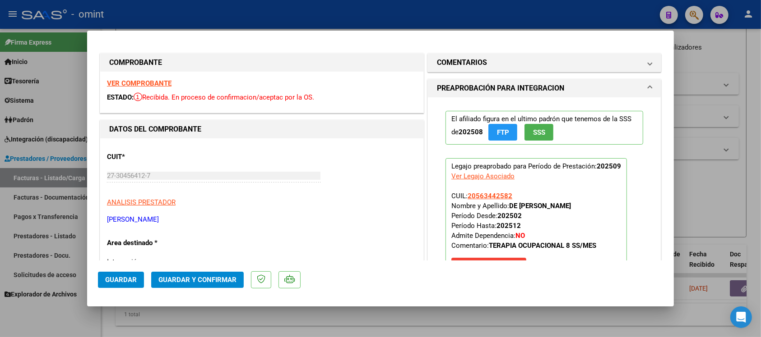
click at [158, 80] on strong "VER COMPROBANTE" at bounding box center [139, 83] width 65 height 8
click at [179, 281] on span "Guardar y Confirmar" at bounding box center [197, 280] width 78 height 8
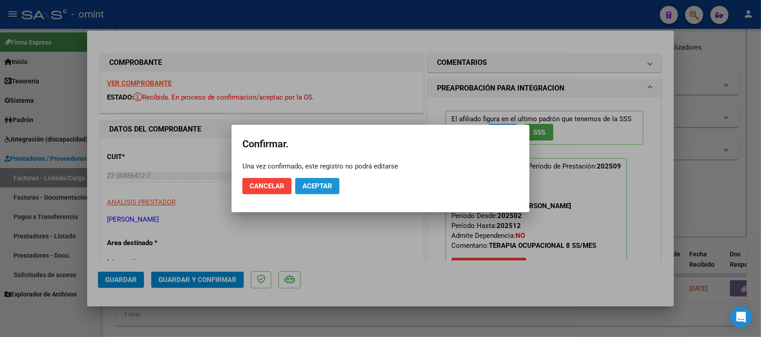
click at [325, 189] on span "Aceptar" at bounding box center [317, 186] width 30 height 8
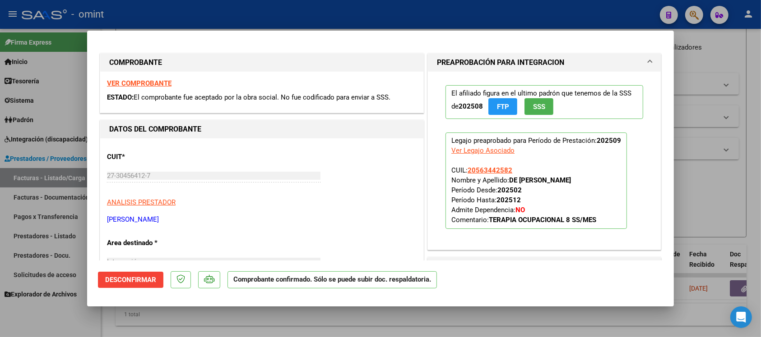
click at [264, 17] on div at bounding box center [380, 168] width 761 height 337
type input "$ 0,00"
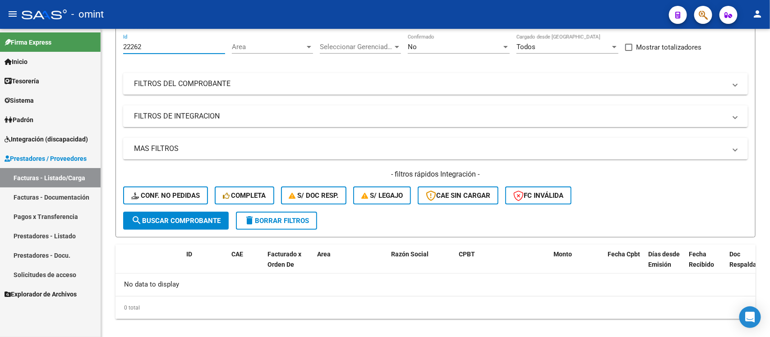
drag, startPoint x: 143, startPoint y: 46, endPoint x: 98, endPoint y: 51, distance: 45.0
click at [98, 51] on mat-sidenav-container "Firma Express Inicio Calendario SSS Instructivos Contacto OS Tesorería Extracto…" at bounding box center [385, 183] width 770 height 309
paste input "57"
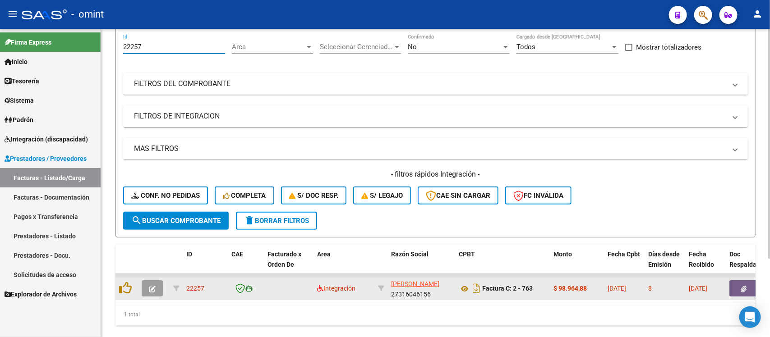
type input "22257"
click at [148, 285] on button "button" at bounding box center [152, 289] width 21 height 16
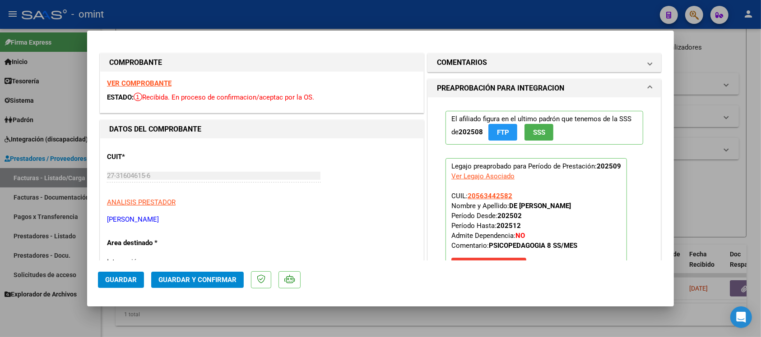
click at [166, 84] on strong "VER COMPROBANTE" at bounding box center [139, 83] width 65 height 8
click at [211, 283] on span "Guardar y Confirmar" at bounding box center [197, 280] width 78 height 8
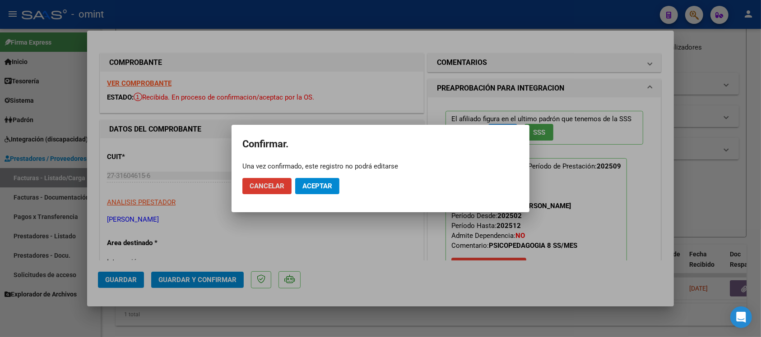
click at [338, 183] on button "Aceptar" at bounding box center [317, 186] width 44 height 16
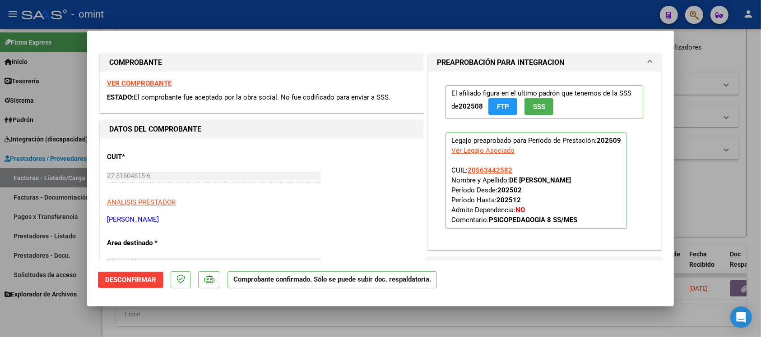
click at [199, 9] on div at bounding box center [380, 168] width 761 height 337
type input "$ 0,00"
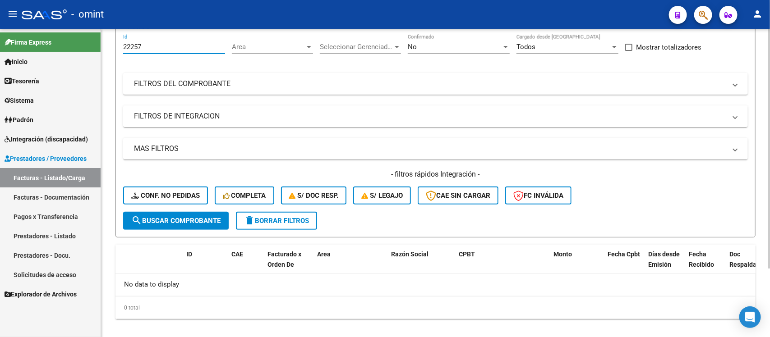
drag, startPoint x: 148, startPoint y: 45, endPoint x: 116, endPoint y: 45, distance: 31.6
click at [116, 45] on form "Filtros 22257 Id Area Area Seleccionar Gerenciador Seleccionar Gerenciador No C…" at bounding box center [436, 132] width 640 height 211
paste input "4101"
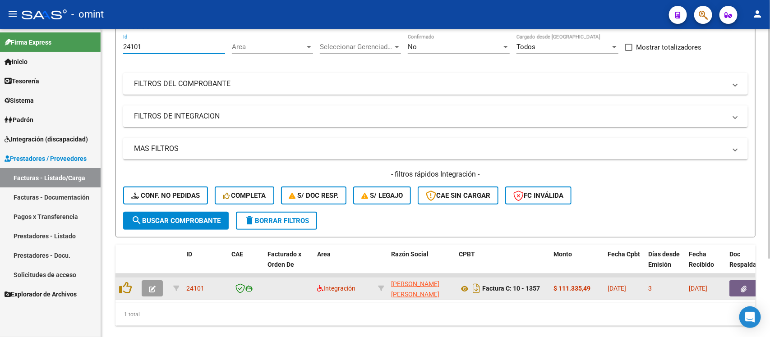
type input "24101"
click at [152, 288] on icon "button" at bounding box center [152, 289] width 7 height 7
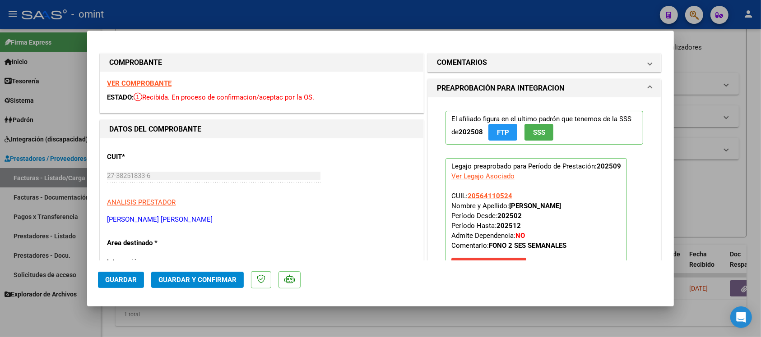
click at [141, 80] on strong "VER COMPROBANTE" at bounding box center [139, 83] width 65 height 8
click at [517, 62] on mat-panel-title "COMENTARIOS" at bounding box center [539, 62] width 204 height 11
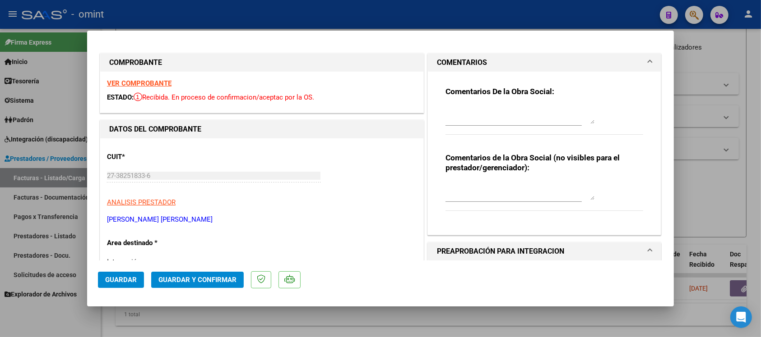
click at [507, 113] on textarea at bounding box center [519, 115] width 149 height 18
paste textarea "Se rechaza el comprobante. La cantidad de sesiones habilitadas son XXXXX SS/MES…"
drag, startPoint x: 536, startPoint y: 120, endPoint x: 545, endPoint y: 120, distance: 9.0
click at [537, 120] on textarea "Se rechaza el comprobante. La cantidad de sesiones habilitadas son XXXXX SS/MES…" at bounding box center [519, 115] width 149 height 18
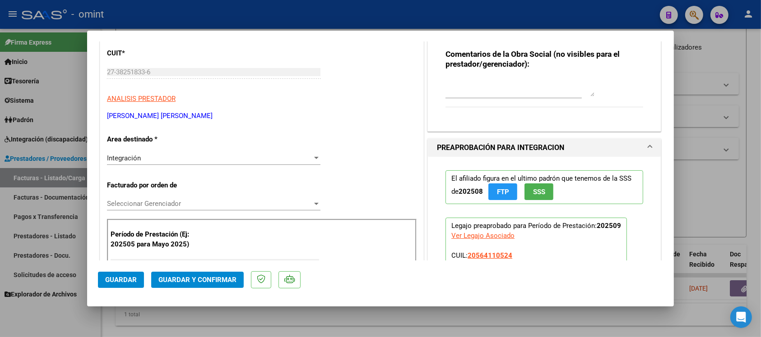
scroll to position [113, 0]
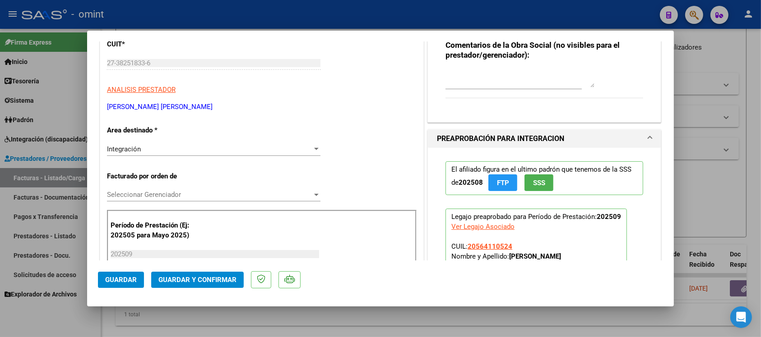
type textarea "Se rechaza el comprobante. La cantidad de sesiones habilitadas son [DEMOGRAPHIC…"
click at [164, 147] on div "Integración" at bounding box center [209, 149] width 205 height 8
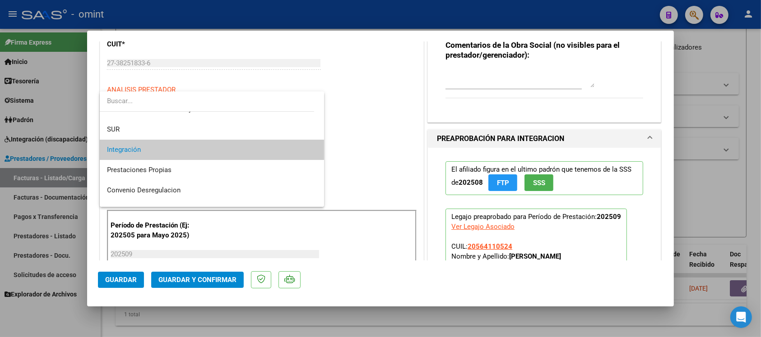
scroll to position [87, 0]
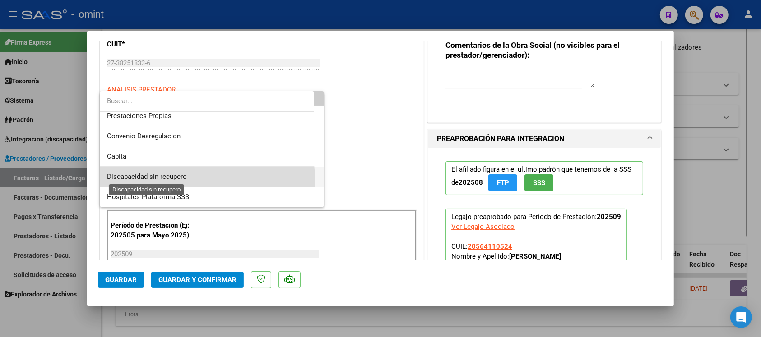
click at [183, 180] on span "Discapacidad sin recupero" at bounding box center [147, 177] width 80 height 8
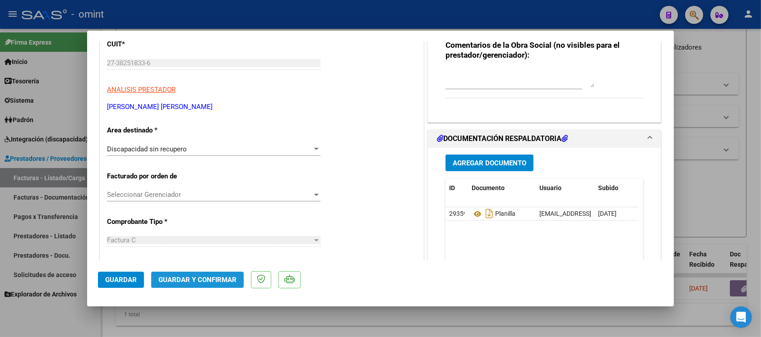
click at [197, 285] on button "Guardar y Confirmar" at bounding box center [197, 280] width 92 height 16
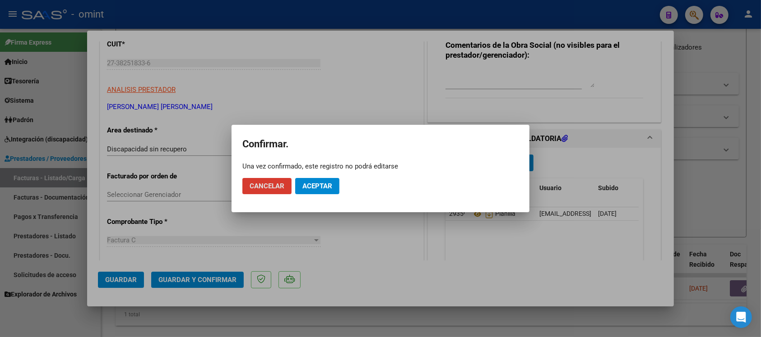
click at [321, 189] on span "Aceptar" at bounding box center [317, 186] width 30 height 8
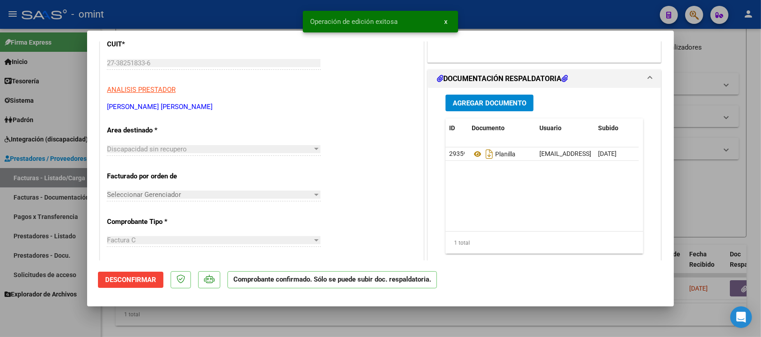
click at [245, 21] on div at bounding box center [380, 168] width 761 height 337
type input "$ 0,00"
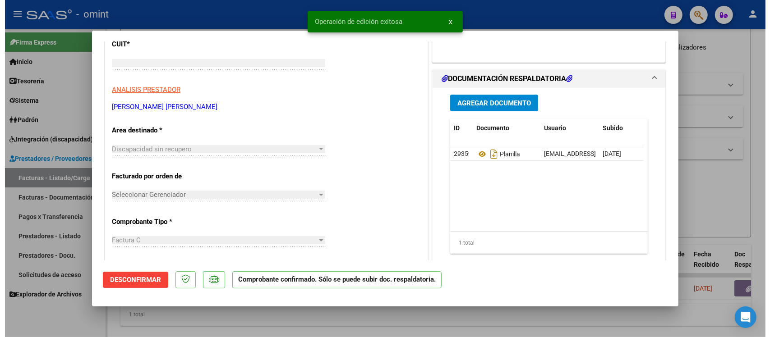
scroll to position [129, 0]
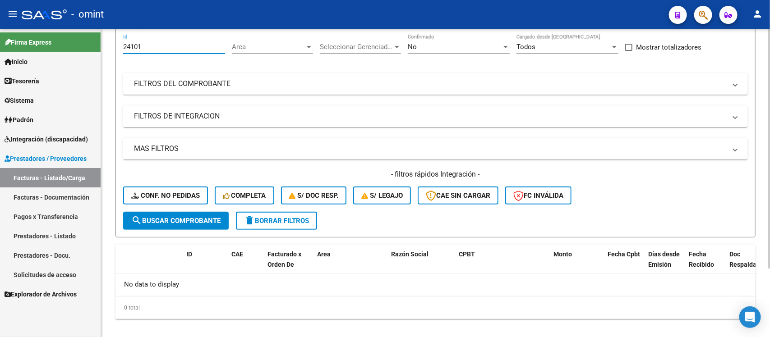
drag, startPoint x: 159, startPoint y: 49, endPoint x: 109, endPoint y: 51, distance: 49.7
click at [109, 51] on div "Video tutorial PRESTADORES -> Listado de CPBTs Emitidos por Prestadores / Prove…" at bounding box center [435, 149] width 669 height 400
paste input "2700"
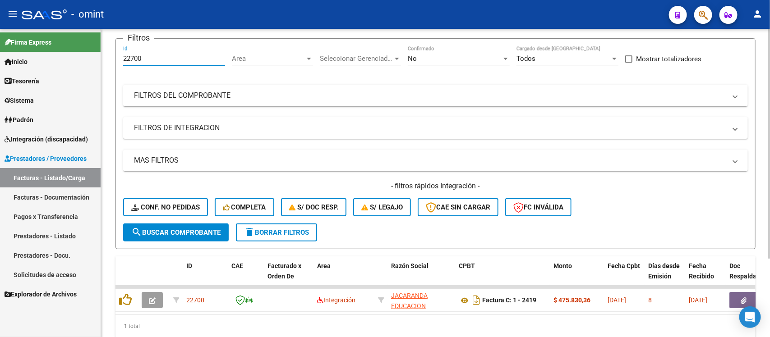
scroll to position [80, 0]
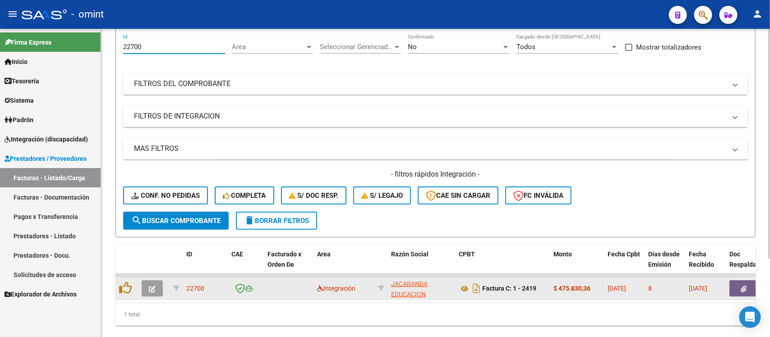
type input "22700"
click at [160, 282] on button "button" at bounding box center [152, 289] width 21 height 16
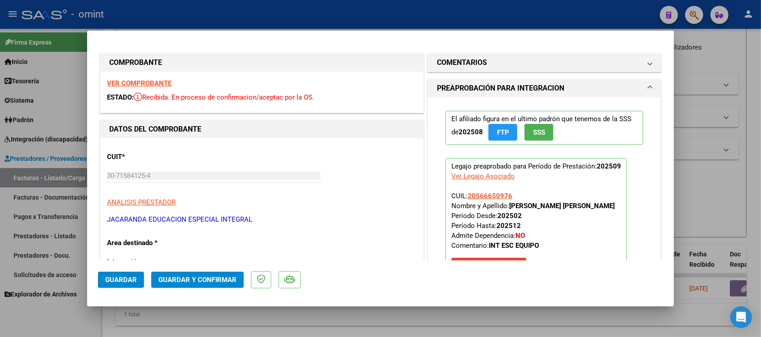
click at [163, 75] on div "VER COMPROBANTE ESTADO: Recibida. En proceso de confirmacion/aceptac por la OS." at bounding box center [261, 92] width 323 height 41
click at [160, 82] on strong "VER COMPROBANTE" at bounding box center [139, 83] width 65 height 8
click at [224, 276] on span "Guardar y Confirmar" at bounding box center [197, 280] width 78 height 8
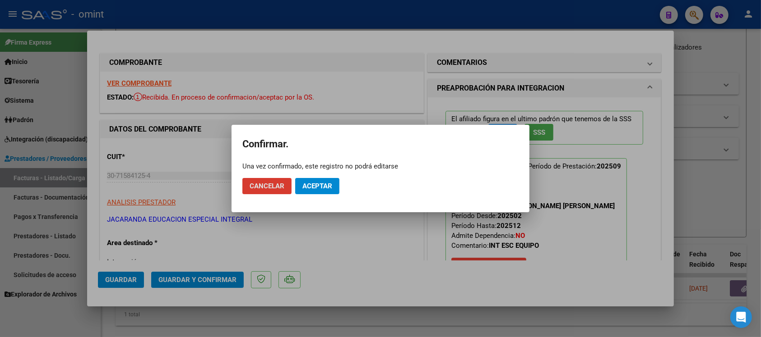
click at [330, 190] on button "Aceptar" at bounding box center [317, 186] width 44 height 16
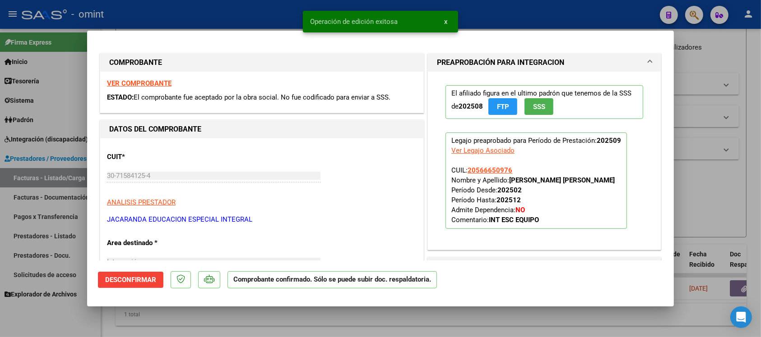
click at [206, 3] on div at bounding box center [380, 168] width 761 height 337
type input "$ 0,00"
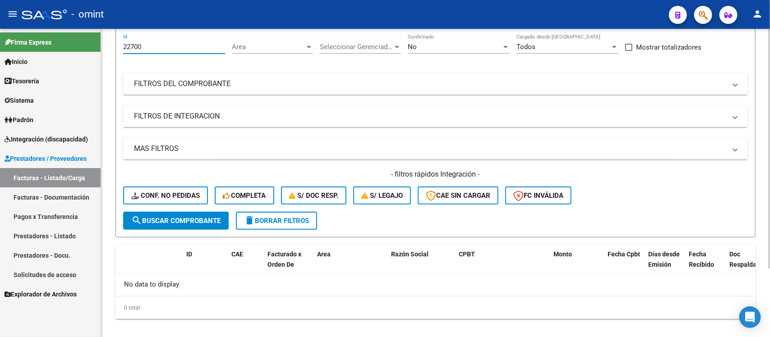
drag, startPoint x: 166, startPoint y: 42, endPoint x: 111, endPoint y: 48, distance: 55.4
click at [111, 48] on div "Video tutorial PRESTADORES -> Listado de CPBTs Emitidos por Prestadores / Prove…" at bounding box center [435, 149] width 669 height 400
paste input "442"
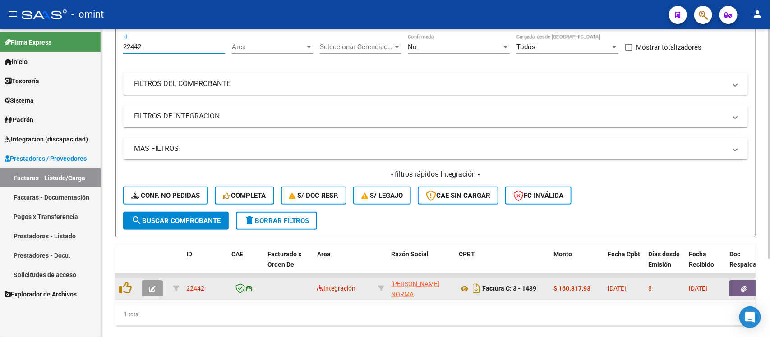
type input "22442"
click at [146, 283] on button "button" at bounding box center [152, 289] width 21 height 16
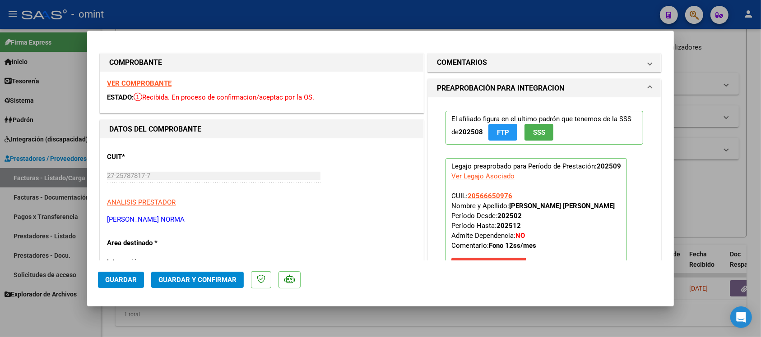
click at [159, 83] on strong "VER COMPROBANTE" at bounding box center [139, 83] width 65 height 8
click at [475, 65] on h1 "COMENTARIOS" at bounding box center [462, 62] width 50 height 11
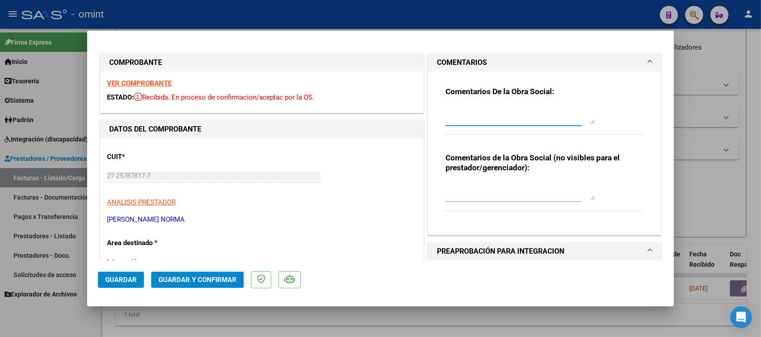
click at [508, 113] on textarea at bounding box center [519, 115] width 149 height 18
paste textarea "Se rechaza el comprobante. La cantidad de sesiones habilitadas son XXXXX SS/MES…"
click at [533, 118] on textarea "Se rechaza el comprobante. La cantidad de sesiones habilitadas son XXXXX SS/MES…" at bounding box center [519, 115] width 149 height 18
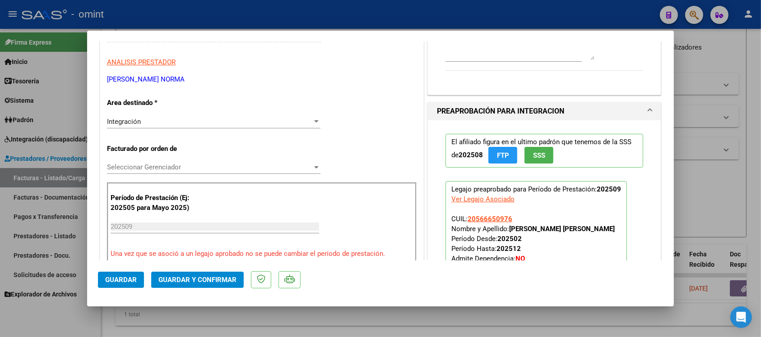
scroll to position [169, 0]
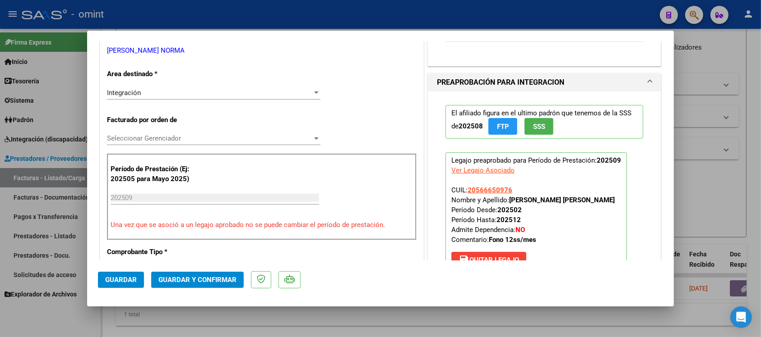
type textarea "Se rechaza el comprobante. La cantidad de sesiones habilitadas son [DEMOGRAPHIC…"
click at [180, 90] on div "Integración" at bounding box center [209, 93] width 205 height 8
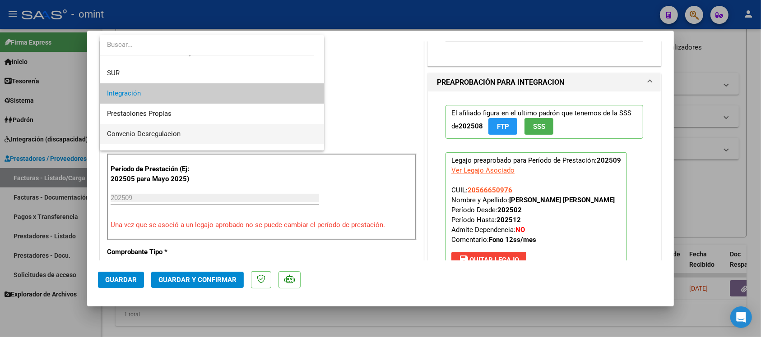
scroll to position [87, 0]
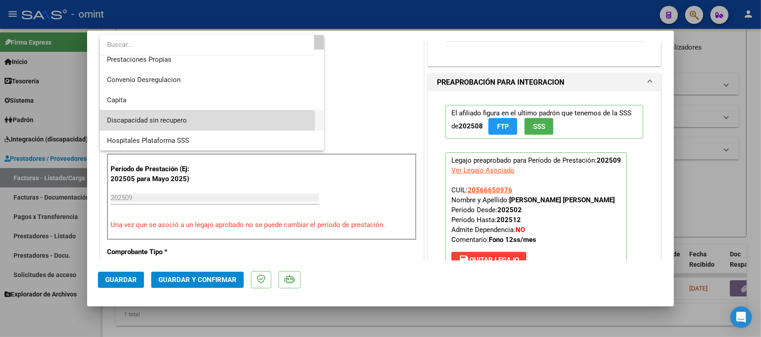
click at [203, 121] on span "Discapacidad sin recupero" at bounding box center [212, 121] width 210 height 20
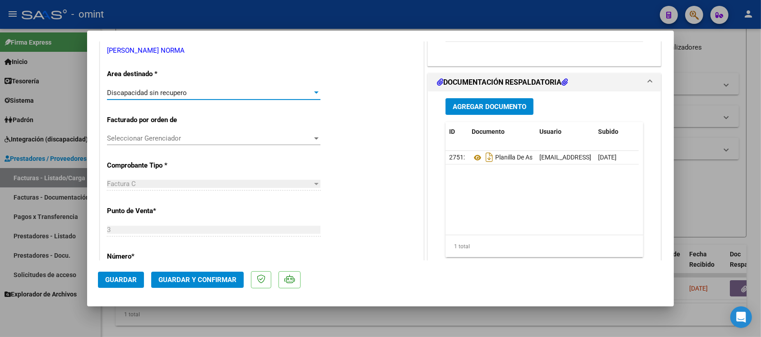
click at [195, 274] on button "Guardar y Confirmar" at bounding box center [197, 280] width 92 height 16
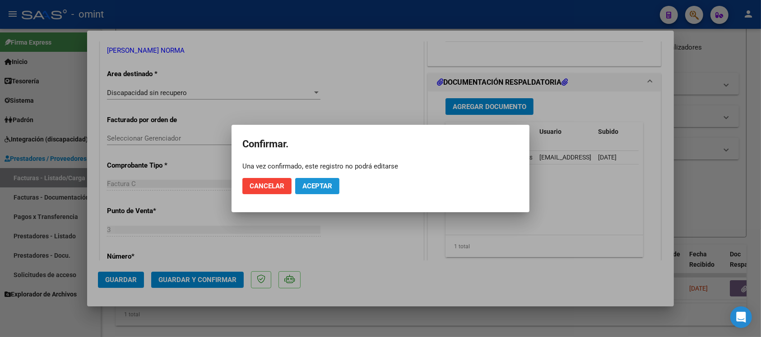
click at [318, 180] on button "Aceptar" at bounding box center [317, 186] width 44 height 16
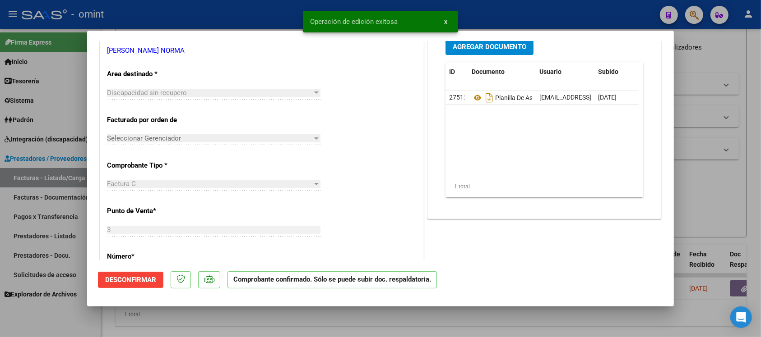
click at [211, 17] on div at bounding box center [380, 168] width 761 height 337
type input "$ 0,00"
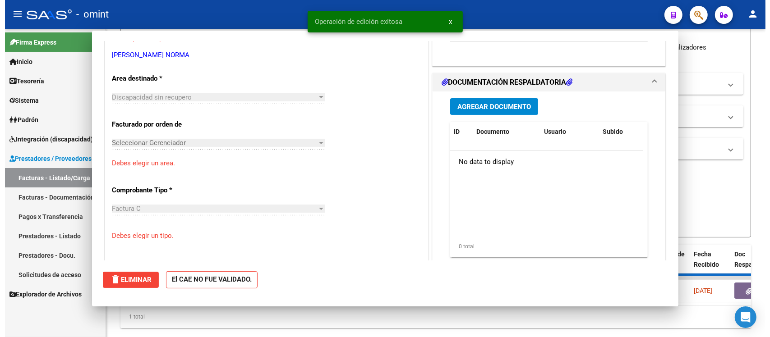
scroll to position [0, 0]
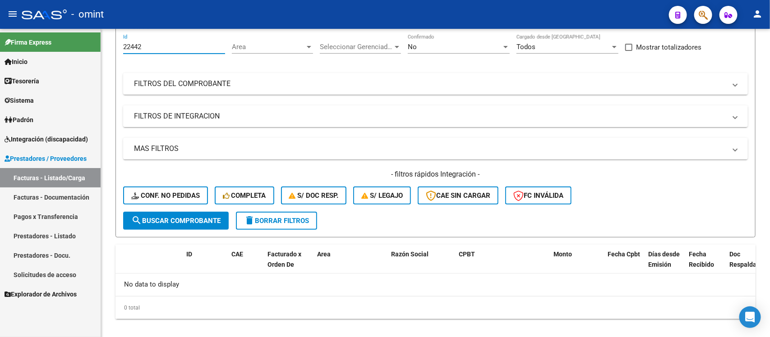
drag, startPoint x: 150, startPoint y: 46, endPoint x: 94, endPoint y: 52, distance: 56.3
click at [94, 52] on mat-sidenav-container "Firma Express Inicio Calendario SSS Instructivos Contacto OS Tesorería Extracto…" at bounding box center [385, 183] width 770 height 309
paste input "4319"
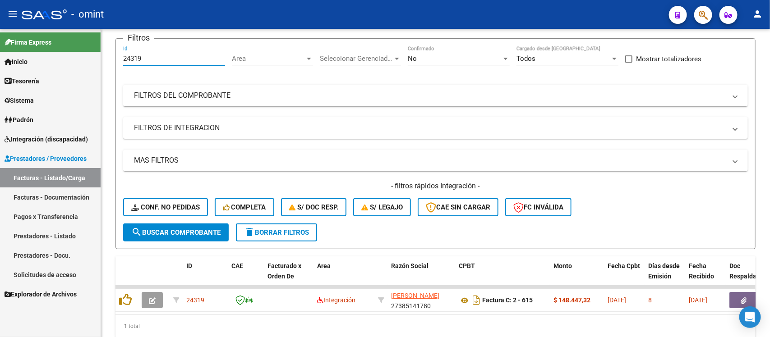
scroll to position [80, 0]
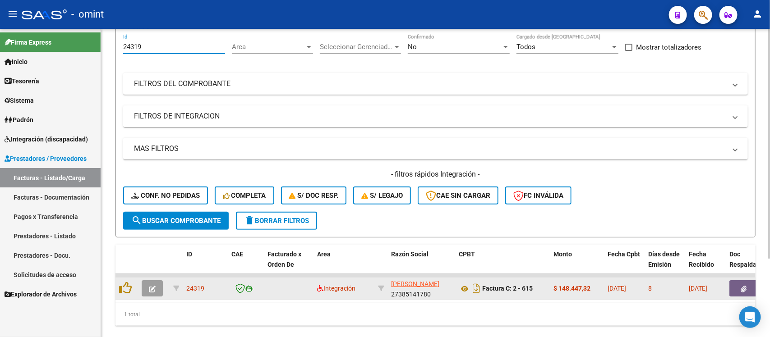
type input "24319"
click at [154, 289] on icon "button" at bounding box center [152, 289] width 7 height 7
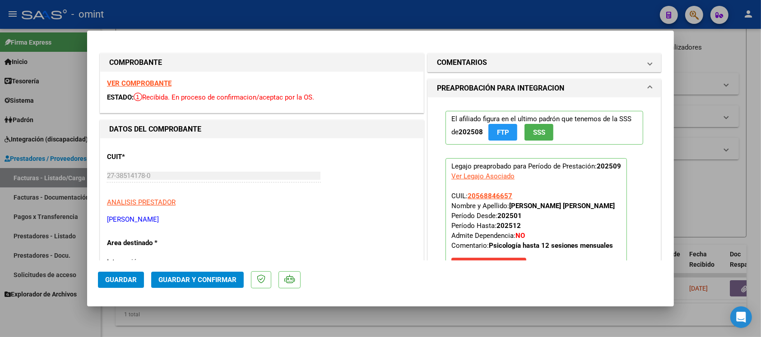
click at [154, 83] on strong "VER COMPROBANTE" at bounding box center [139, 83] width 65 height 8
click at [227, 277] on span "Guardar y Confirmar" at bounding box center [197, 280] width 78 height 8
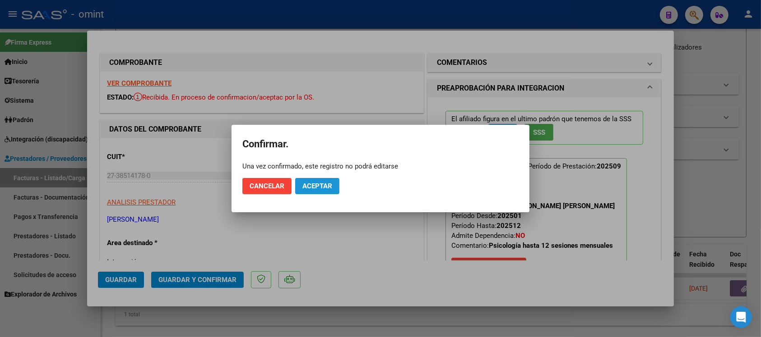
click at [331, 188] on span "Aceptar" at bounding box center [317, 186] width 30 height 8
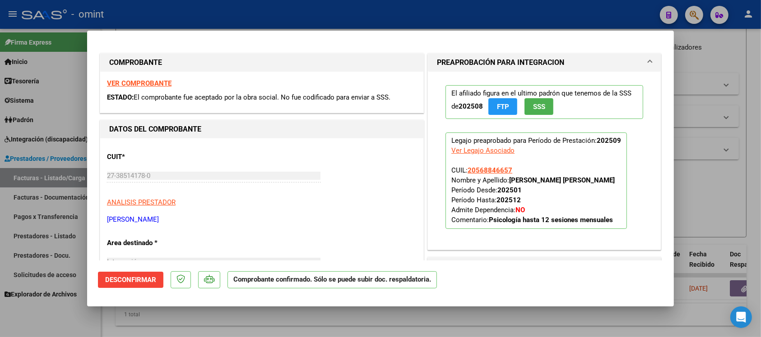
click at [183, 14] on div at bounding box center [380, 168] width 761 height 337
type input "$ 0,00"
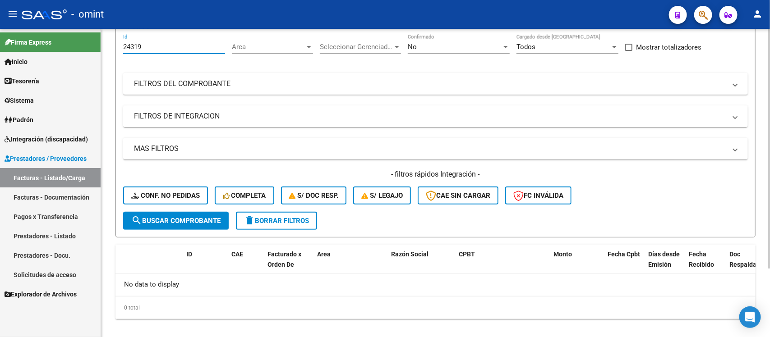
drag, startPoint x: 147, startPoint y: 46, endPoint x: 117, endPoint y: 46, distance: 29.8
click at [117, 46] on form "Filtros 24319 Id Area Area Seleccionar Gerenciador Seleccionar Gerenciador No C…" at bounding box center [436, 132] width 640 height 211
paste input "2461"
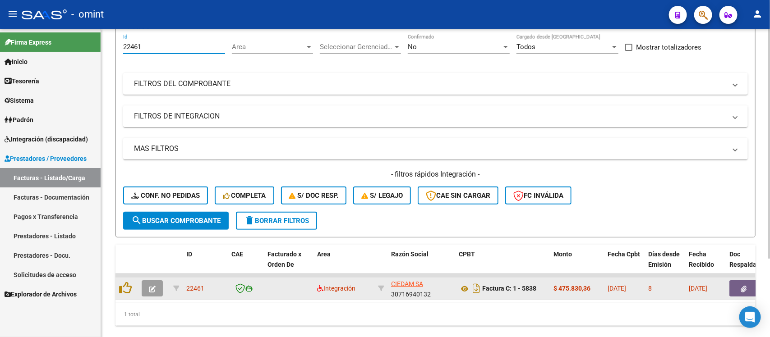
type input "22461"
click at [158, 282] on button "button" at bounding box center [152, 289] width 21 height 16
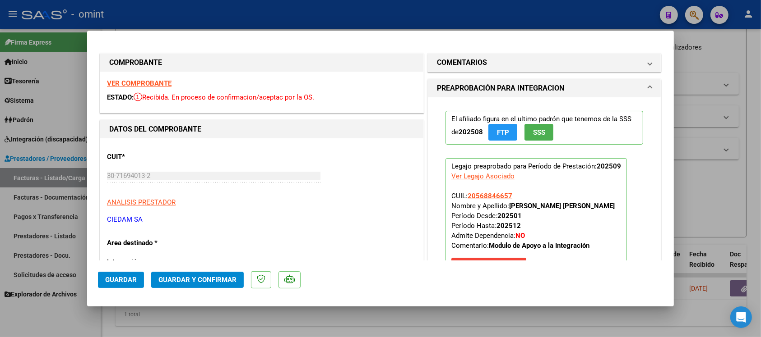
click at [147, 75] on div "VER COMPROBANTE ESTADO: Recibida. En proceso de confirmacion/aceptac por la OS." at bounding box center [261, 92] width 323 height 41
click at [152, 81] on strong "VER COMPROBANTE" at bounding box center [139, 83] width 65 height 8
click at [204, 282] on span "Guardar y Confirmar" at bounding box center [197, 280] width 78 height 8
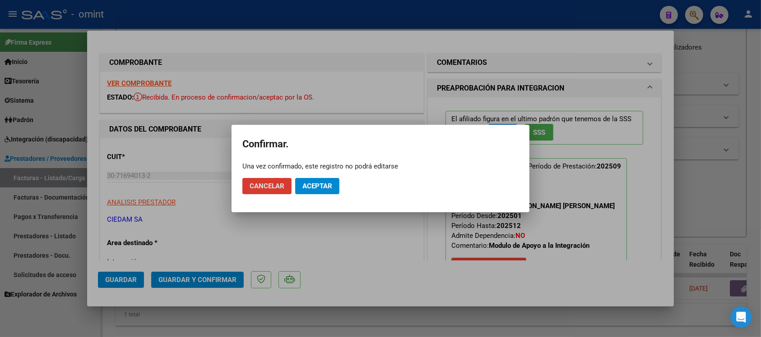
click at [305, 189] on span "Aceptar" at bounding box center [317, 186] width 30 height 8
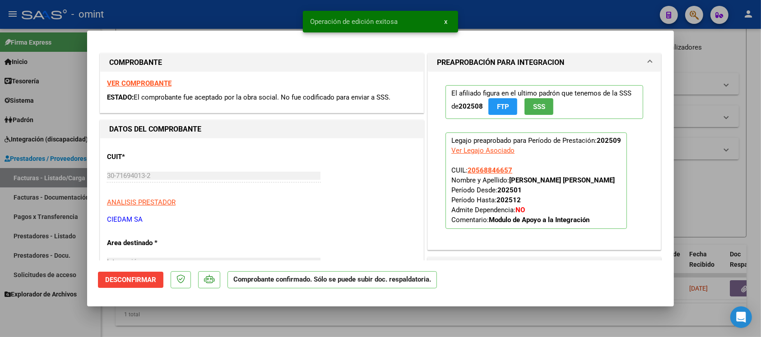
click at [249, 10] on div at bounding box center [380, 168] width 761 height 337
type input "$ 0,00"
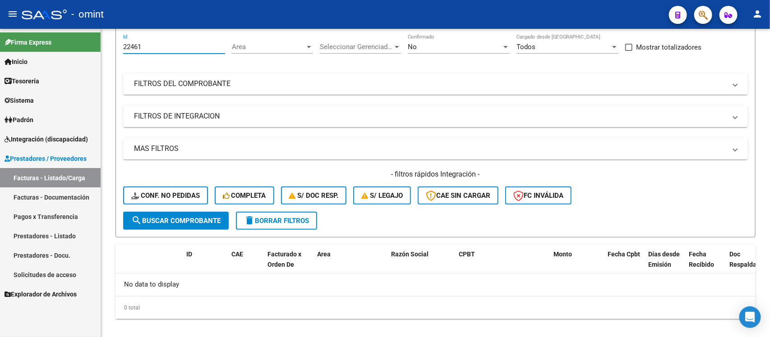
drag, startPoint x: 158, startPoint y: 46, endPoint x: 82, endPoint y: 55, distance: 76.3
click at [82, 55] on mat-sidenav-container "Firma Express Inicio Calendario SSS Instructivos Contacto OS Tesorería Extracto…" at bounding box center [385, 183] width 770 height 309
paste input "3253"
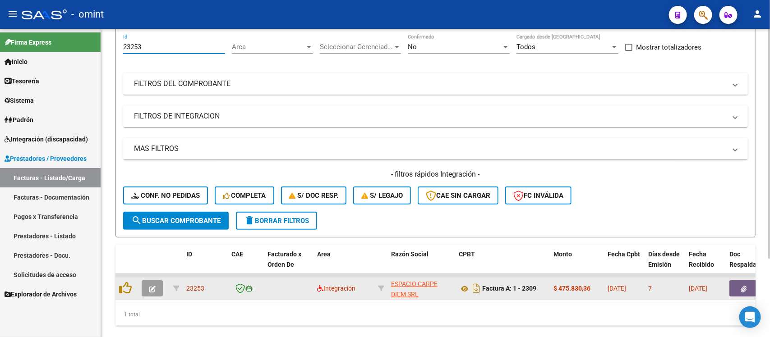
type input "23253"
click at [151, 287] on icon "button" at bounding box center [152, 289] width 7 height 7
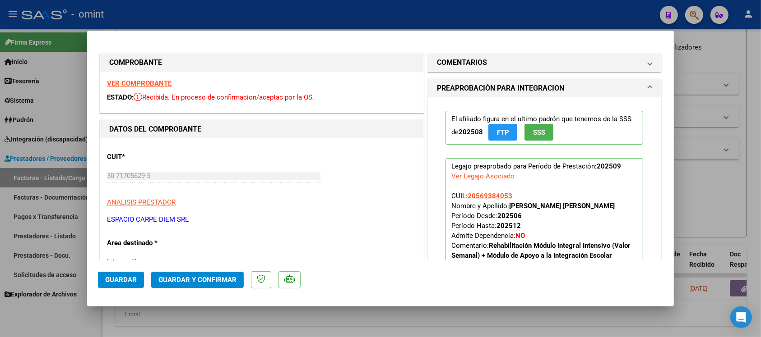
click at [158, 82] on strong "VER COMPROBANTE" at bounding box center [139, 83] width 65 height 8
click at [211, 275] on button "Guardar y Confirmar" at bounding box center [197, 280] width 92 height 16
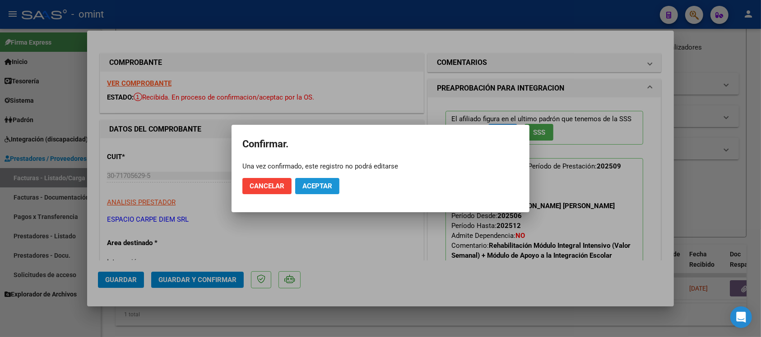
click at [303, 187] on span "Aceptar" at bounding box center [317, 186] width 30 height 8
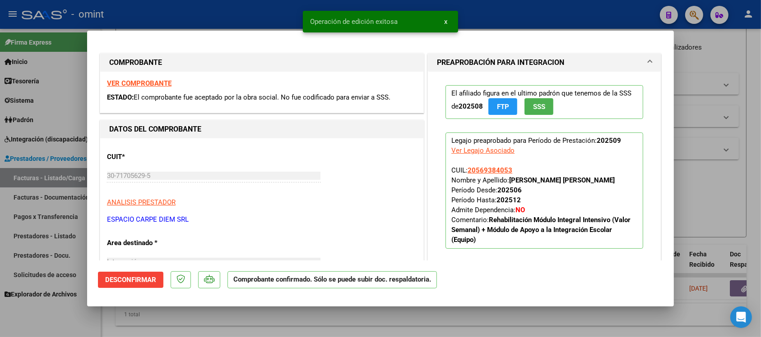
click at [226, 9] on div at bounding box center [380, 168] width 761 height 337
type input "$ 0,00"
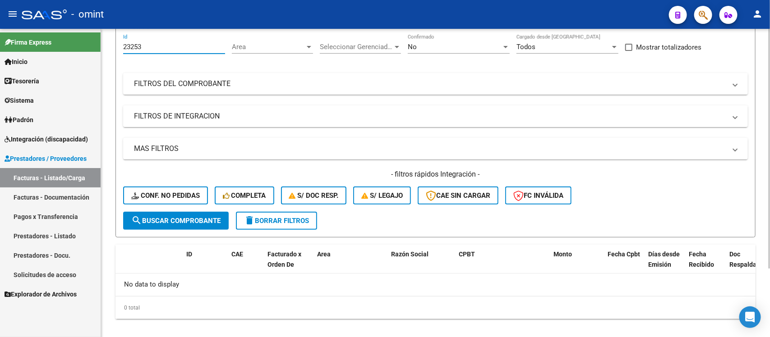
drag, startPoint x: 155, startPoint y: 49, endPoint x: 108, endPoint y: 47, distance: 46.5
click at [108, 47] on div "Video tutorial PRESTADORES -> Listado de CPBTs Emitidos por Prestadores / Prove…" at bounding box center [435, 149] width 669 height 400
paste input "2"
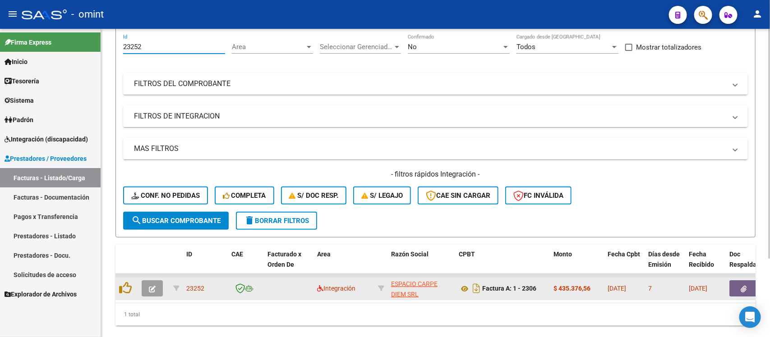
type input "23252"
click at [149, 286] on icon "button" at bounding box center [152, 289] width 7 height 7
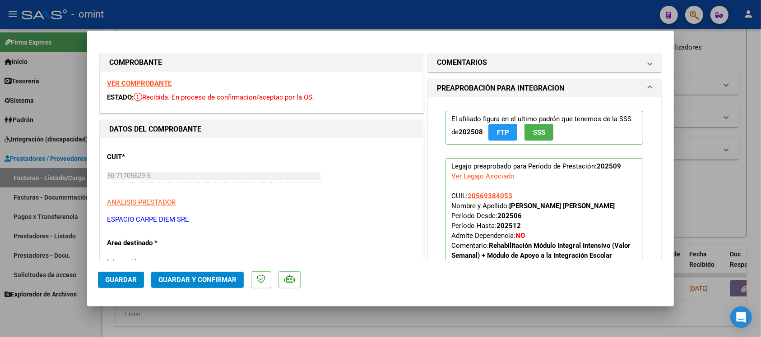
click at [157, 82] on strong "VER COMPROBANTE" at bounding box center [139, 83] width 65 height 8
click at [208, 275] on button "Guardar y Confirmar" at bounding box center [197, 280] width 92 height 16
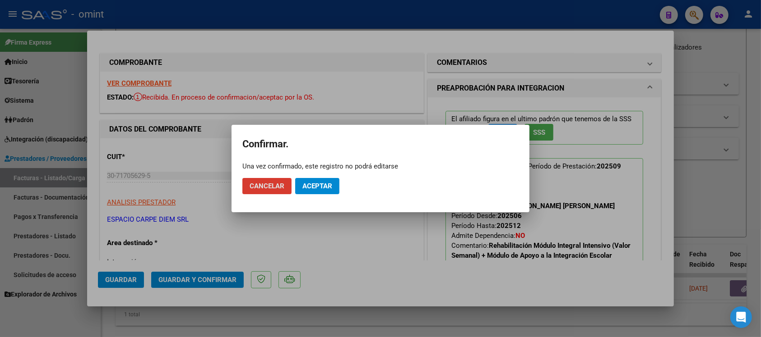
click at [314, 193] on button "Aceptar" at bounding box center [317, 186] width 44 height 16
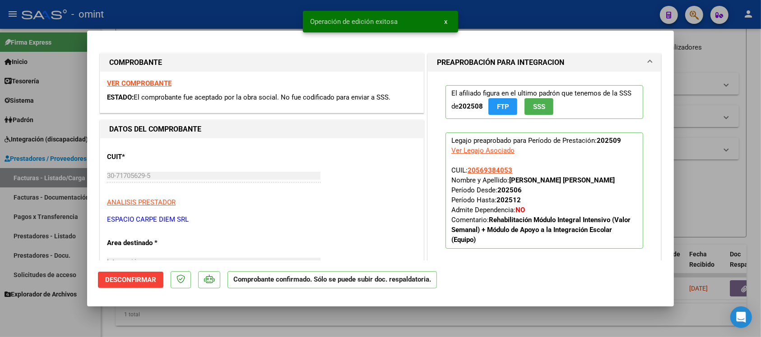
click at [241, 14] on div at bounding box center [380, 168] width 761 height 337
type input "$ 0,00"
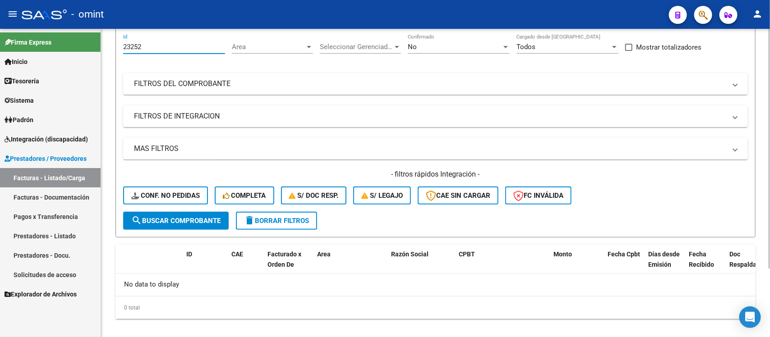
drag, startPoint x: 147, startPoint y: 48, endPoint x: 116, endPoint y: 51, distance: 31.2
click at [116, 51] on form "Filtros 23252 Id Area Area Seleccionar Gerenciador Seleccionar Gerenciador No C…" at bounding box center [436, 132] width 640 height 211
paste input "2976"
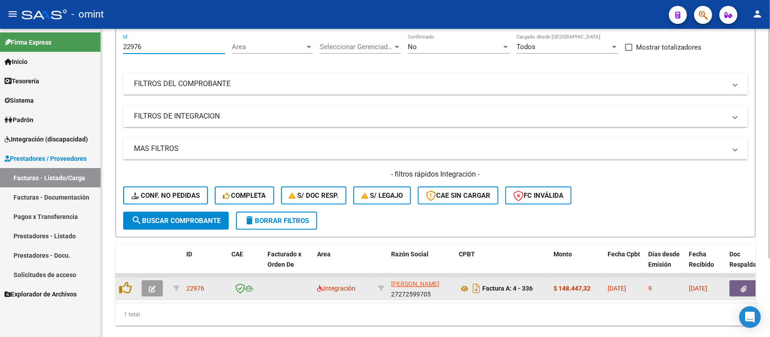
click at [147, 287] on button "button" at bounding box center [152, 289] width 21 height 16
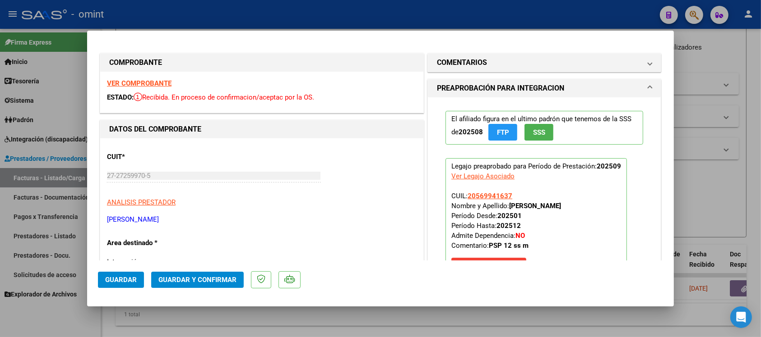
click at [156, 83] on strong "VER COMPROBANTE" at bounding box center [139, 83] width 65 height 8
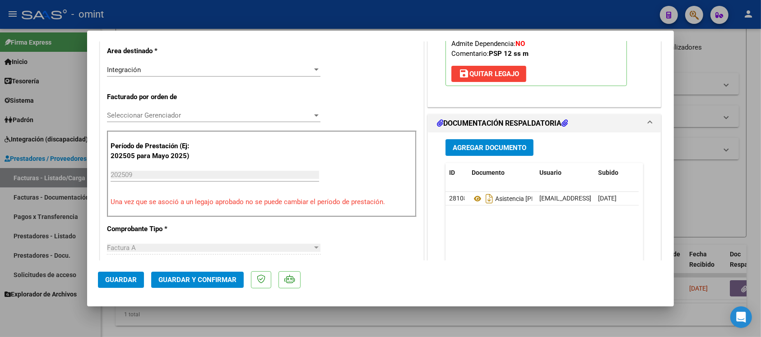
scroll to position [226, 0]
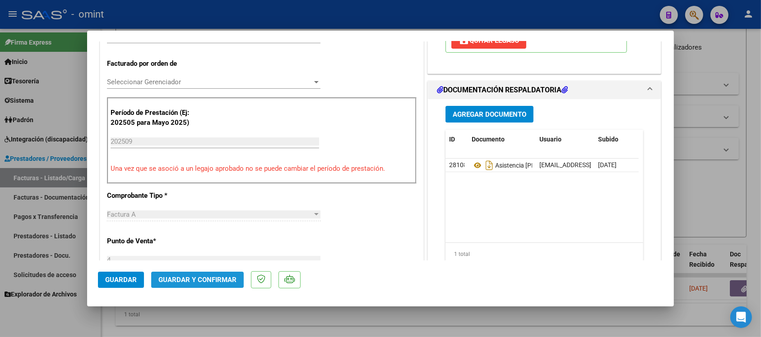
click at [188, 273] on button "Guardar y Confirmar" at bounding box center [197, 280] width 92 height 16
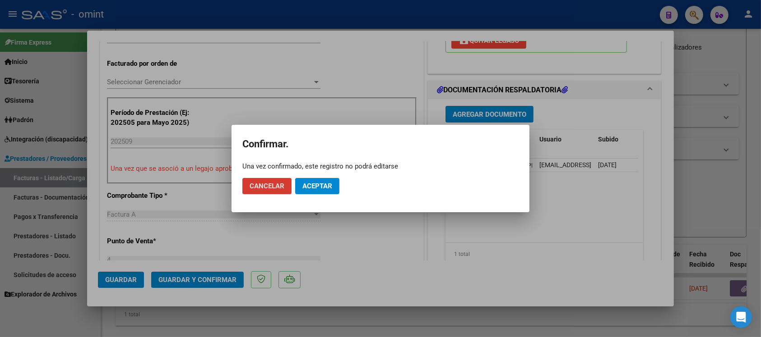
click at [316, 185] on span "Aceptar" at bounding box center [317, 186] width 30 height 8
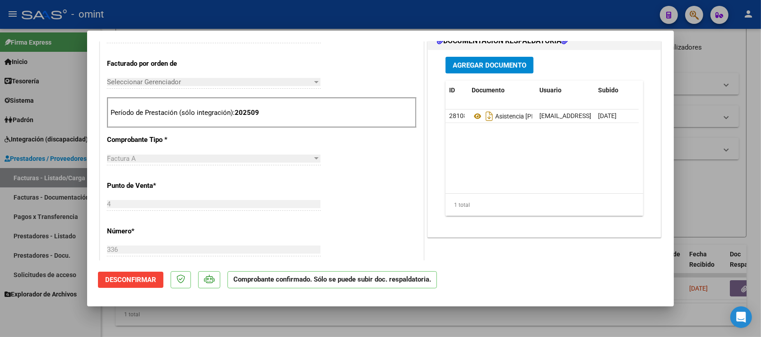
click at [246, 8] on div at bounding box center [380, 168] width 761 height 337
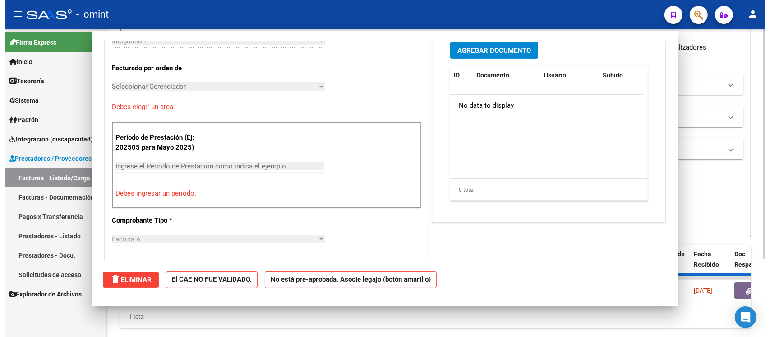
scroll to position [0, 0]
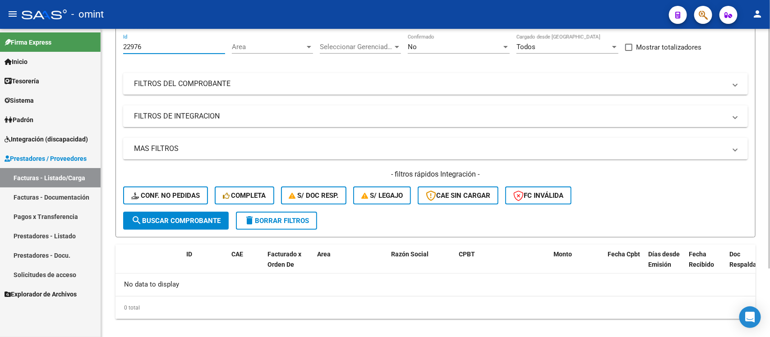
drag, startPoint x: 148, startPoint y: 45, endPoint x: 115, endPoint y: 46, distance: 32.5
click at [116, 46] on form "Filtros 22976 Id Area Area Seleccionar Gerenciador Seleccionar Gerenciador No C…" at bounding box center [436, 132] width 640 height 211
paste input "5"
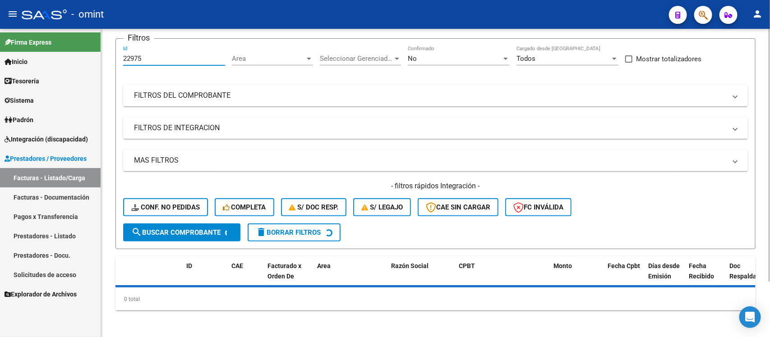
scroll to position [80, 0]
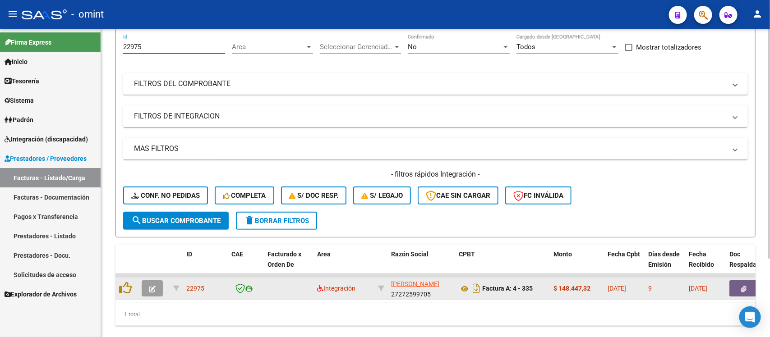
click at [152, 281] on button "button" at bounding box center [152, 289] width 21 height 16
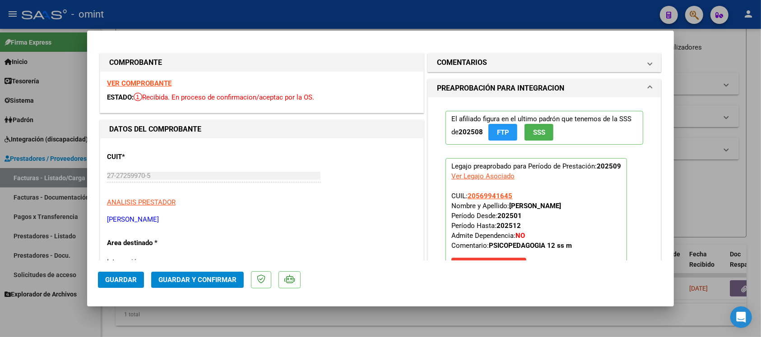
click at [137, 87] on strong "VER COMPROBANTE" at bounding box center [139, 83] width 65 height 8
click at [213, 272] on button "Guardar y Confirmar" at bounding box center [197, 280] width 92 height 16
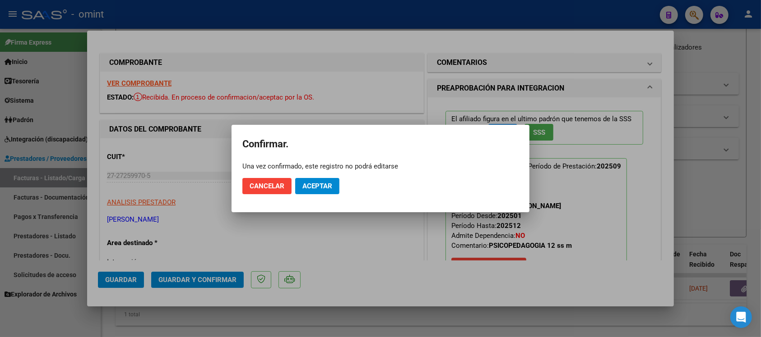
click at [341, 182] on mat-dialog-actions "Cancelar Aceptar" at bounding box center [380, 186] width 276 height 31
click at [330, 186] on span "Aceptar" at bounding box center [317, 186] width 30 height 8
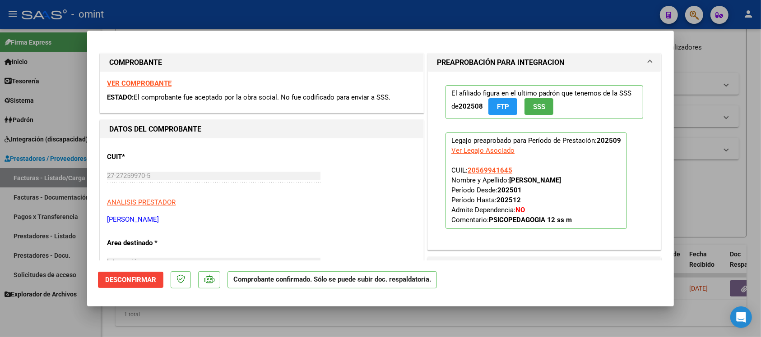
click at [209, 14] on div at bounding box center [380, 168] width 761 height 337
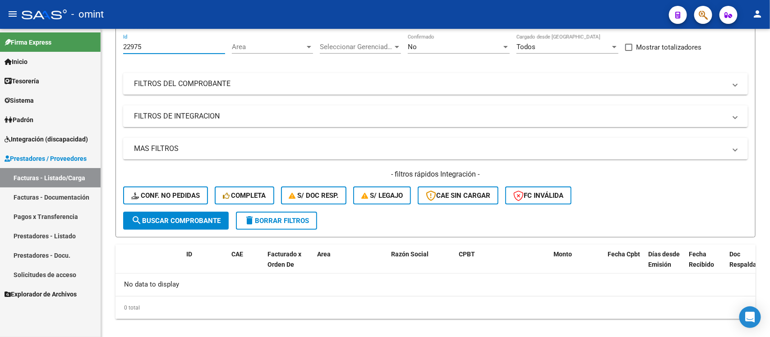
drag, startPoint x: 152, startPoint y: 46, endPoint x: 100, endPoint y: 53, distance: 52.3
click at [100, 53] on mat-sidenav-container "Firma Express Inicio Calendario SSS Instructivos Contacto OS Tesorería Extracto…" at bounding box center [385, 183] width 770 height 309
paste input "3756"
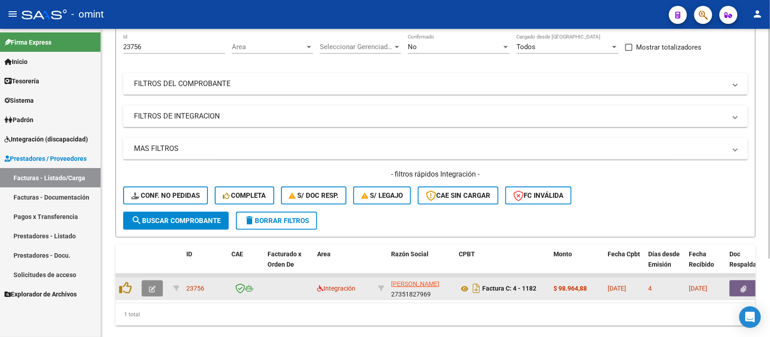
click at [154, 292] on button "button" at bounding box center [152, 289] width 21 height 16
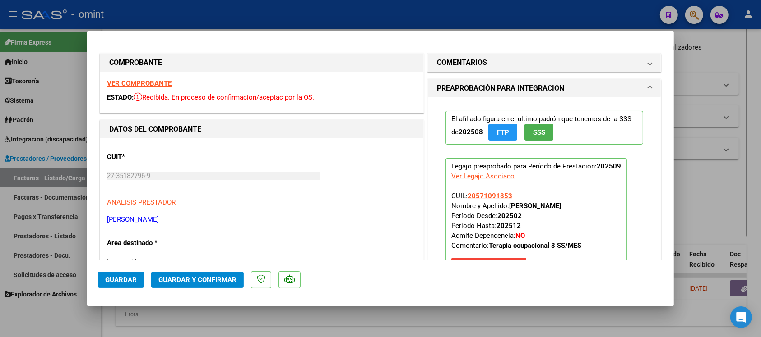
click at [163, 83] on strong "VER COMPROBANTE" at bounding box center [139, 83] width 65 height 8
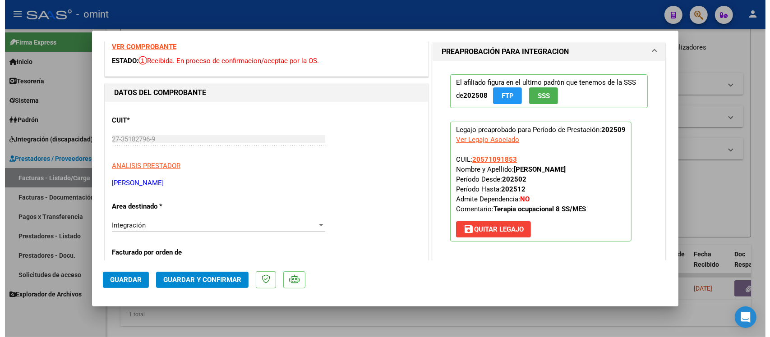
scroll to position [56, 0]
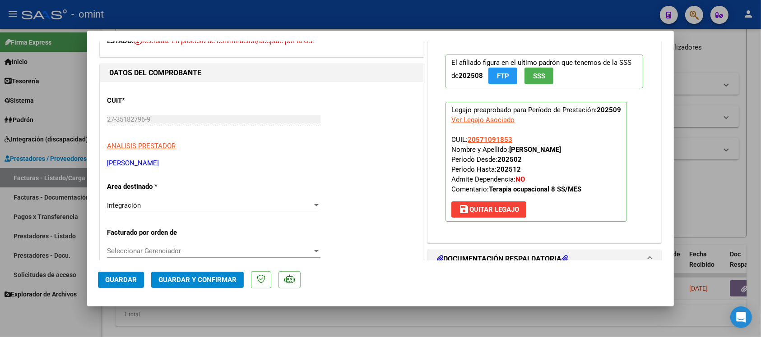
click at [231, 280] on span "Guardar y Confirmar" at bounding box center [197, 280] width 78 height 8
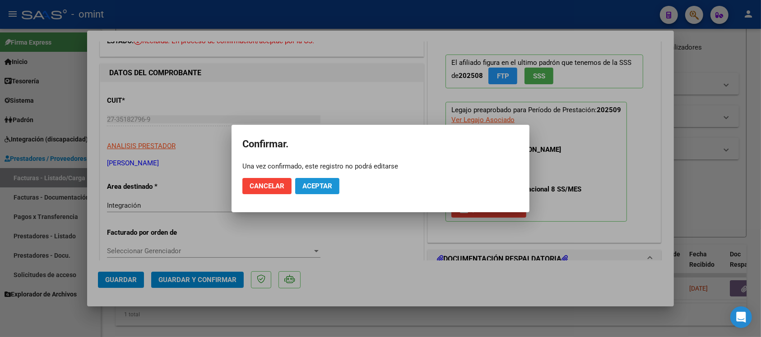
click at [333, 190] on button "Aceptar" at bounding box center [317, 186] width 44 height 16
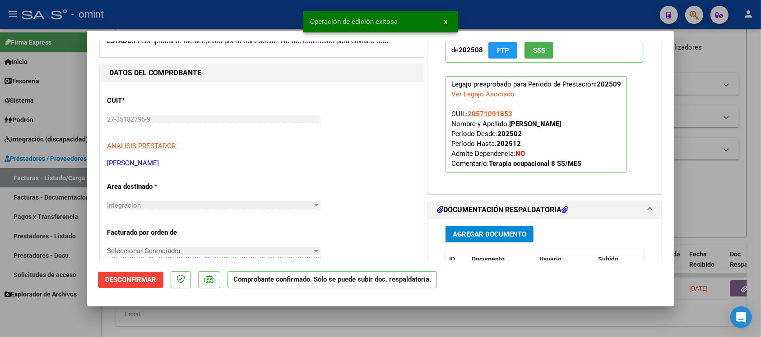
click at [217, 12] on div at bounding box center [380, 168] width 761 height 337
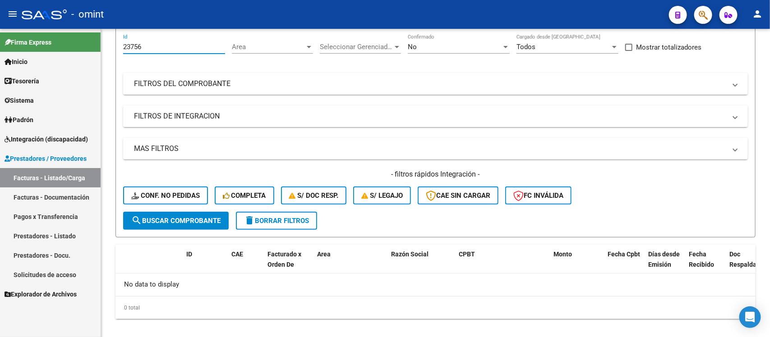
drag, startPoint x: 174, startPoint y: 43, endPoint x: 39, endPoint y: 71, distance: 138.2
click at [39, 71] on mat-sidenav-container "Firma Express Inicio Calendario SSS Instructivos Contacto OS Tesorería Extracto…" at bounding box center [385, 183] width 770 height 309
paste input "2258"
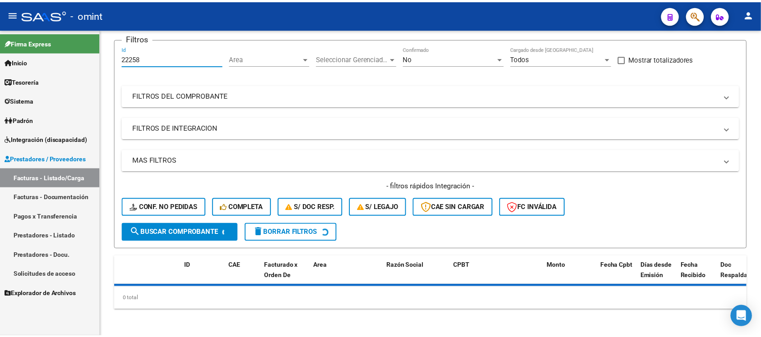
scroll to position [80, 0]
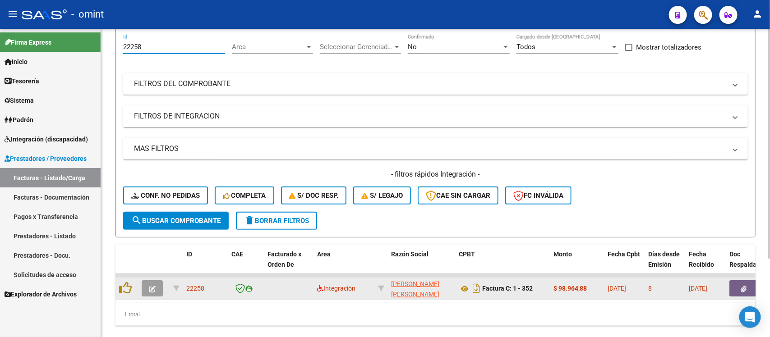
click at [155, 294] on button "button" at bounding box center [152, 289] width 21 height 16
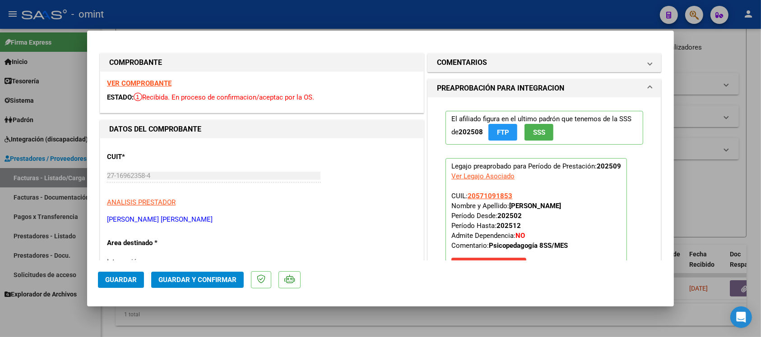
click at [153, 81] on strong "VER COMPROBANTE" at bounding box center [139, 83] width 65 height 8
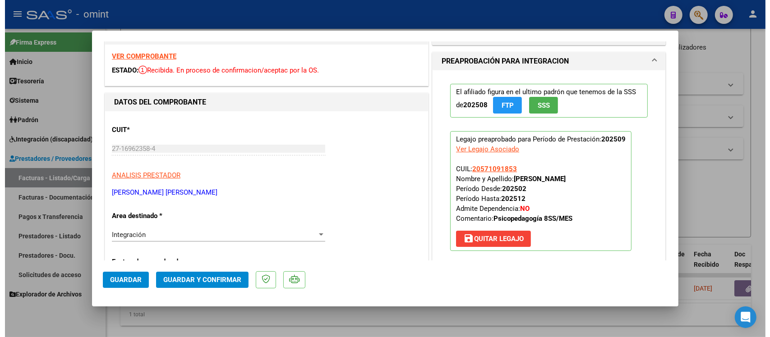
scroll to position [0, 0]
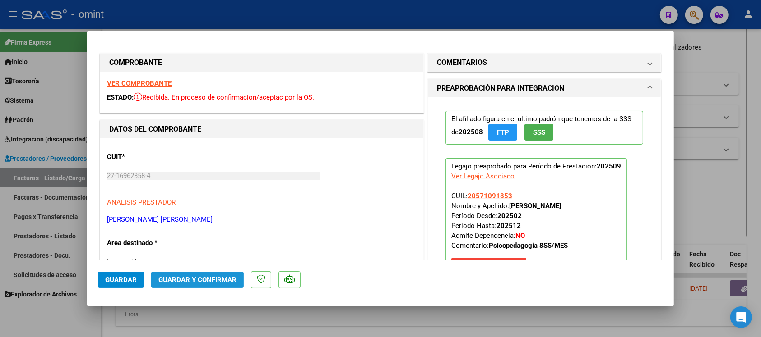
click at [230, 273] on button "Guardar y Confirmar" at bounding box center [197, 280] width 92 height 16
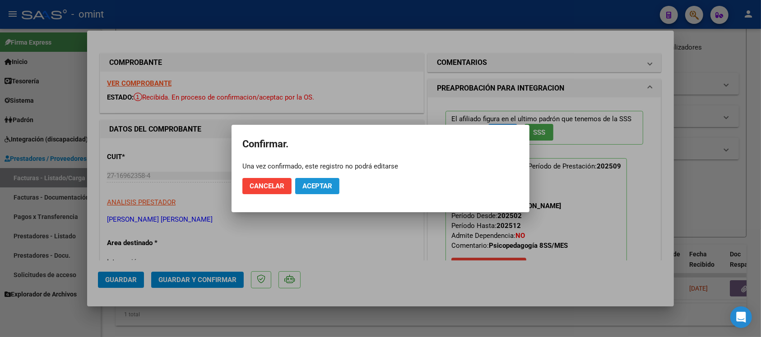
click at [316, 186] on span "Aceptar" at bounding box center [317, 186] width 30 height 8
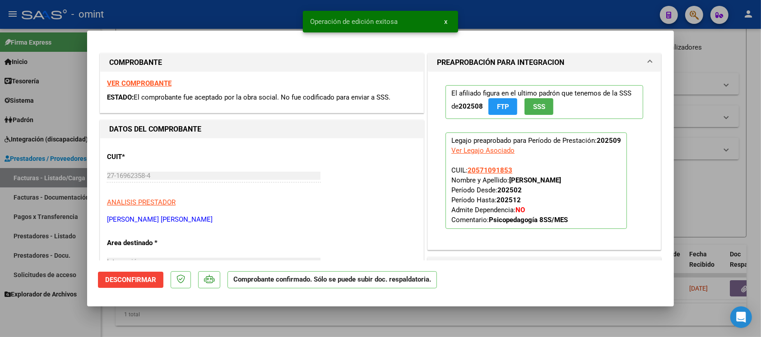
click at [220, 12] on div at bounding box center [380, 168] width 761 height 337
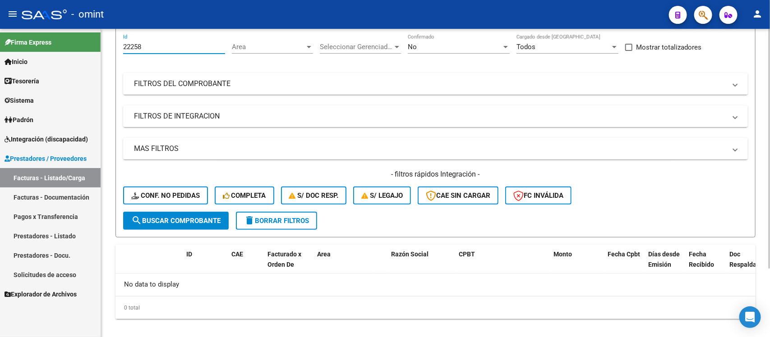
drag, startPoint x: 163, startPoint y: 43, endPoint x: 116, endPoint y: 45, distance: 47.9
click at [116, 45] on form "Filtros 22258 Id Area Area Seleccionar Gerenciador Seleccionar Gerenciador No C…" at bounding box center [436, 132] width 640 height 211
paste input "153"
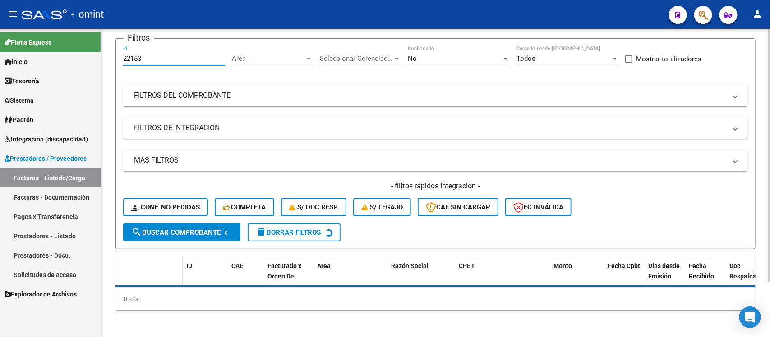
scroll to position [80, 0]
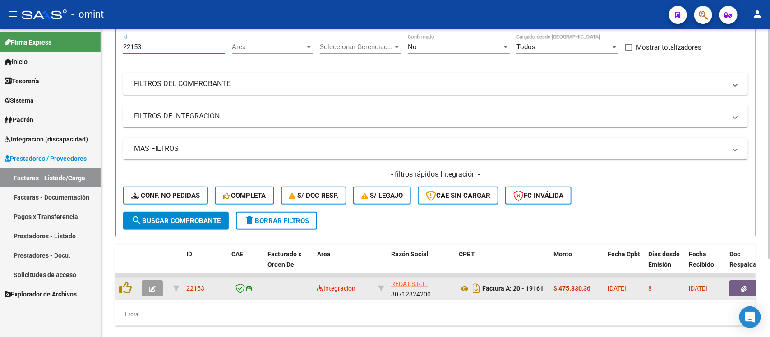
click at [154, 289] on icon "button" at bounding box center [152, 289] width 7 height 7
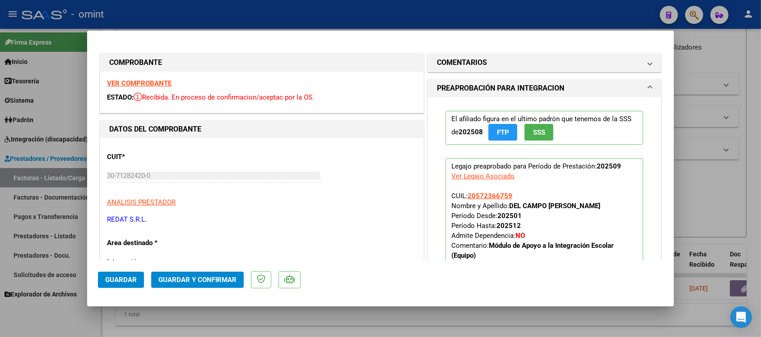
click at [162, 81] on strong "VER COMPROBANTE" at bounding box center [139, 83] width 65 height 8
click at [204, 281] on span "Guardar y Confirmar" at bounding box center [197, 280] width 78 height 8
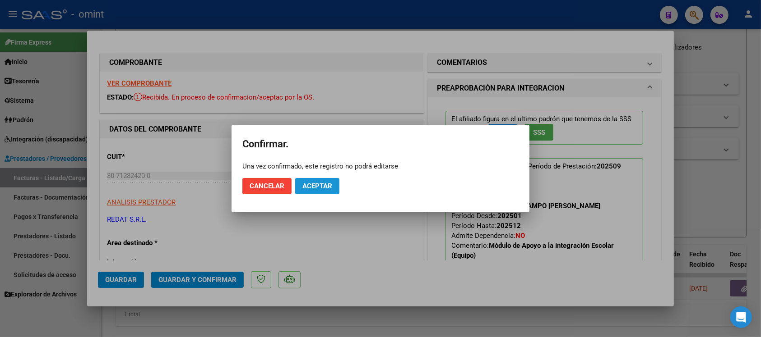
click at [316, 192] on button "Aceptar" at bounding box center [317, 186] width 44 height 16
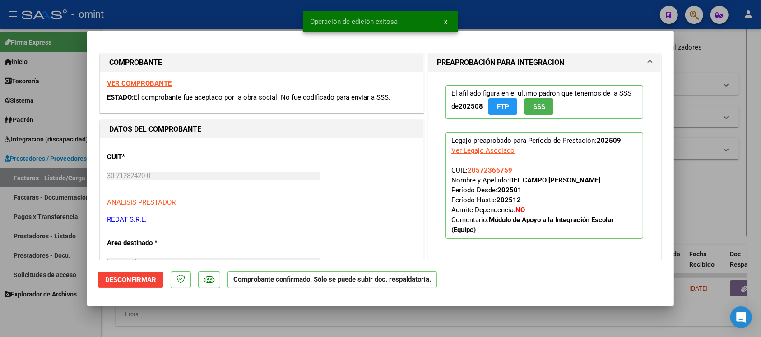
click at [248, 17] on div at bounding box center [380, 168] width 761 height 337
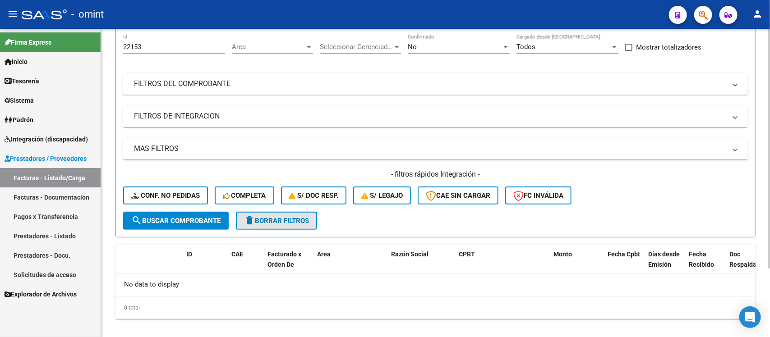
click at [311, 226] on button "delete Borrar Filtros" at bounding box center [276, 221] width 81 height 18
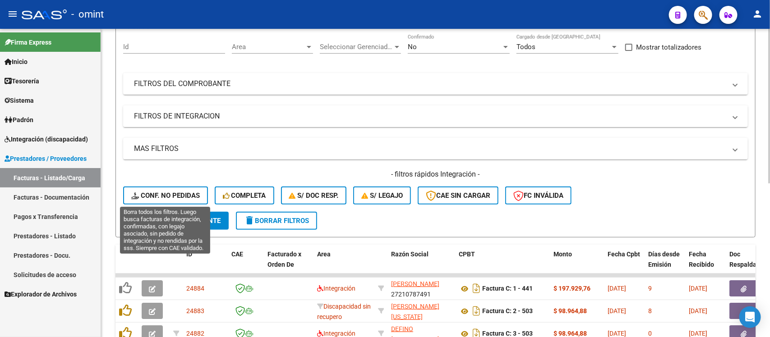
click at [149, 192] on span "Conf. no pedidas" at bounding box center [165, 196] width 69 height 8
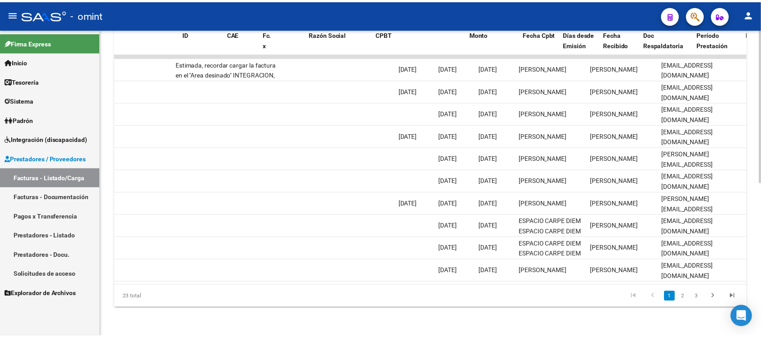
scroll to position [0, 0]
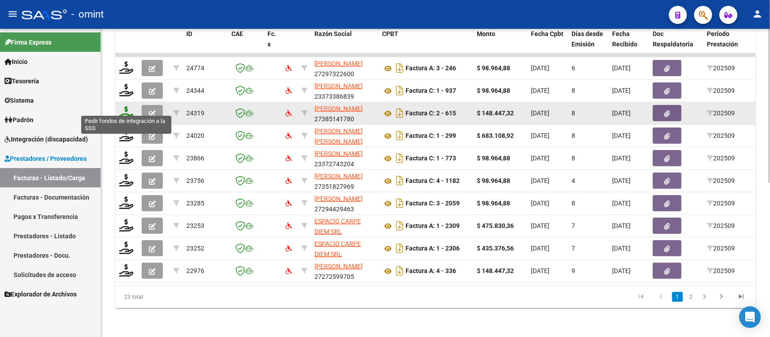
click at [122, 106] on icon at bounding box center [126, 112] width 14 height 13
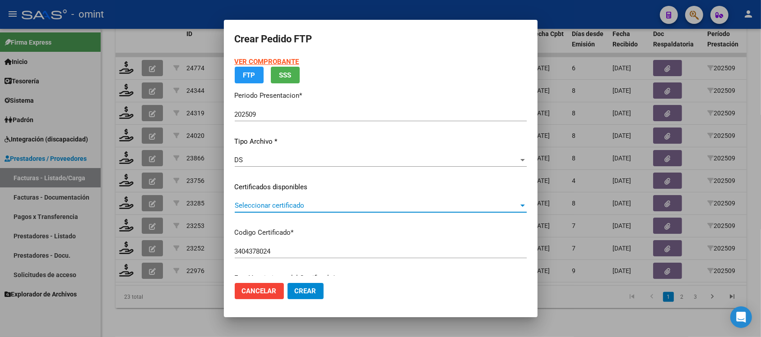
click at [308, 202] on span "Seleccionar certificado" at bounding box center [377, 206] width 284 height 8
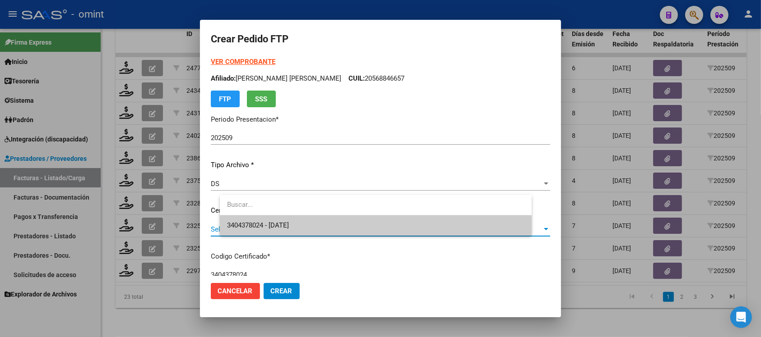
click at [321, 223] on span "3404378024 - [DATE]" at bounding box center [375, 226] width 297 height 20
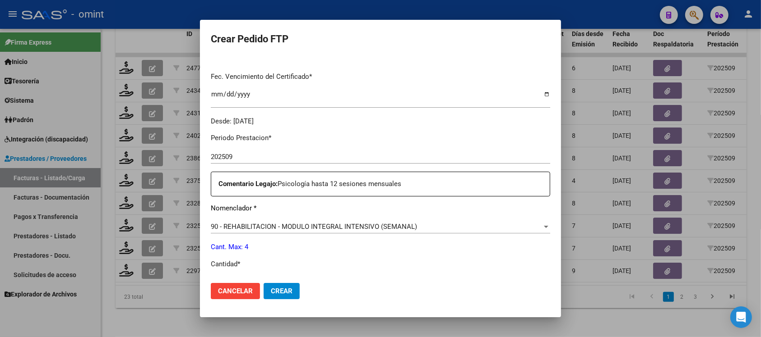
scroll to position [282, 0]
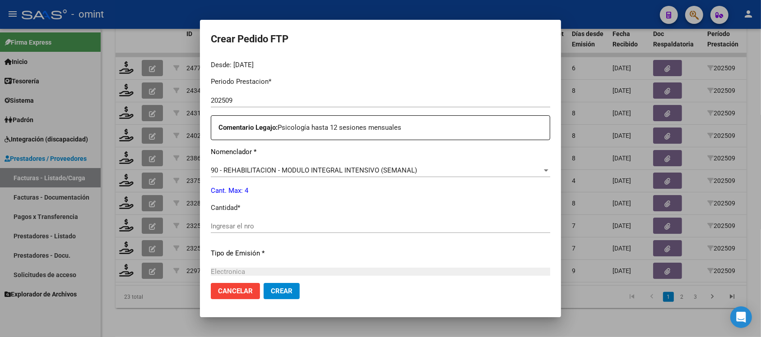
click at [299, 228] on input "Ingresar el nro" at bounding box center [380, 226] width 339 height 8
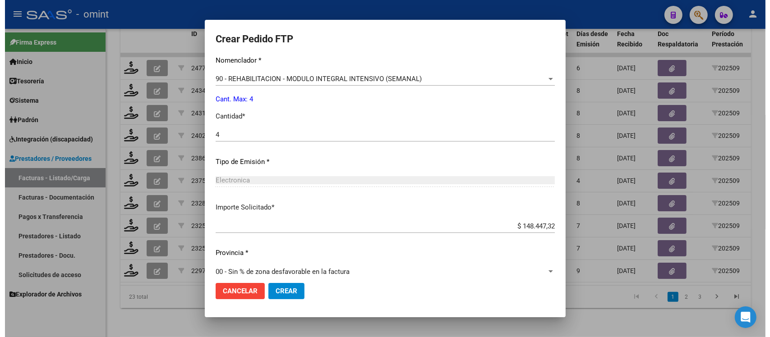
scroll to position [384, 0]
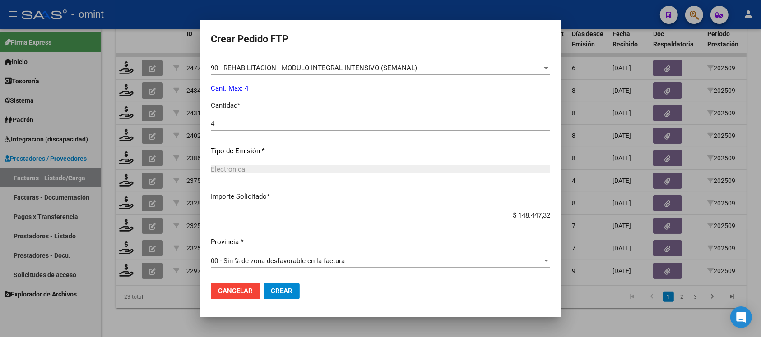
click at [287, 285] on button "Crear" at bounding box center [281, 291] width 36 height 16
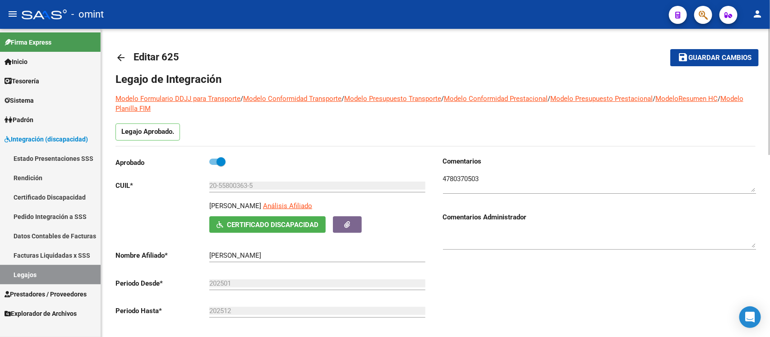
click at [125, 62] on link "arrow_back" at bounding box center [125, 57] width 18 height 21
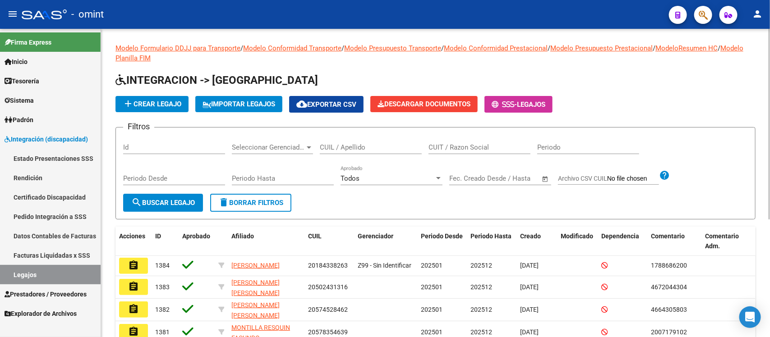
click at [339, 143] on input "CUIL / Apellido" at bounding box center [371, 147] width 102 height 8
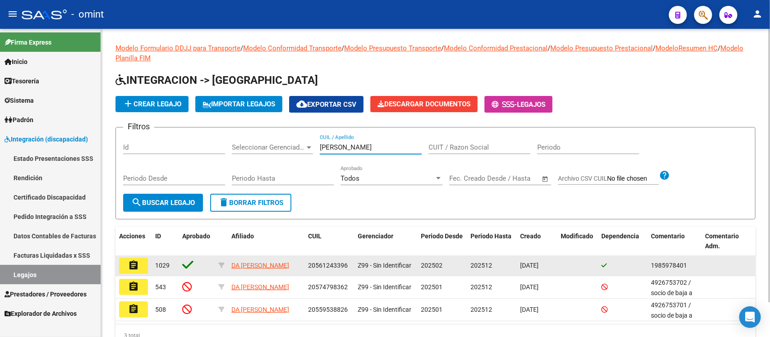
type input "da silva"
click at [141, 267] on button "assignment" at bounding box center [133, 266] width 29 height 16
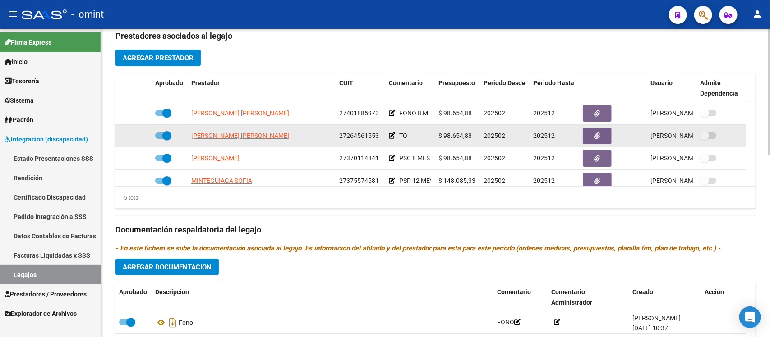
scroll to position [32, 0]
